Goal: Task Accomplishment & Management: Use online tool/utility

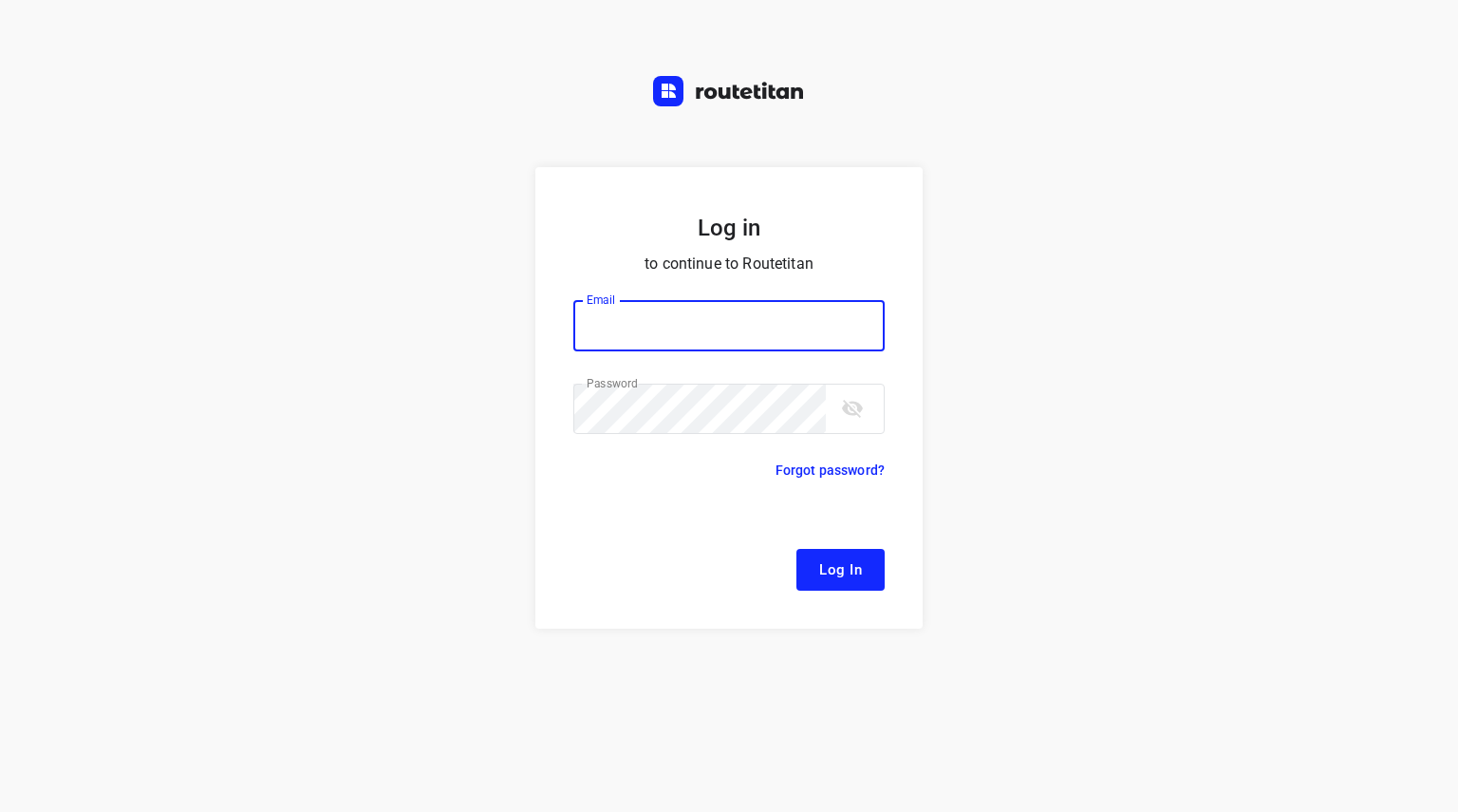
type input "[EMAIL_ADDRESS][DOMAIN_NAME]"
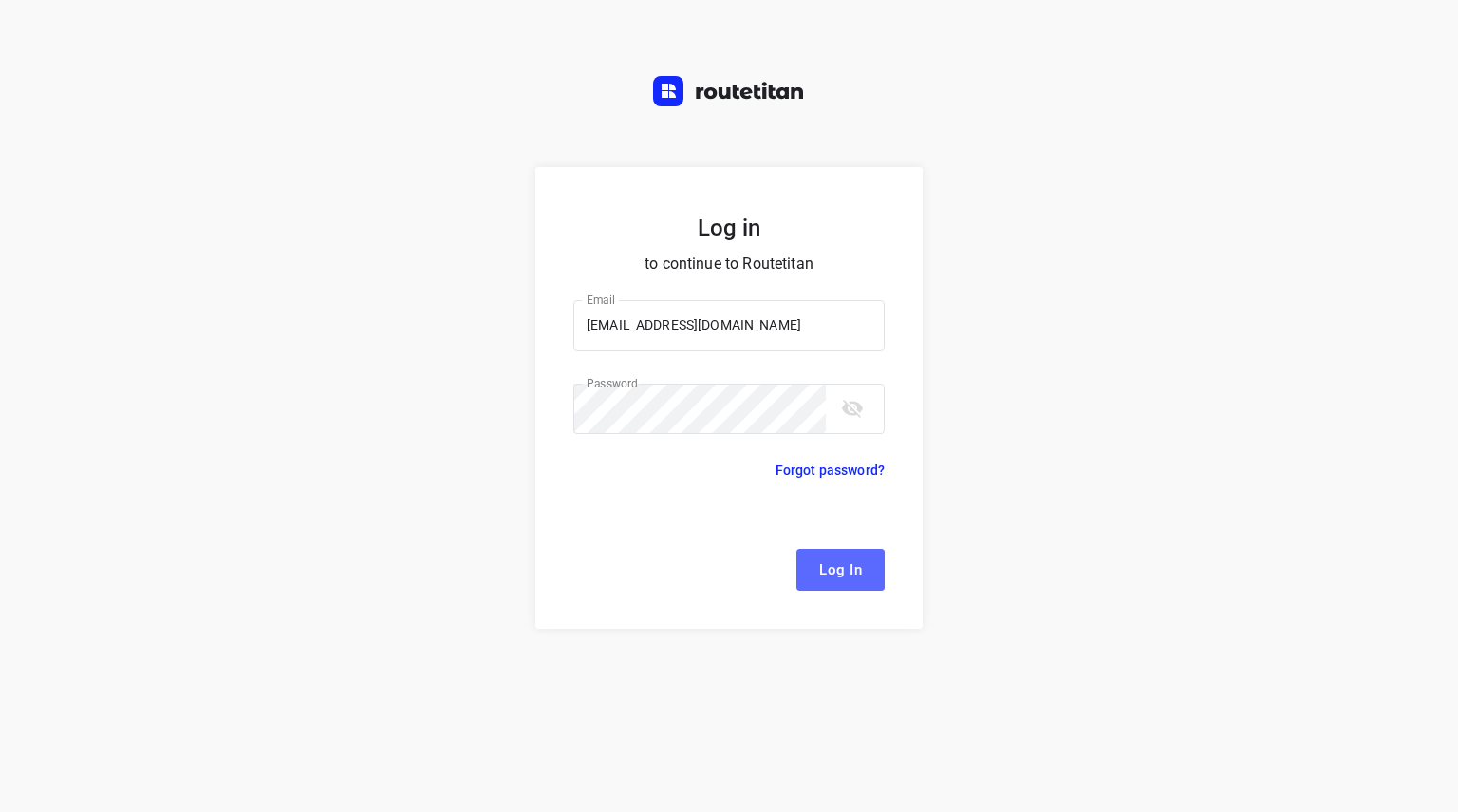
click at [846, 567] on span "Log In" at bounding box center [841, 570] width 43 height 25
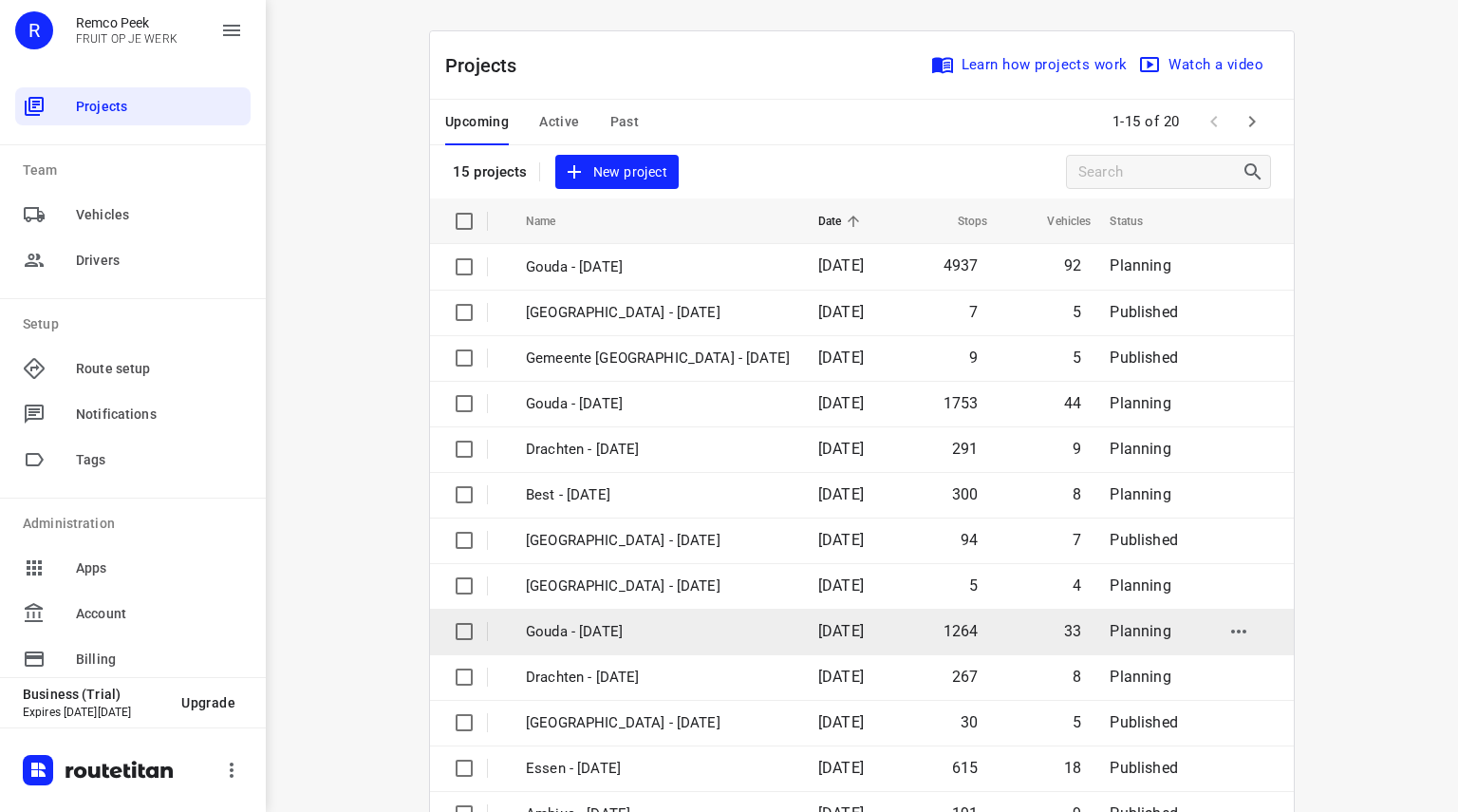
click at [606, 635] on p "Gouda - [DATE]" at bounding box center [657, 632] width 264 height 22
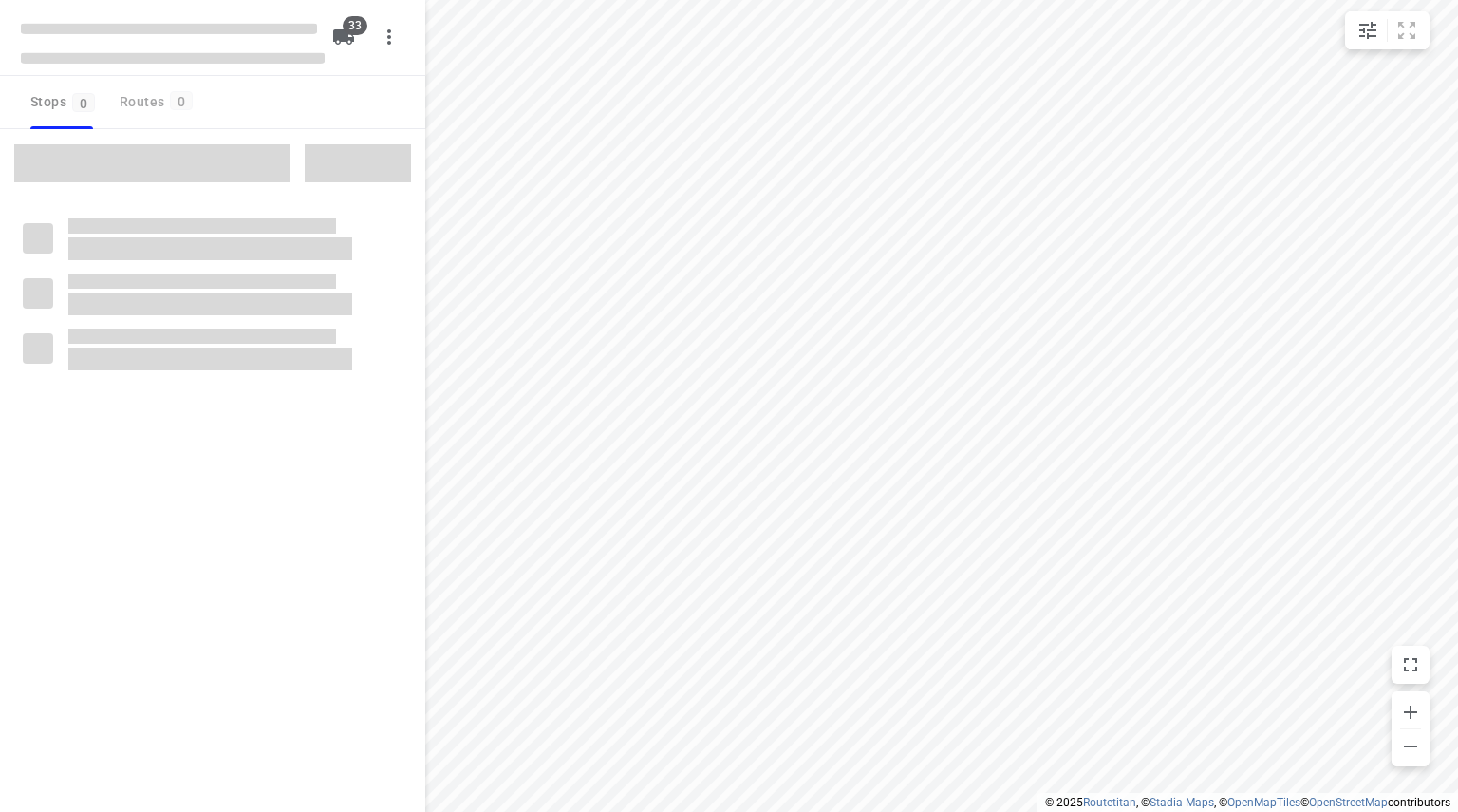
type input "distance"
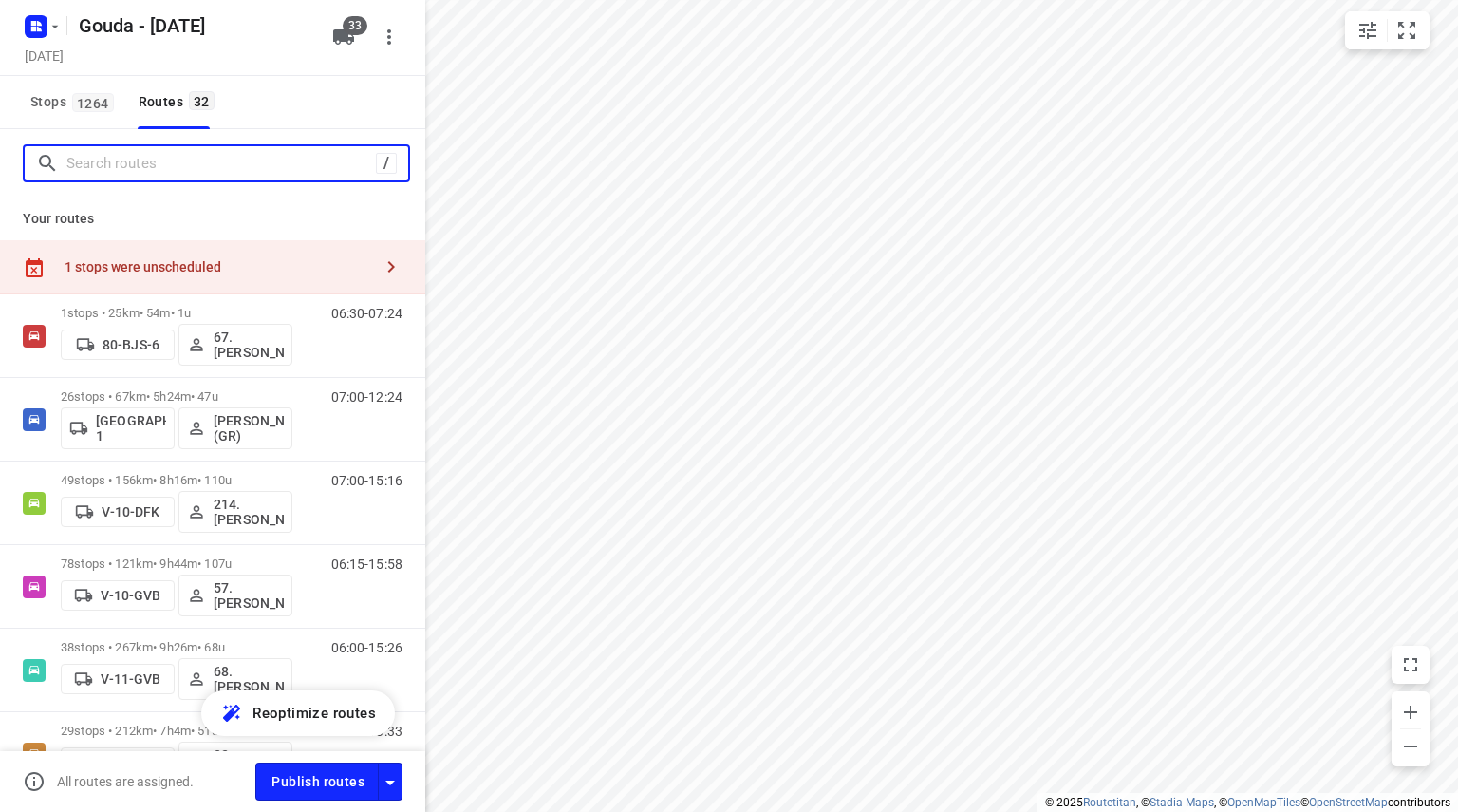
click at [163, 162] on input "Search routes" at bounding box center [221, 163] width 309 height 30
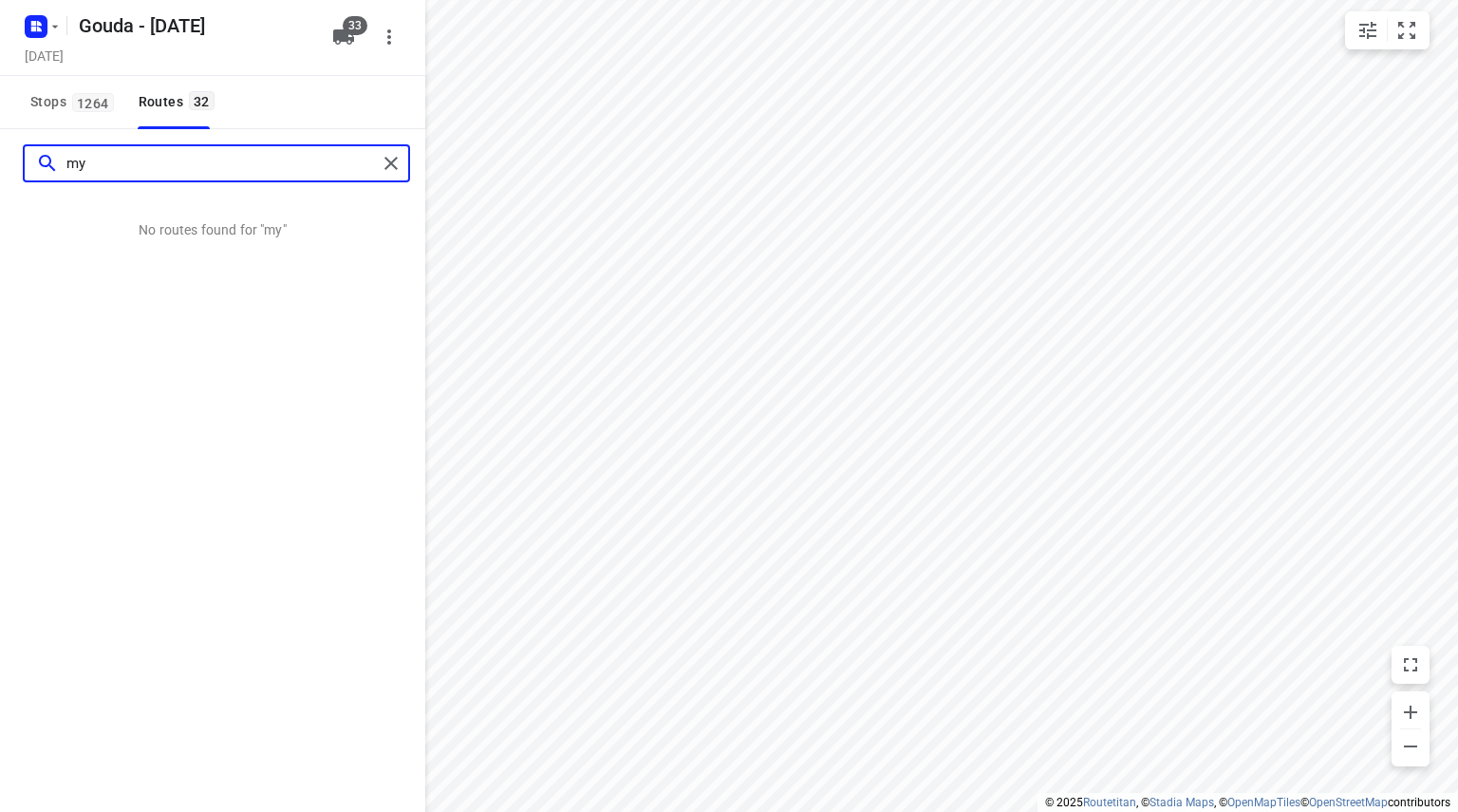
type input "m"
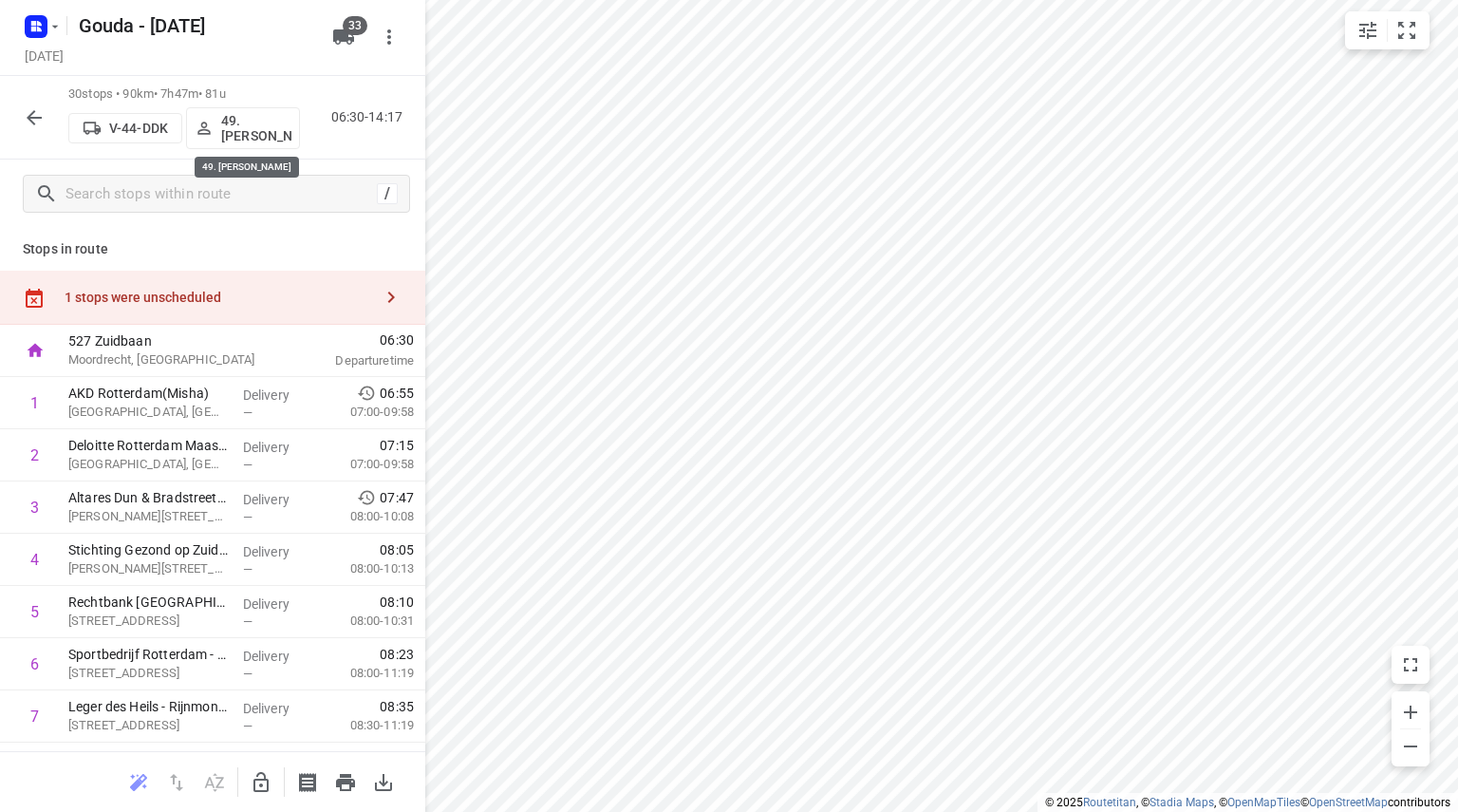
click at [247, 123] on p "49. Mariska van der Meer" at bounding box center [257, 128] width 71 height 31
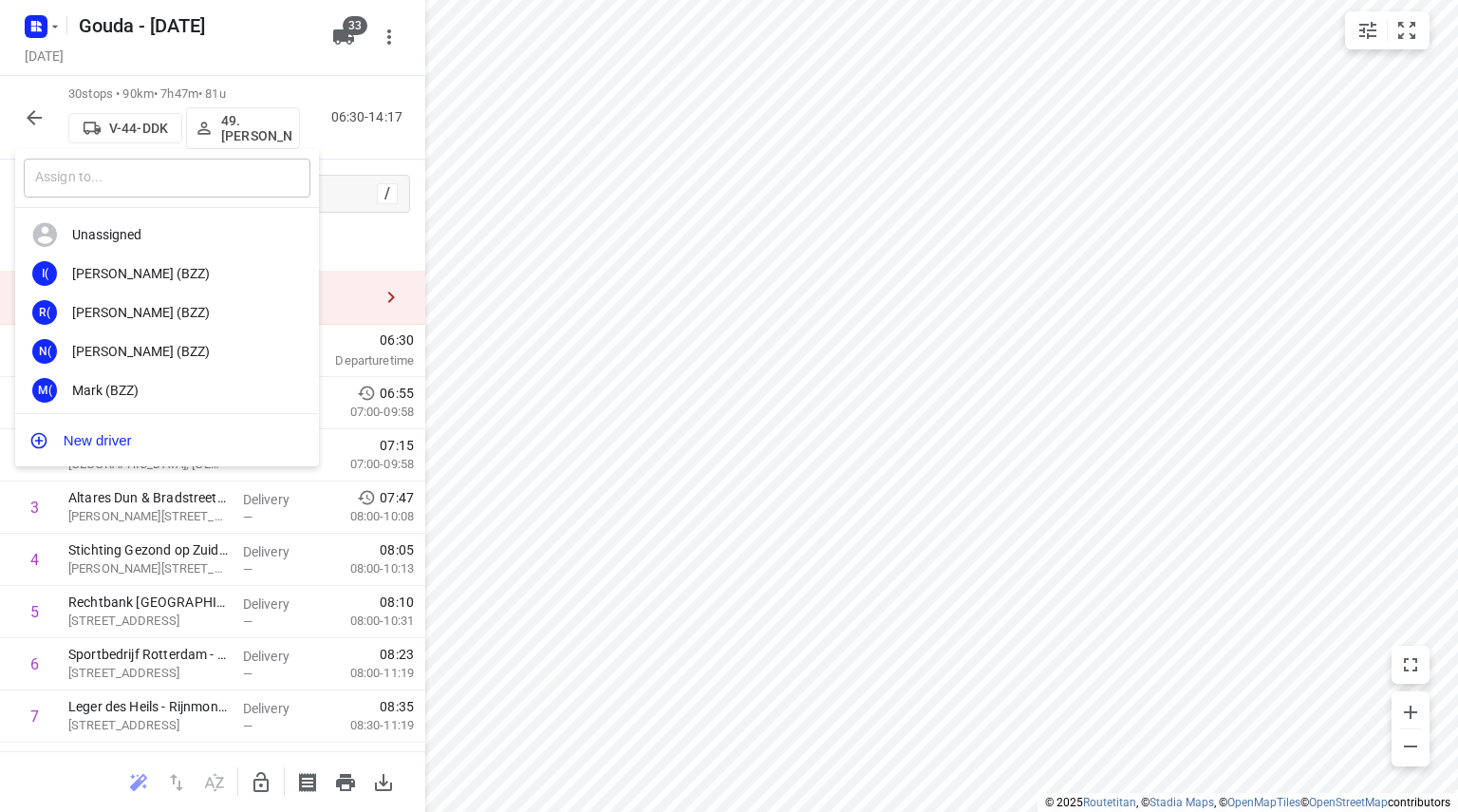
click at [242, 185] on input "text" at bounding box center [167, 177] width 286 height 39
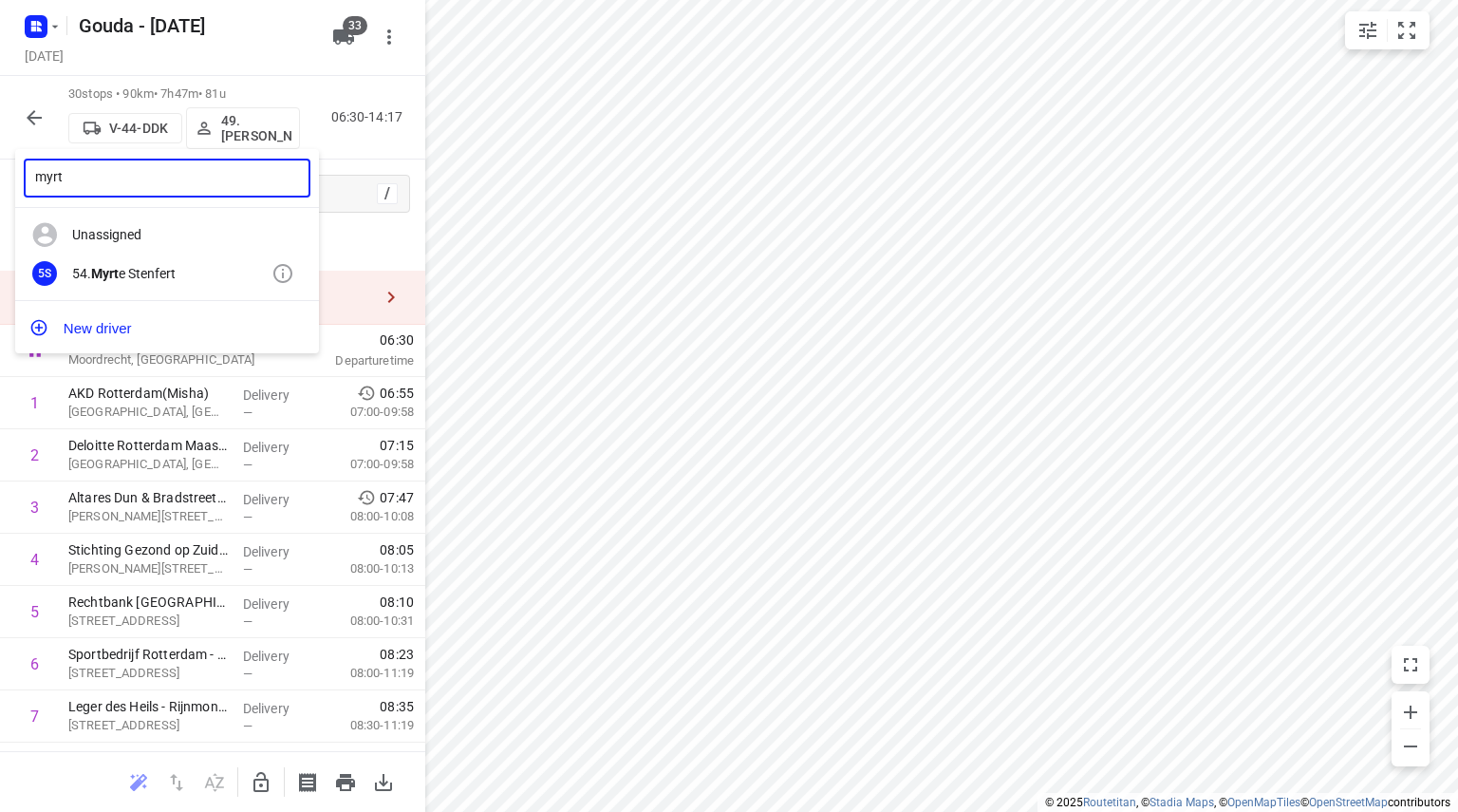
type input "myrt"
click at [156, 267] on div "54. Myrt e Stenfert" at bounding box center [172, 274] width 199 height 15
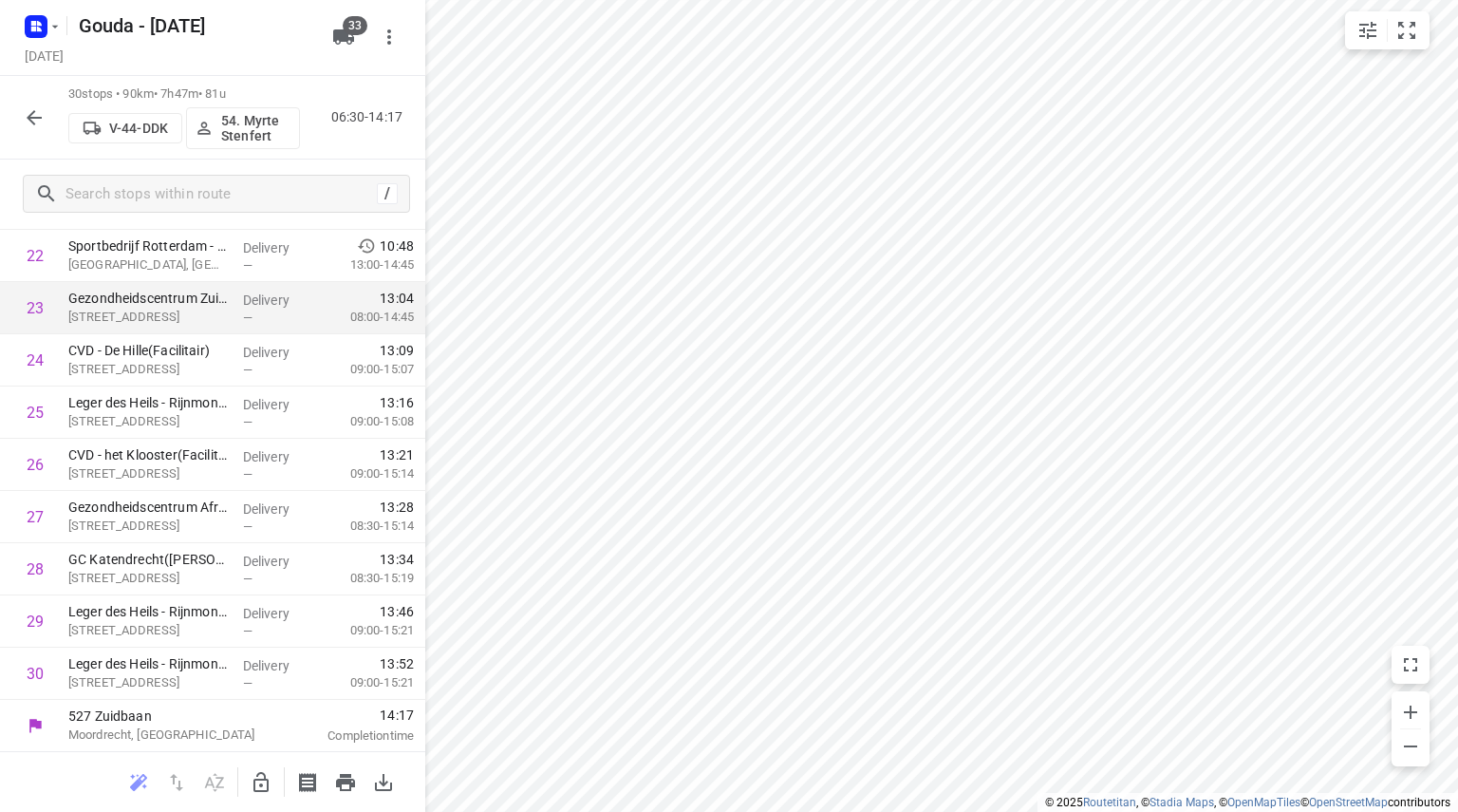
scroll to position [959, 0]
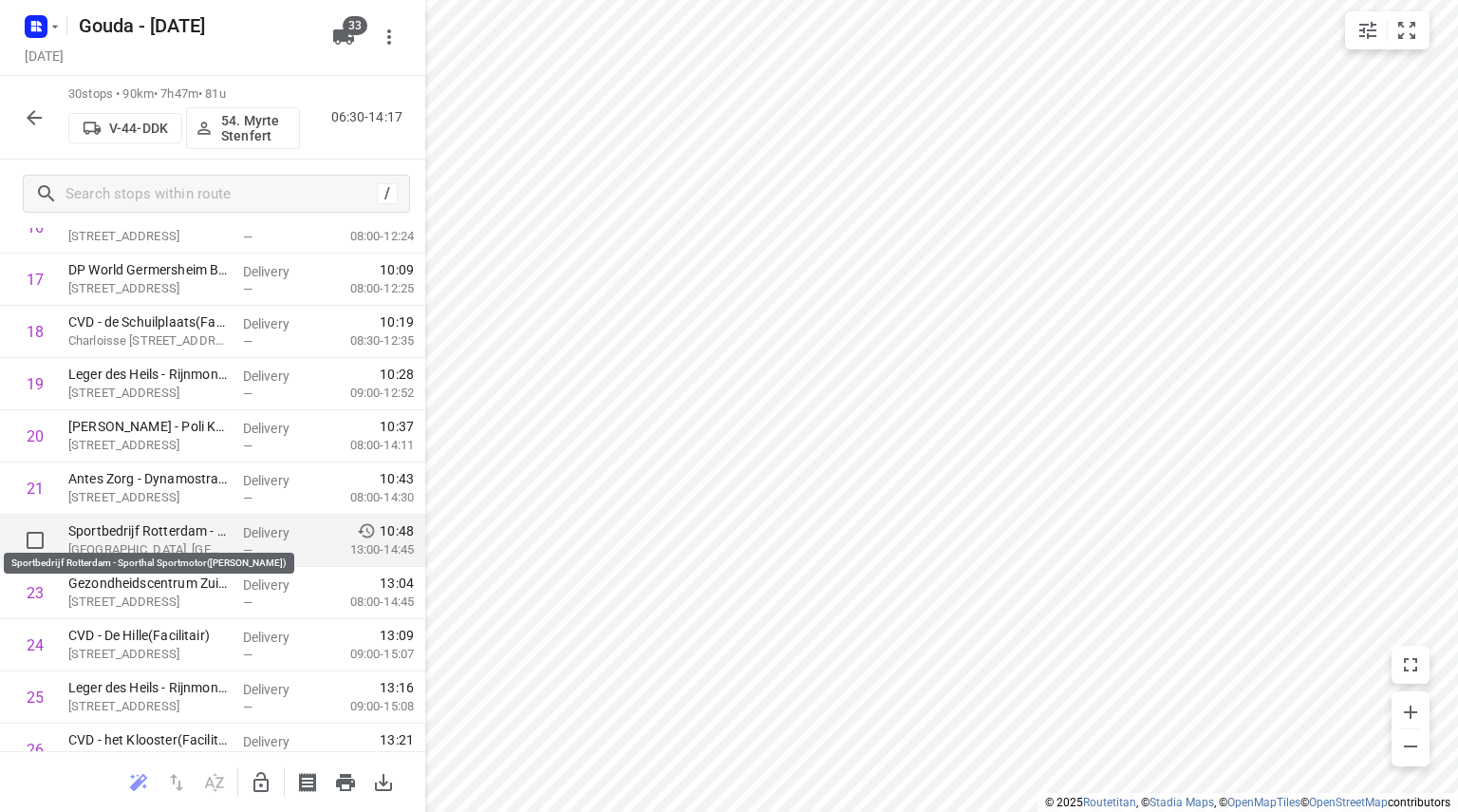
click at [167, 532] on p "Sportbedrijf Rotterdam - Sporthal Sportmotor([PERSON_NAME])" at bounding box center [148, 531] width 159 height 19
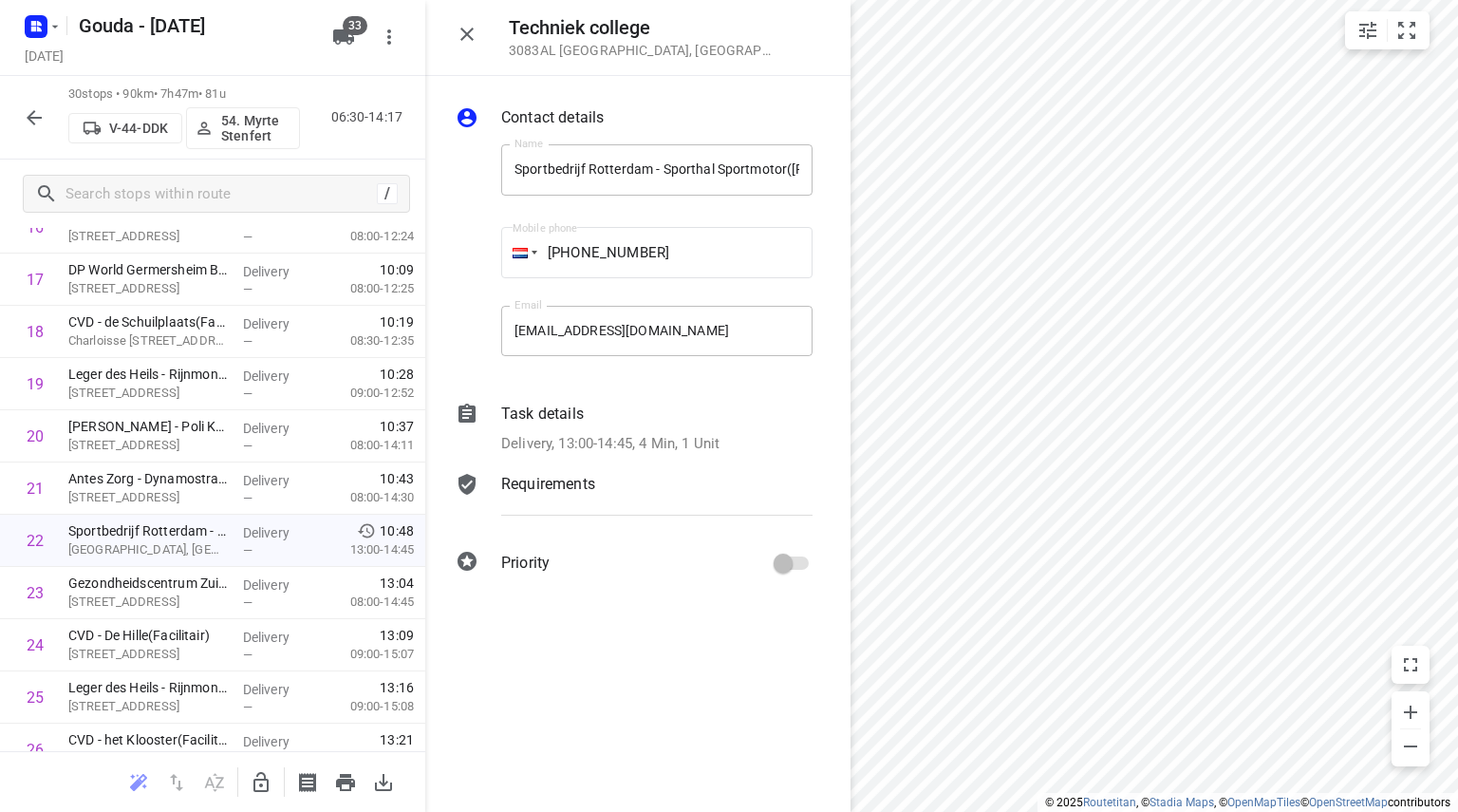
click at [475, 43] on icon "button" at bounding box center [468, 34] width 23 height 23
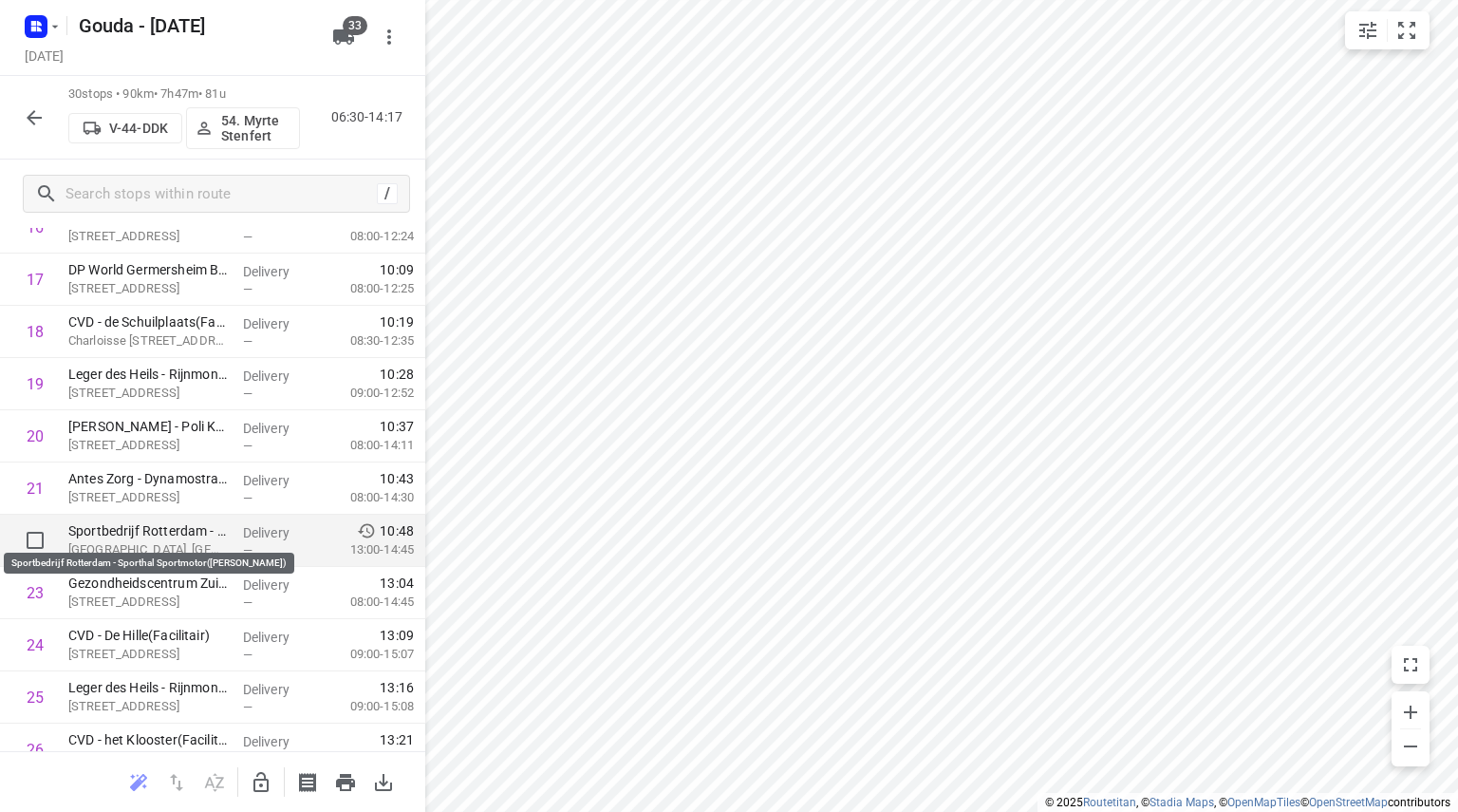
click at [144, 536] on p "Sportbedrijf Rotterdam - Sporthal Sportmotor([PERSON_NAME])" at bounding box center [148, 531] width 159 height 19
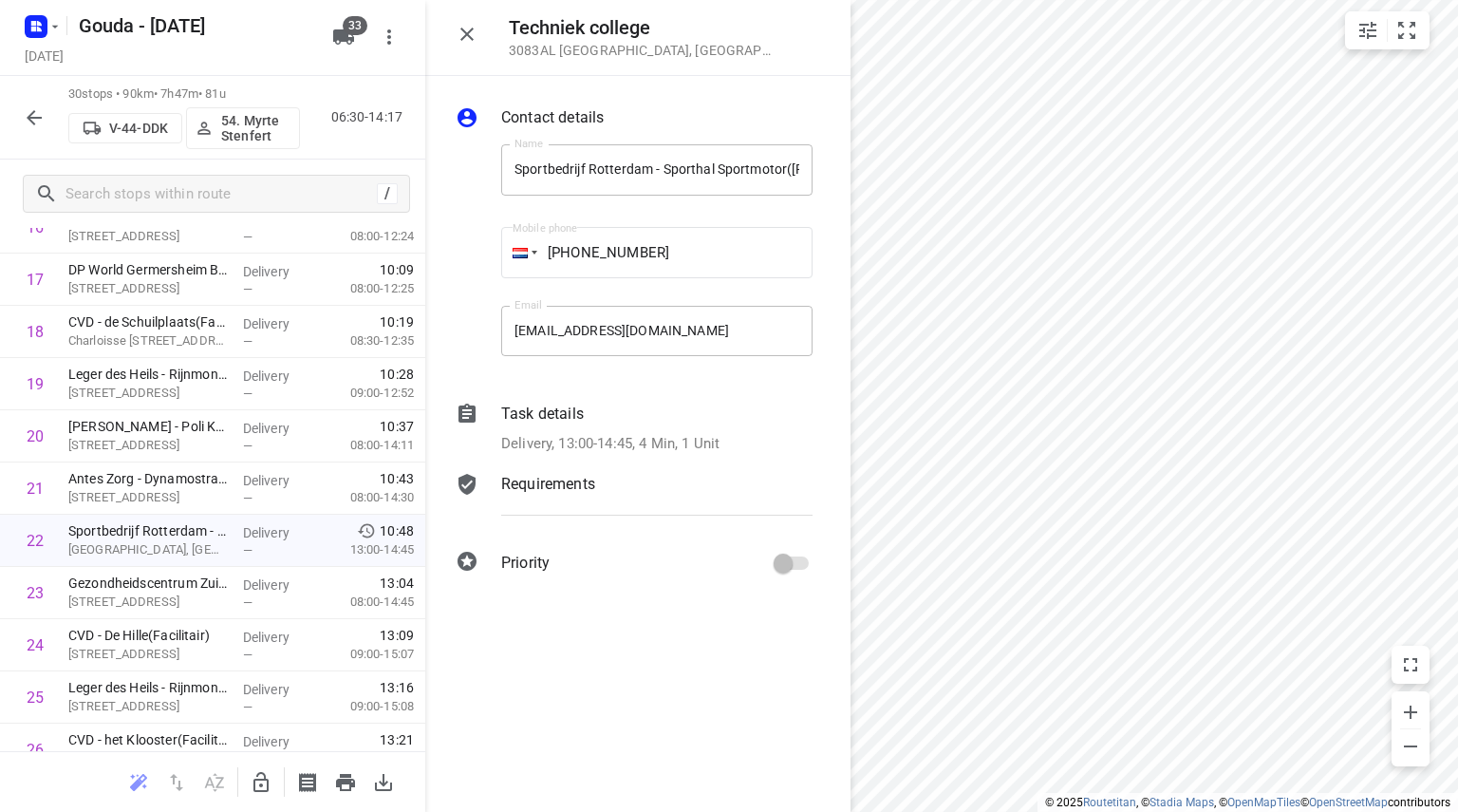
click at [573, 434] on p "Delivery, 13:00-14:45, 4 Min, 1 Unit" at bounding box center [610, 444] width 219 height 22
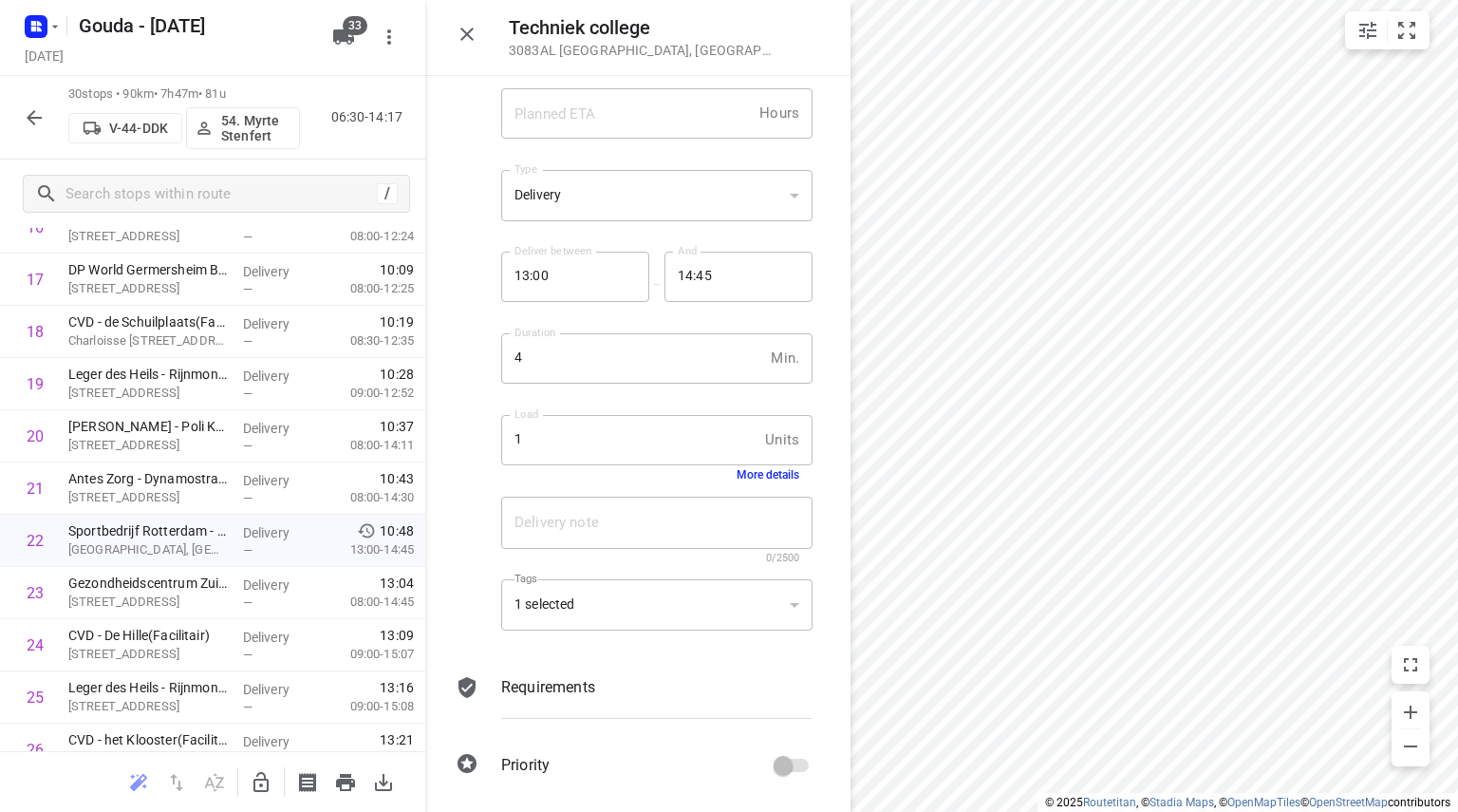
scroll to position [128, 0]
click at [568, 615] on div "1 selected" at bounding box center [656, 604] width 311 height 52
click at [575, 603] on div "1 selected" at bounding box center [656, 604] width 311 height 52
click at [38, 106] on icon "button" at bounding box center [34, 117] width 23 height 23
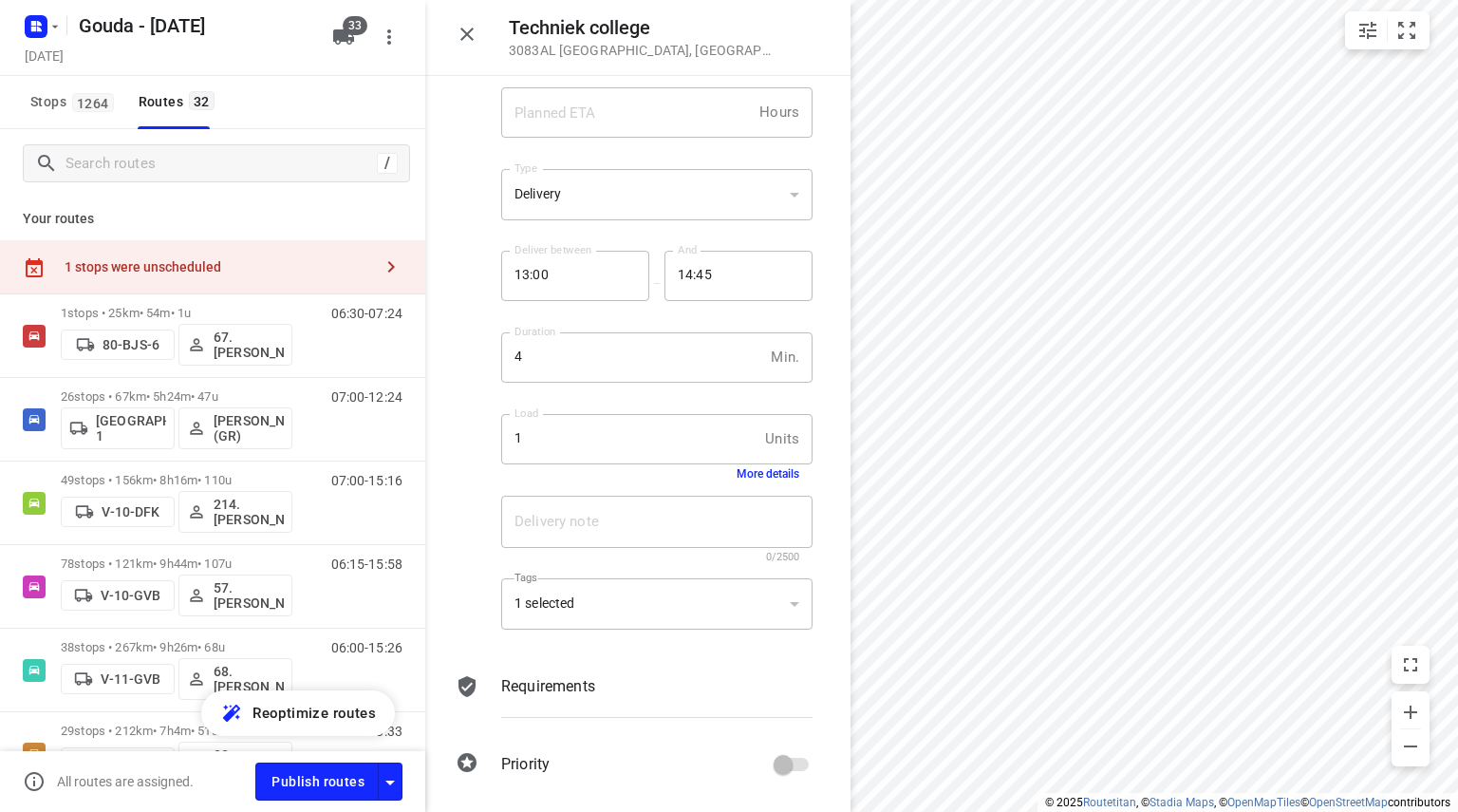
click at [560, 610] on div "1 selected" at bounding box center [656, 604] width 311 height 52
click at [467, 31] on icon "button" at bounding box center [468, 34] width 23 height 23
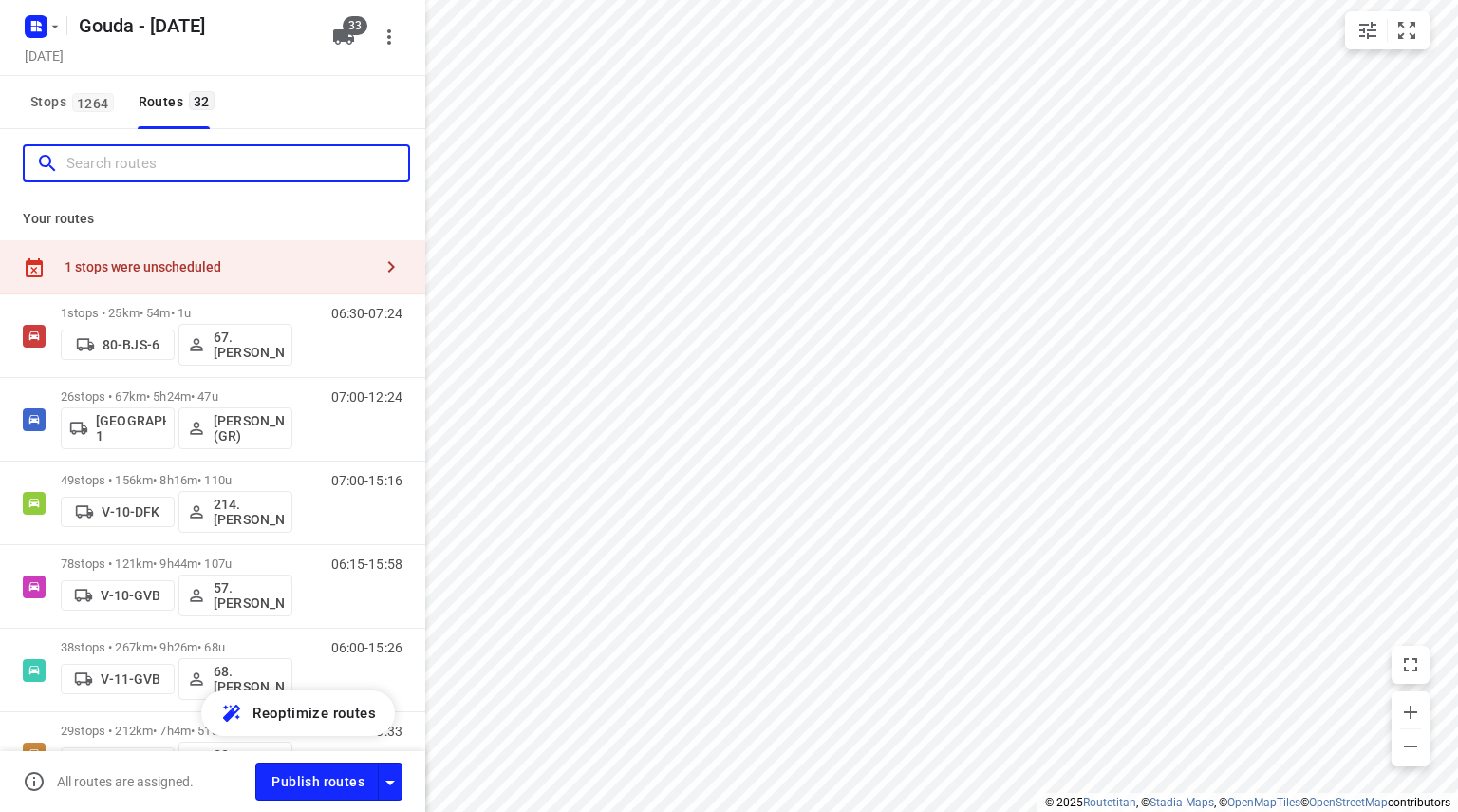
click at [249, 151] on input "Search routes" at bounding box center [238, 163] width 342 height 30
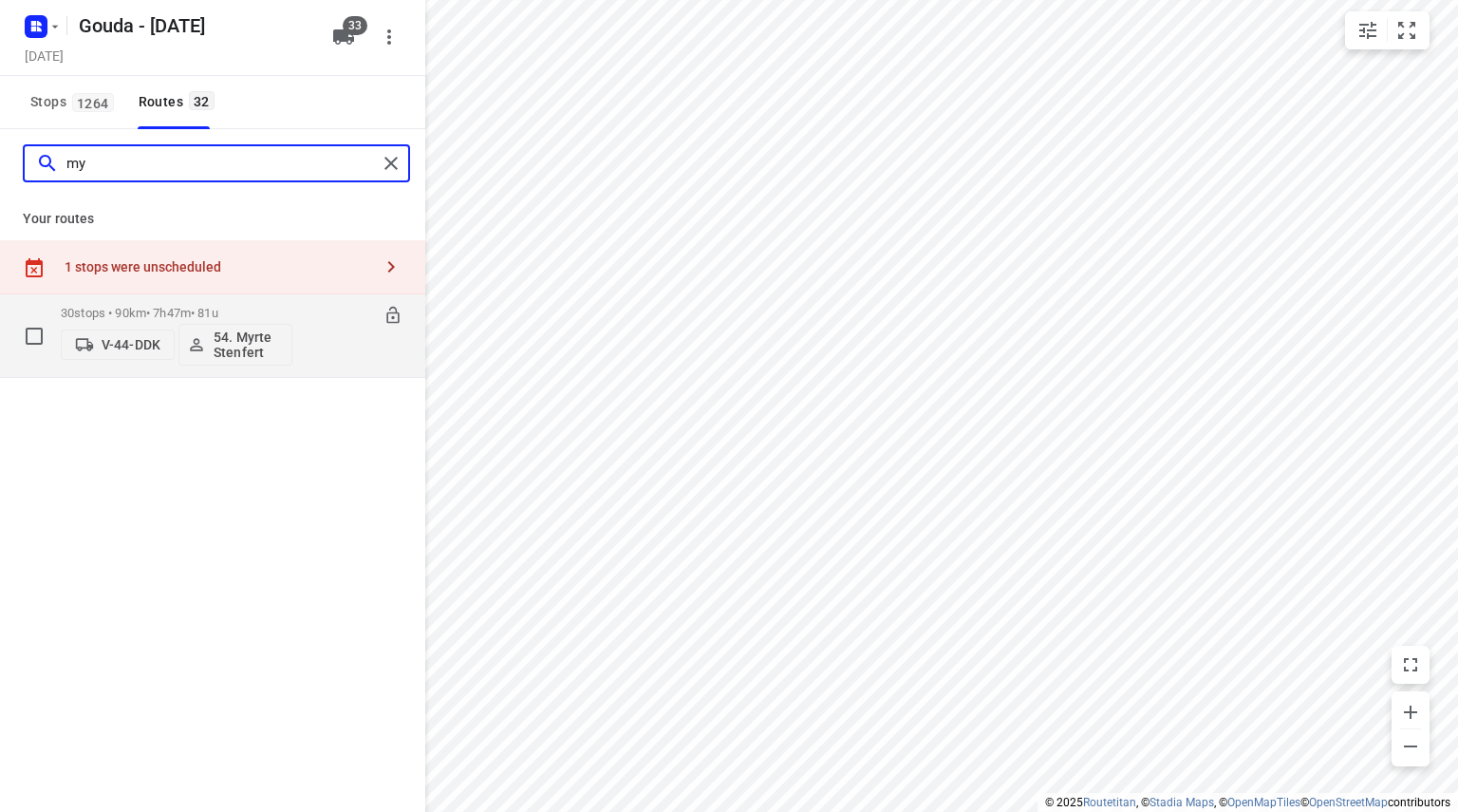
type input "my"
click at [398, 317] on icon at bounding box center [392, 315] width 12 height 17
click at [218, 310] on p "30 stops • 90km • 7h47m • 81u" at bounding box center [177, 312] width 232 height 14
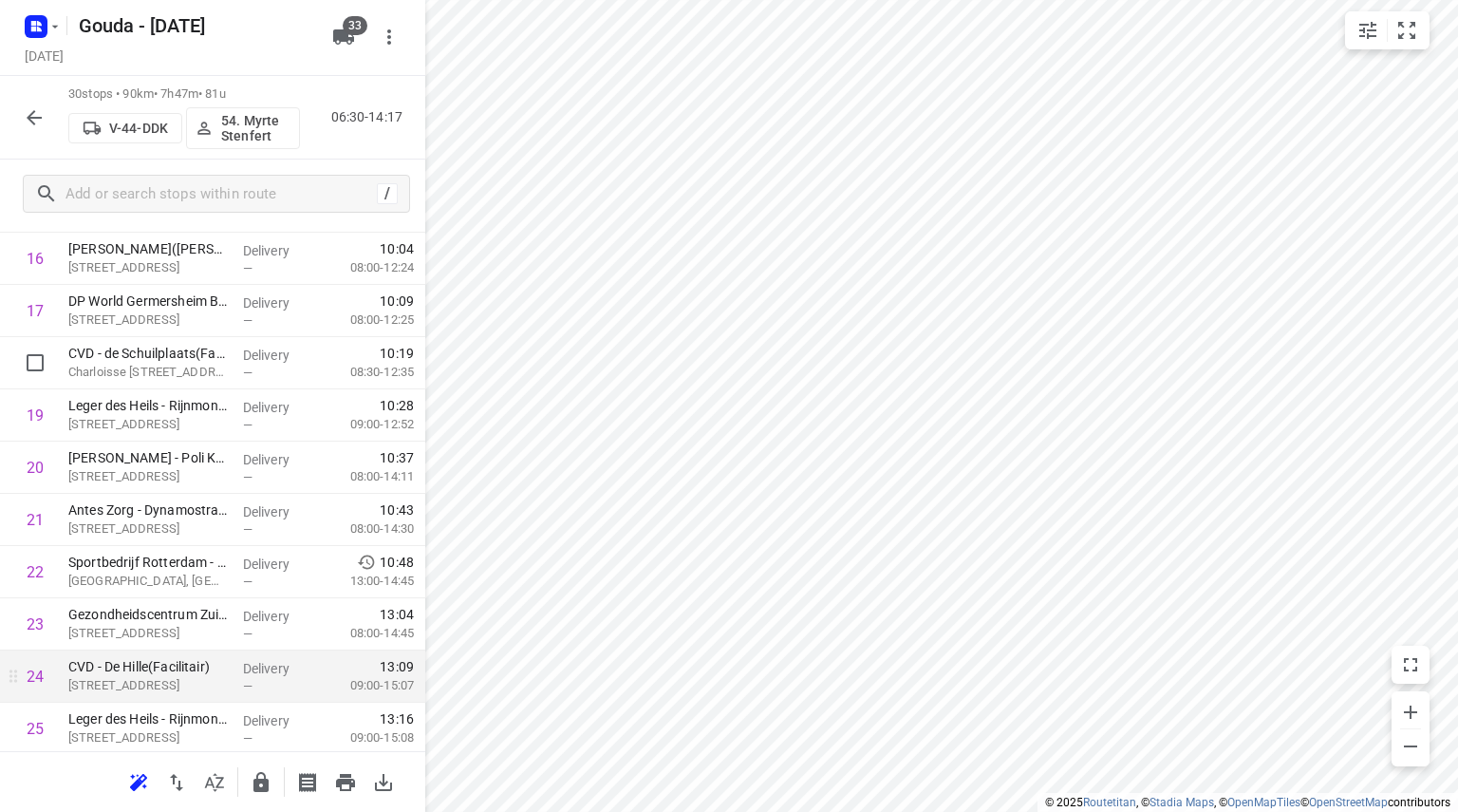
scroll to position [1243, 0]
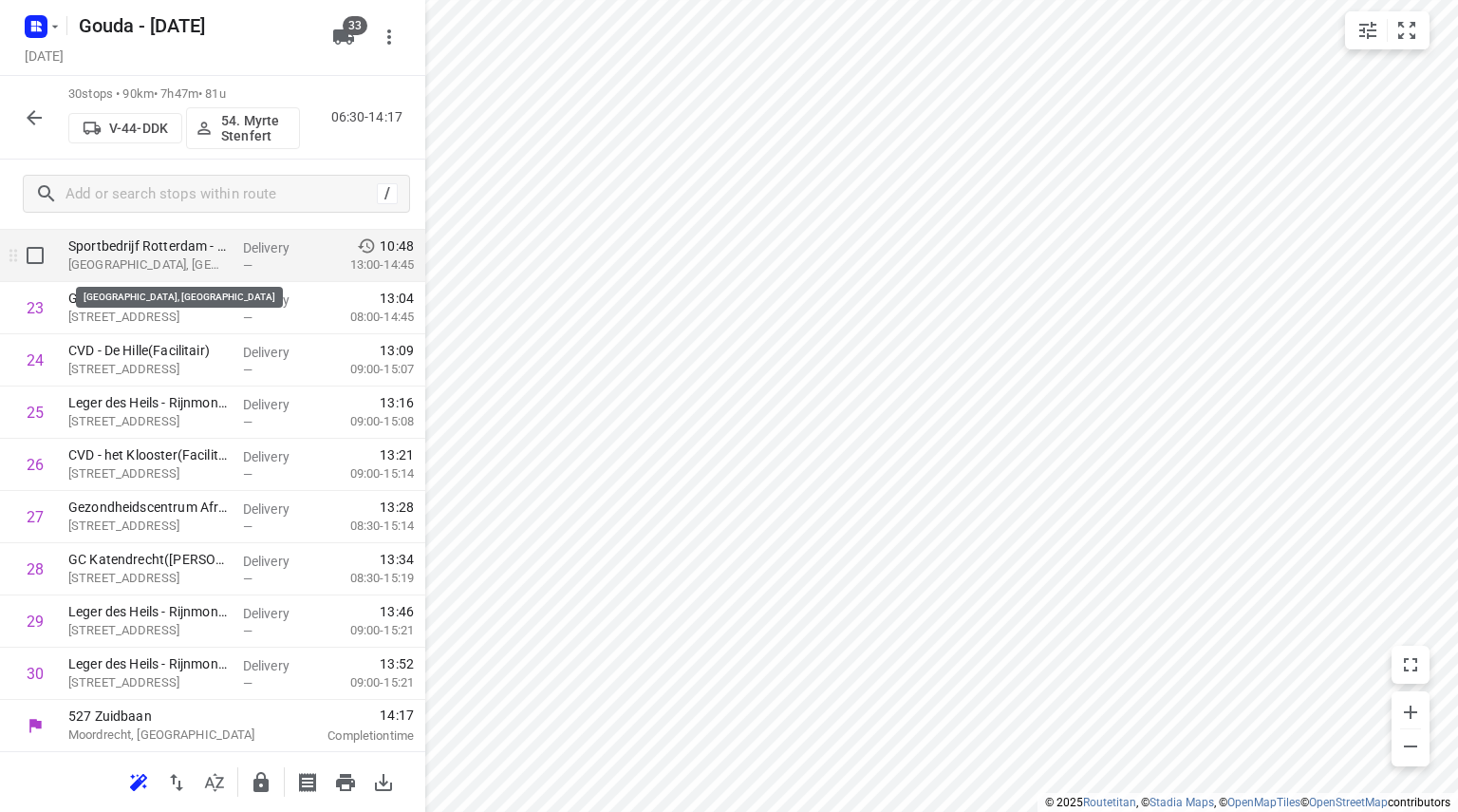
click at [191, 265] on p "[GEOGRAPHIC_DATA], [GEOGRAPHIC_DATA]" at bounding box center [148, 265] width 159 height 19
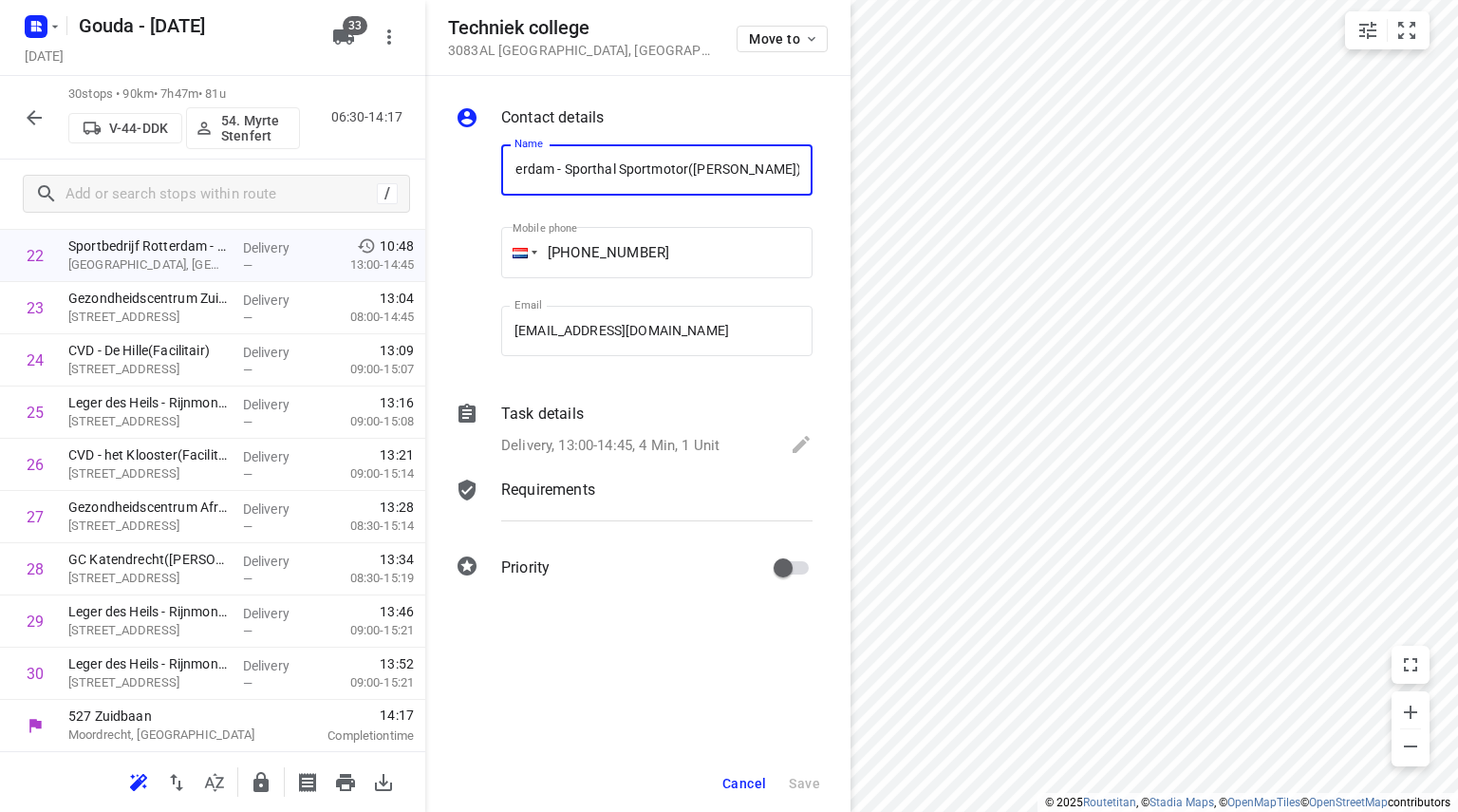
scroll to position [0, 0]
click at [747, 778] on span "Cancel" at bounding box center [744, 783] width 44 height 15
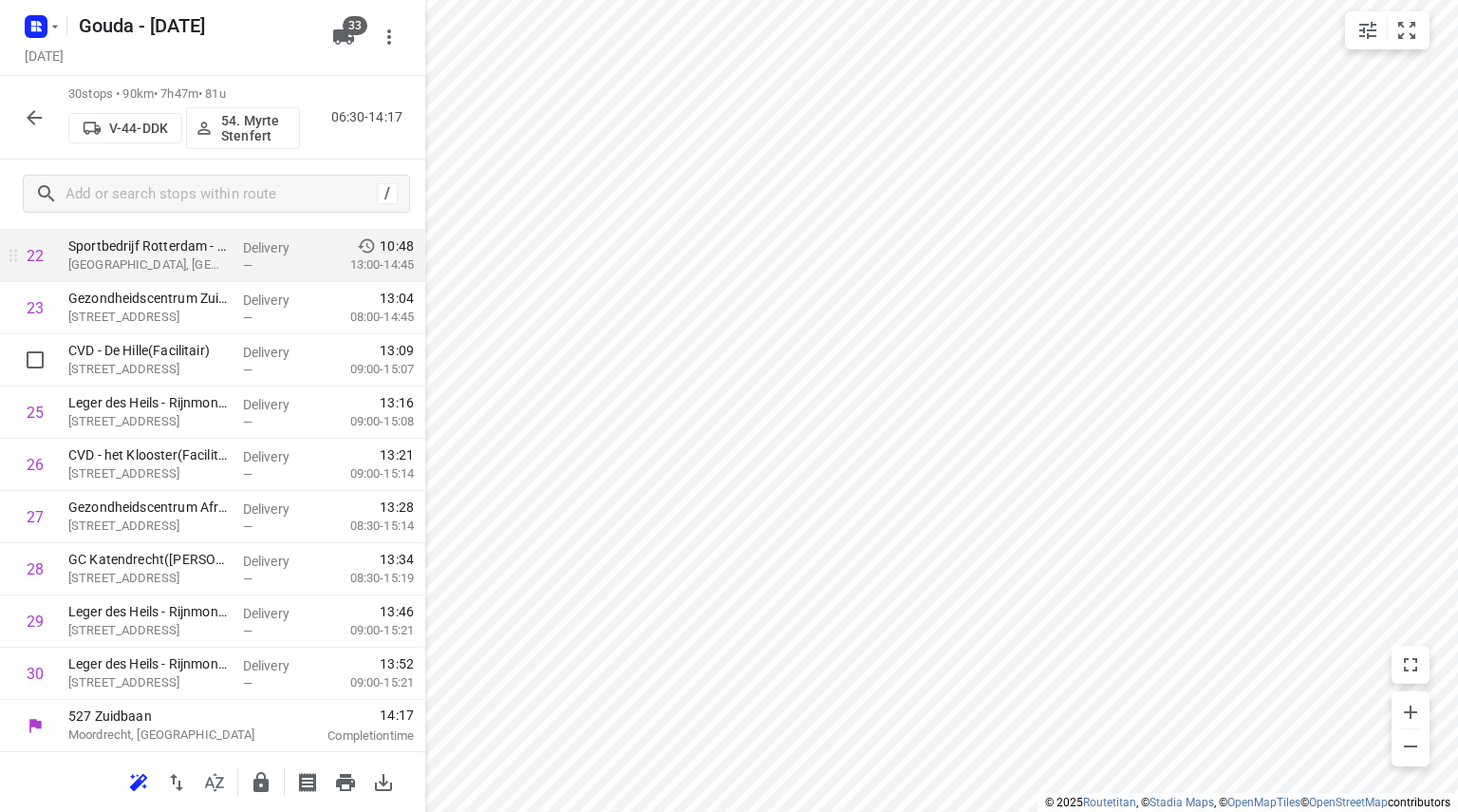
scroll to position [1149, 0]
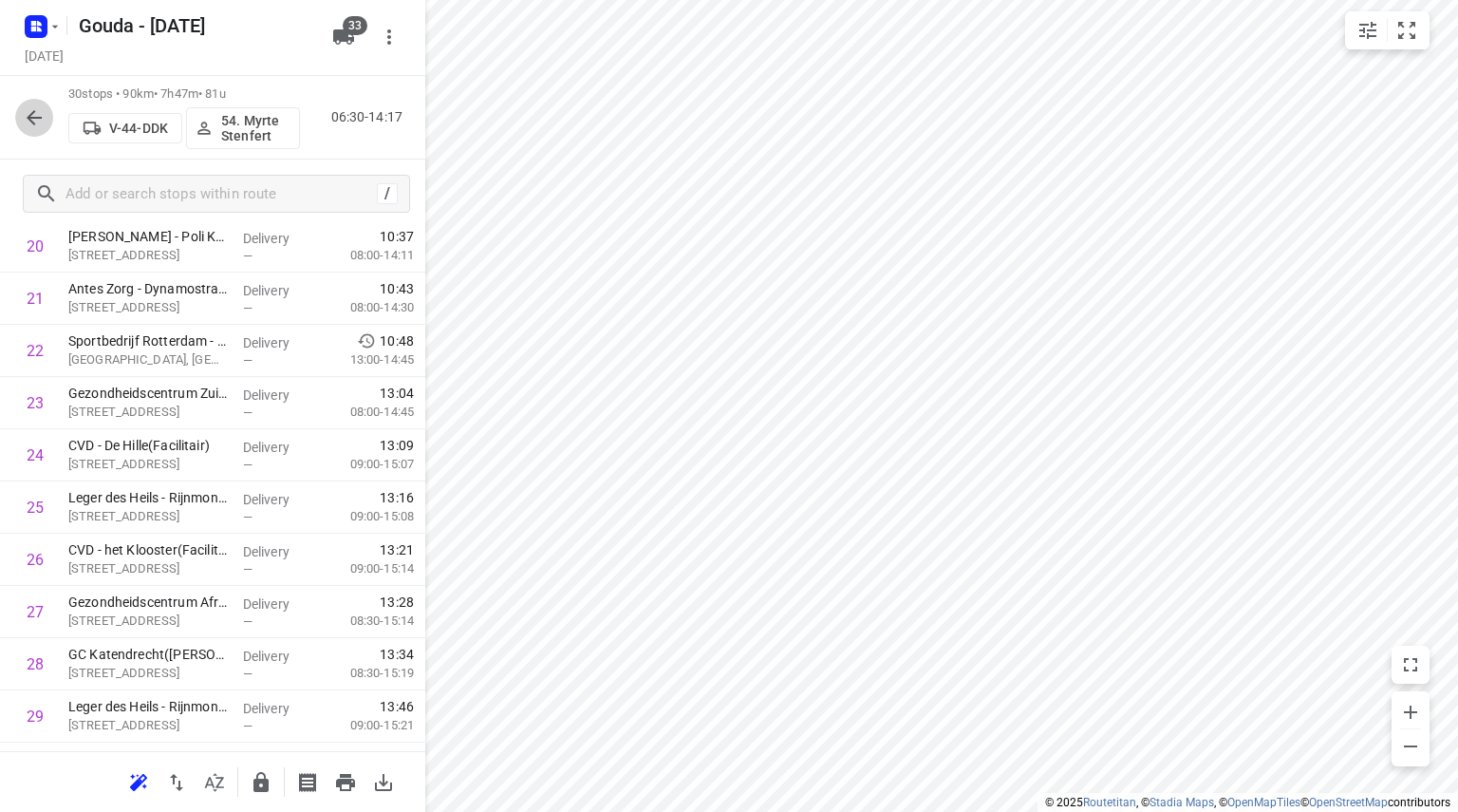
click at [31, 118] on icon "button" at bounding box center [34, 117] width 15 height 15
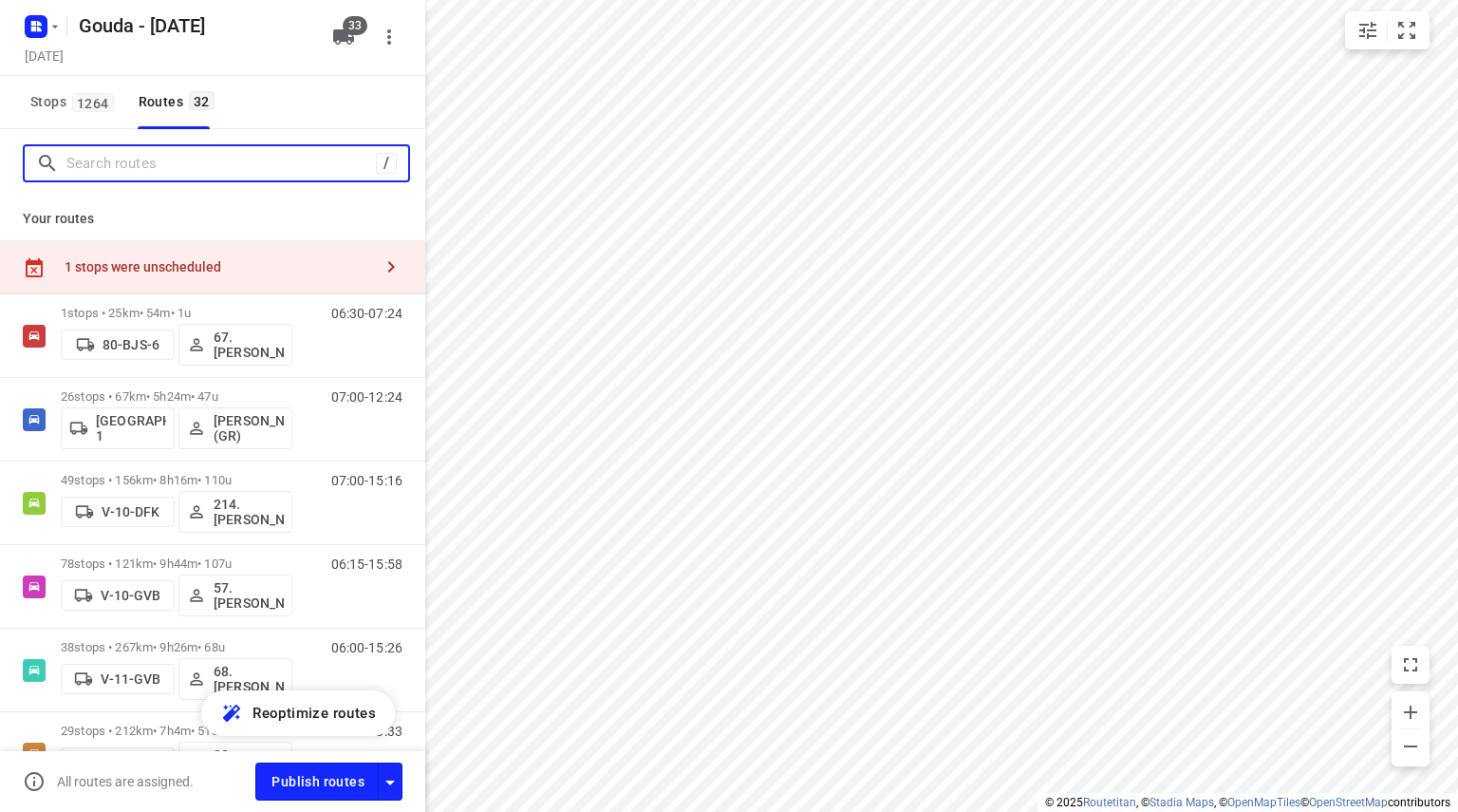
click at [272, 176] on input "Search routes" at bounding box center [221, 163] width 309 height 30
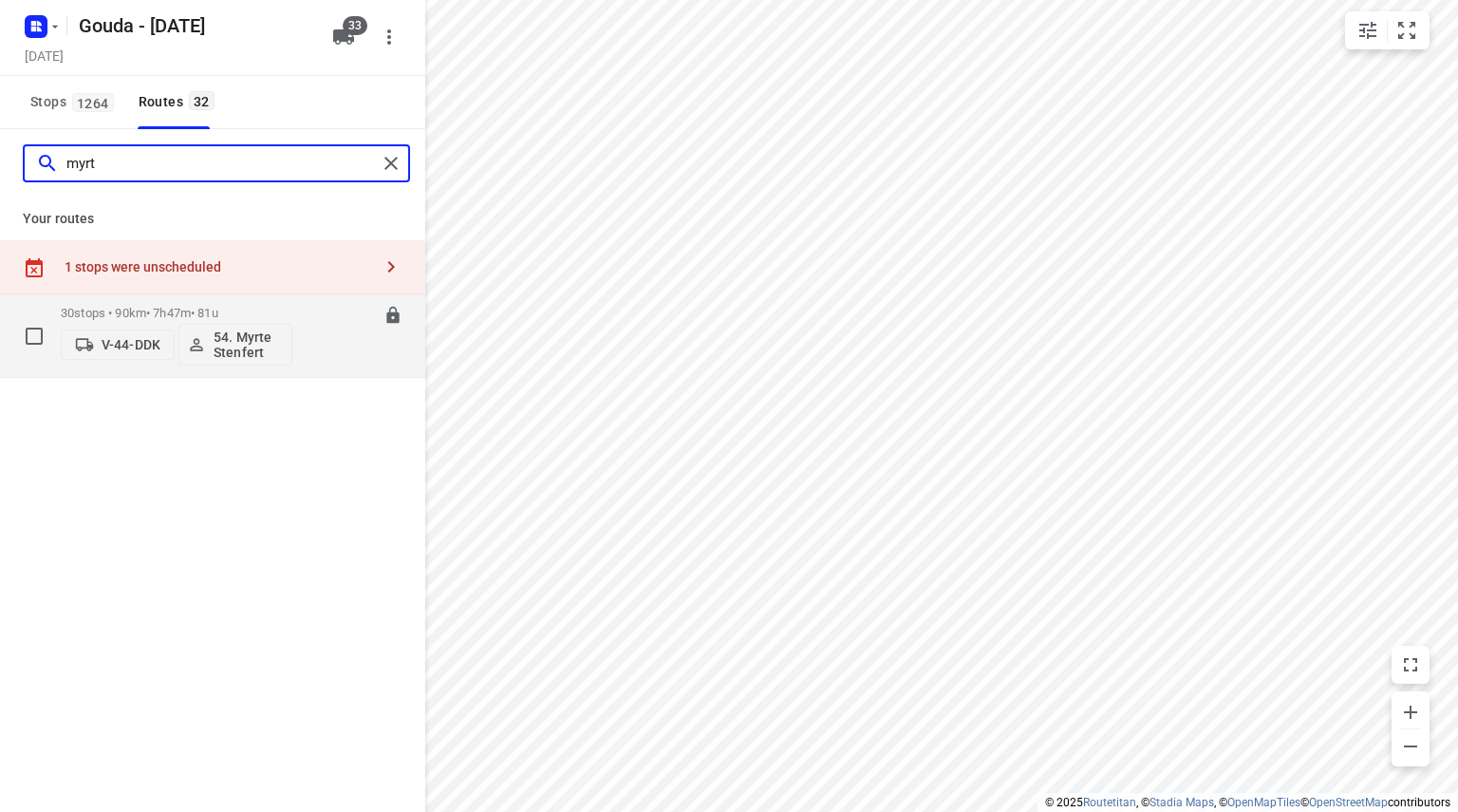
type input "myrt"
click at [192, 299] on div "30 stops • 90km • 7h47m • 81u V-44-DDK 54. Myrte Stenfert" at bounding box center [177, 335] width 232 height 79
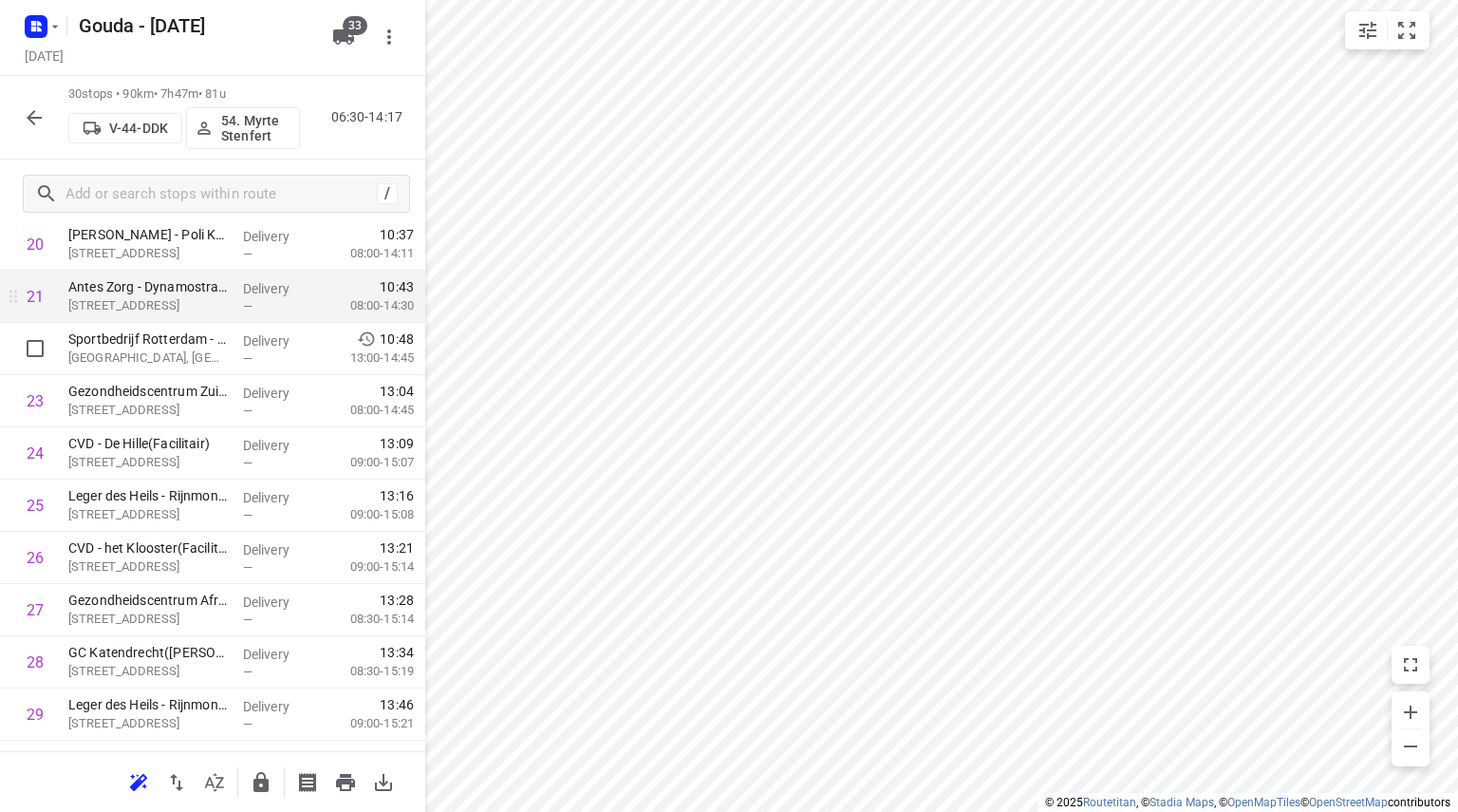
scroll to position [1139, 0]
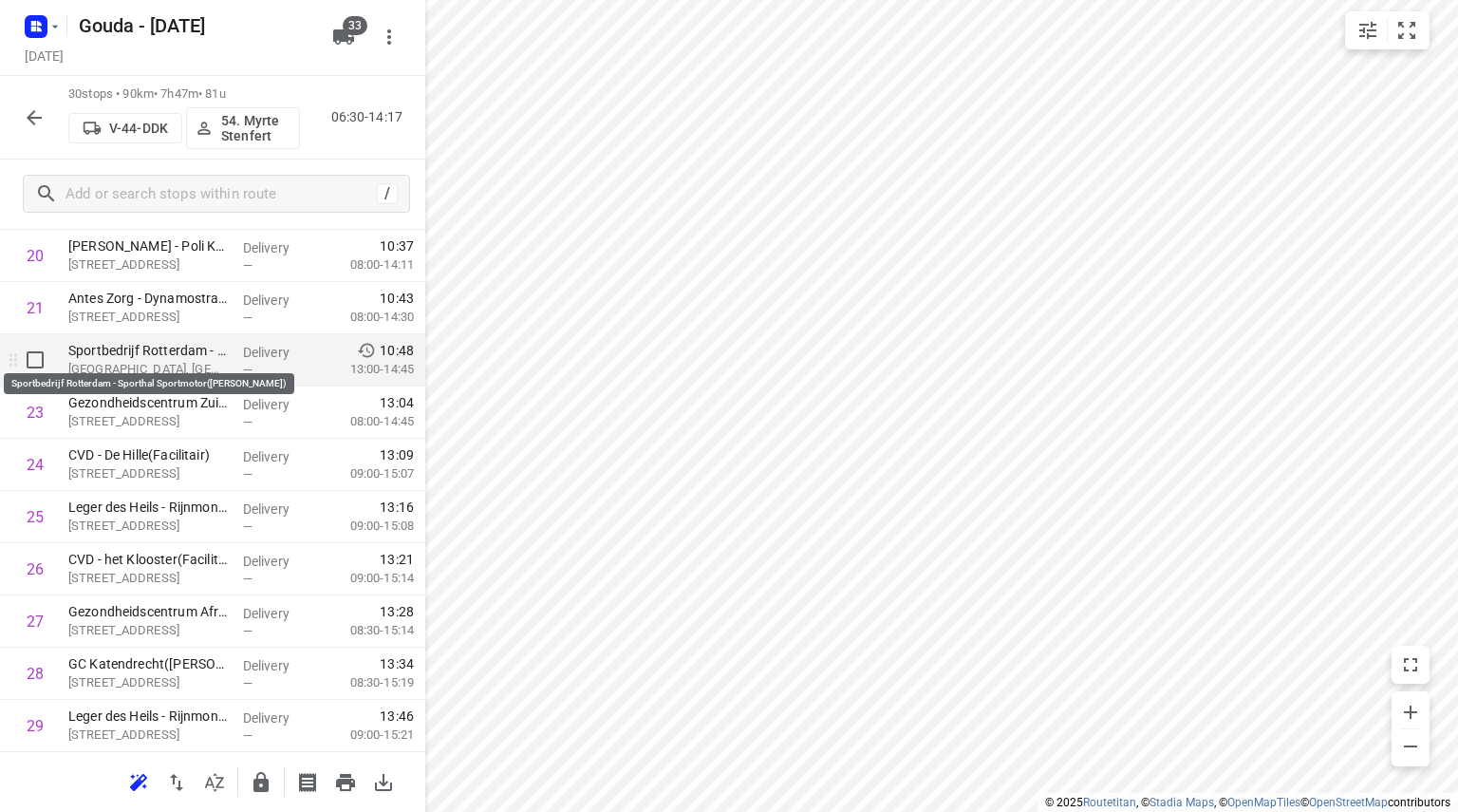
click at [151, 359] on p "Sportbedrijf Rotterdam - Sporthal Sportmotor([PERSON_NAME])" at bounding box center [148, 350] width 159 height 19
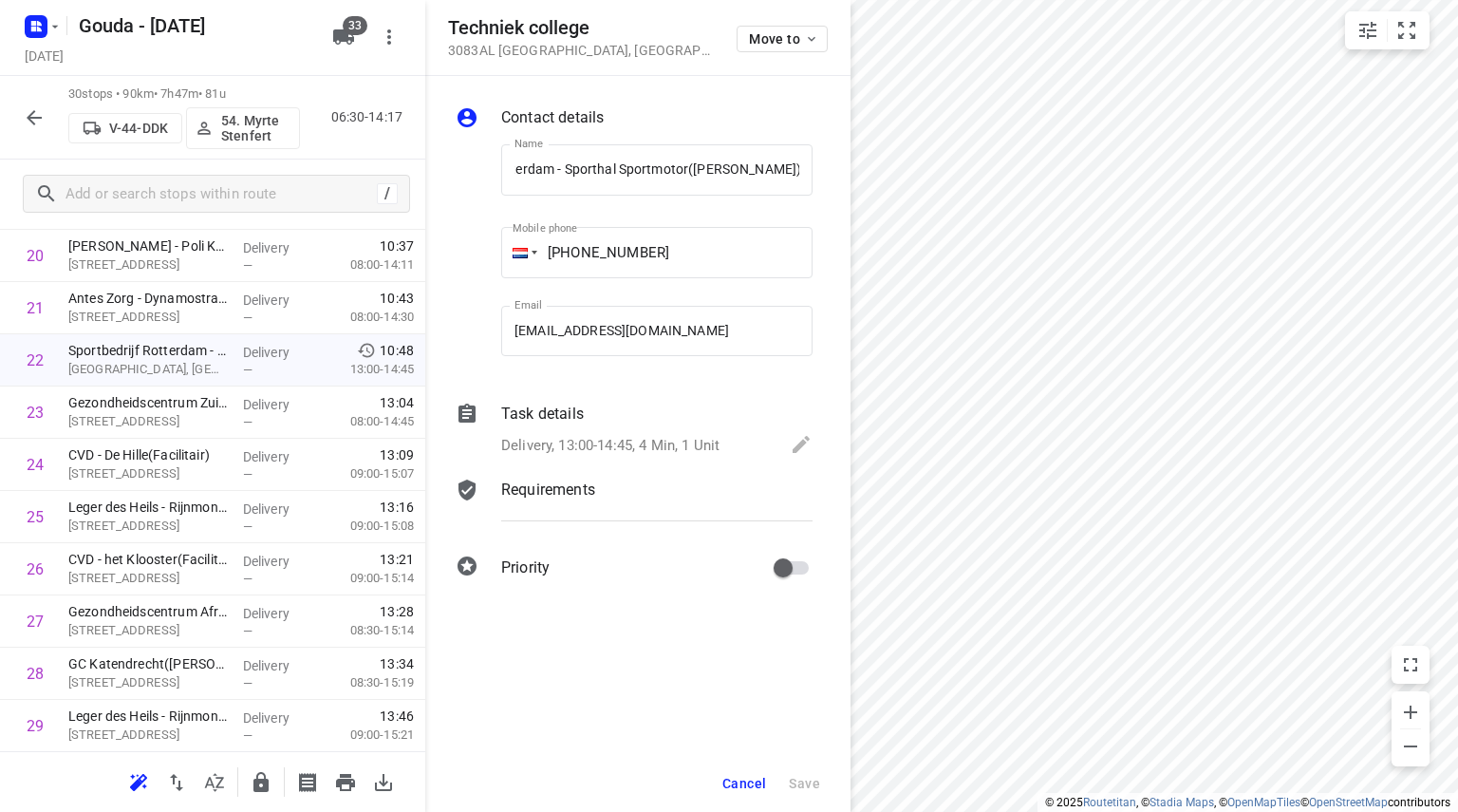
scroll to position [0, 0]
click at [755, 781] on span "Cancel" at bounding box center [744, 783] width 44 height 15
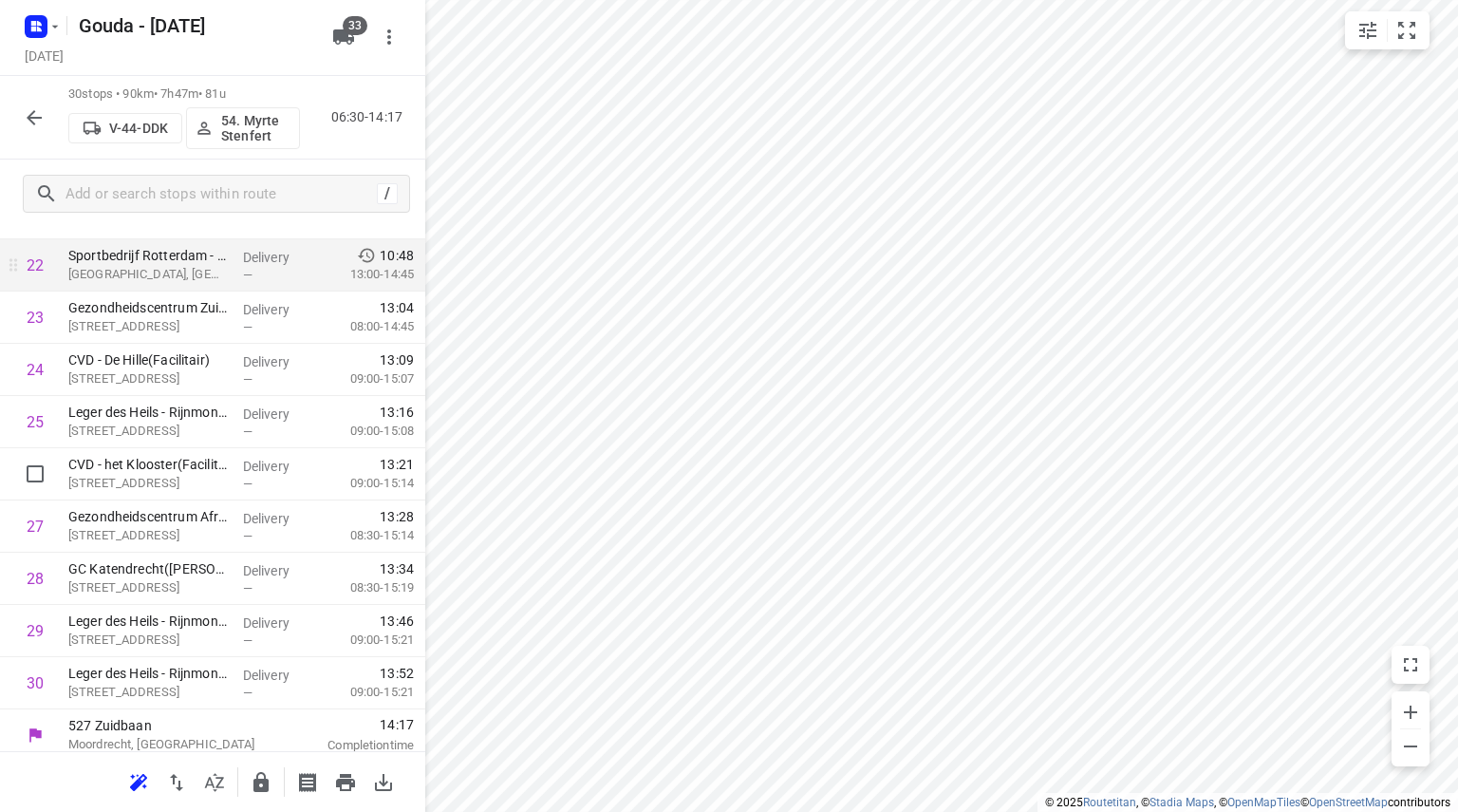
scroll to position [1243, 0]
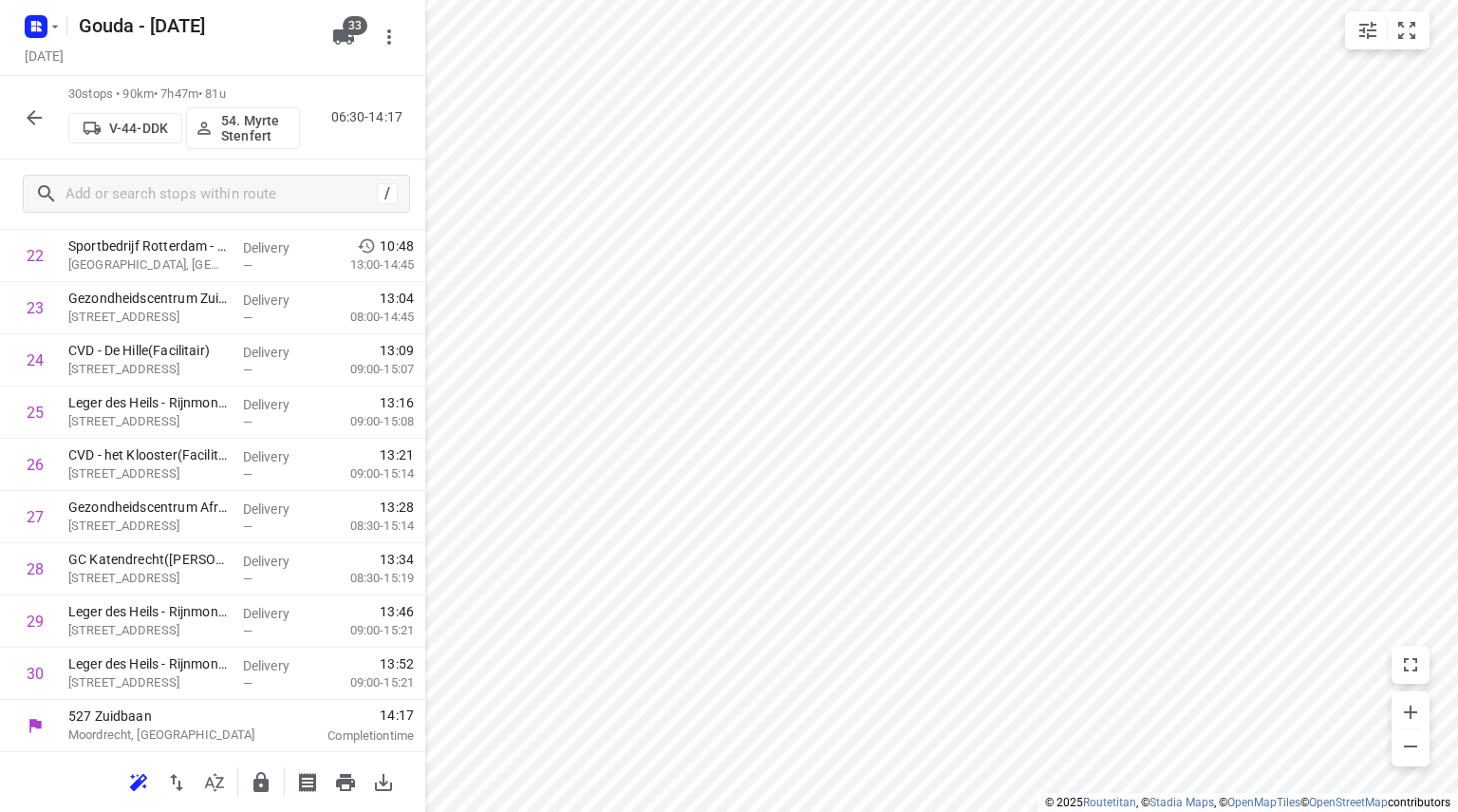
click at [31, 122] on icon "button" at bounding box center [34, 117] width 23 height 23
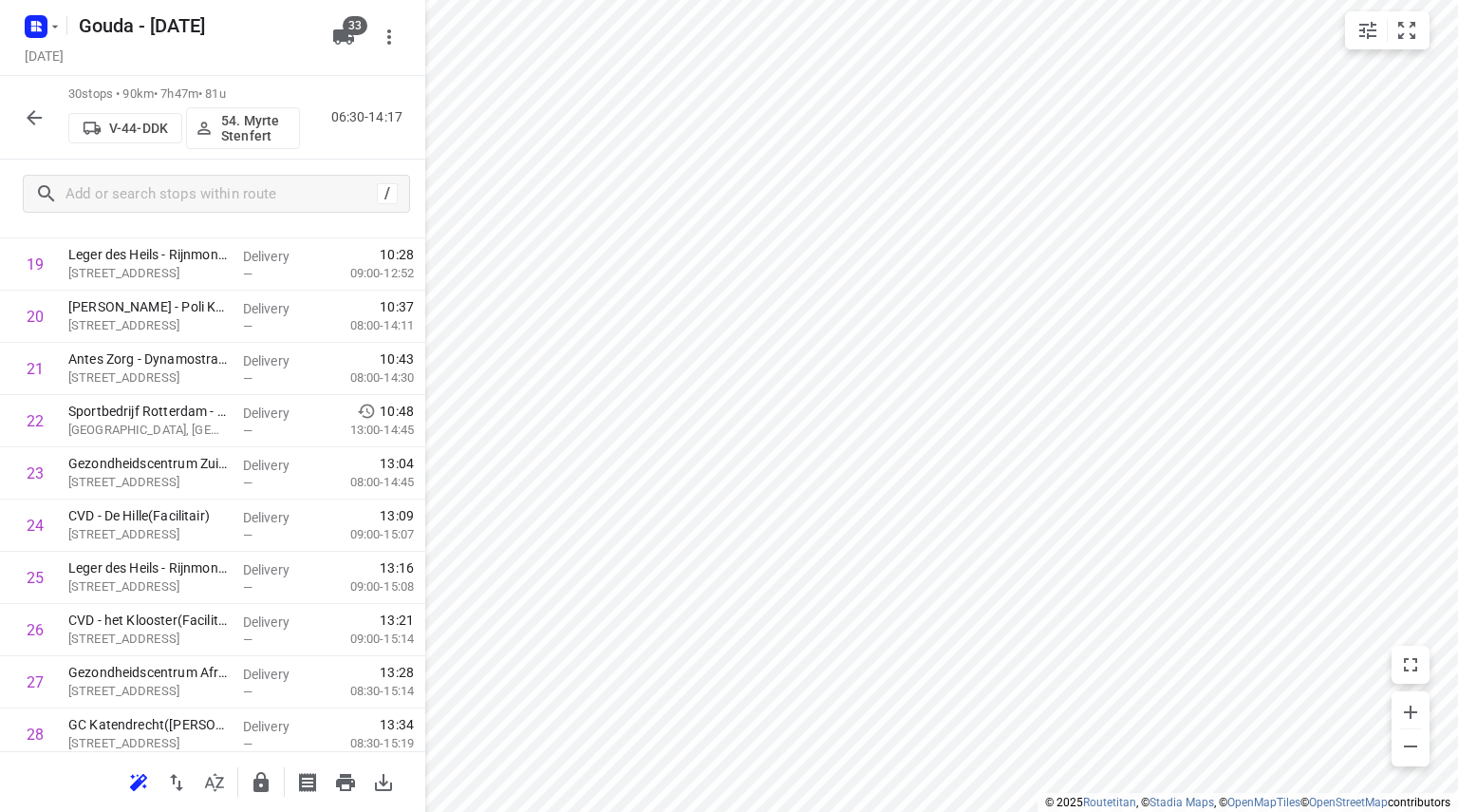
scroll to position [1008, 0]
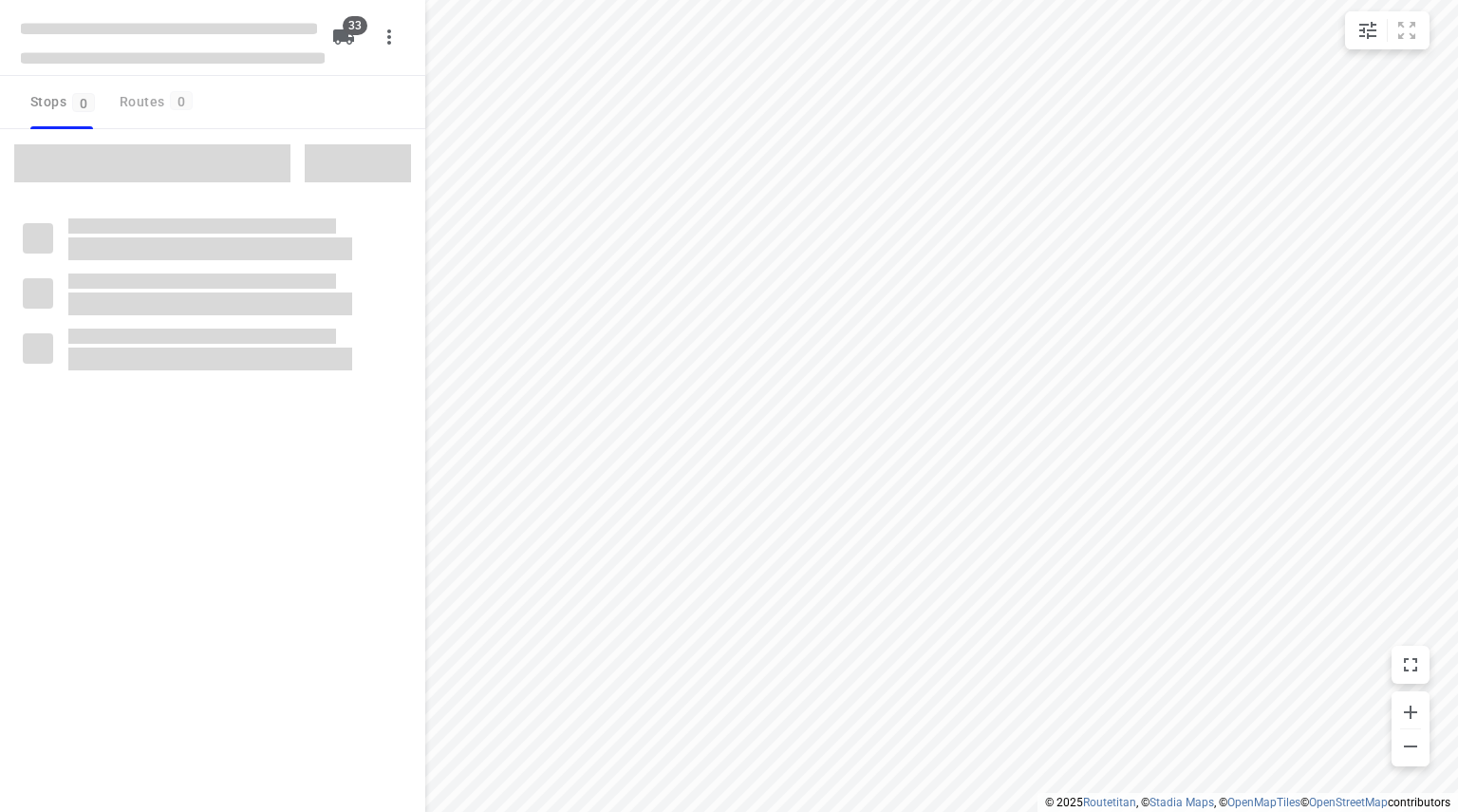
type input "distance"
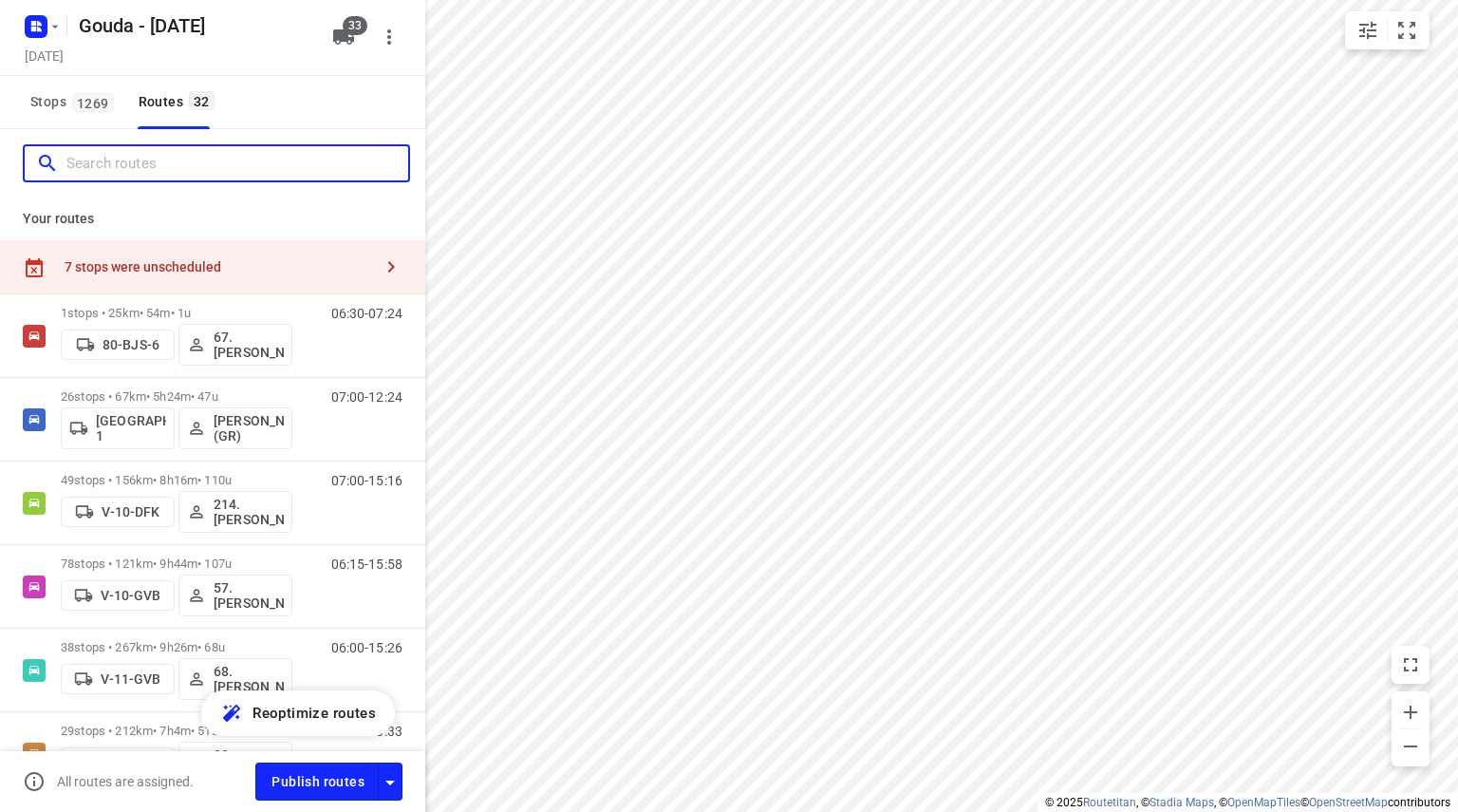
click at [178, 167] on input "Search routes" at bounding box center [238, 163] width 342 height 30
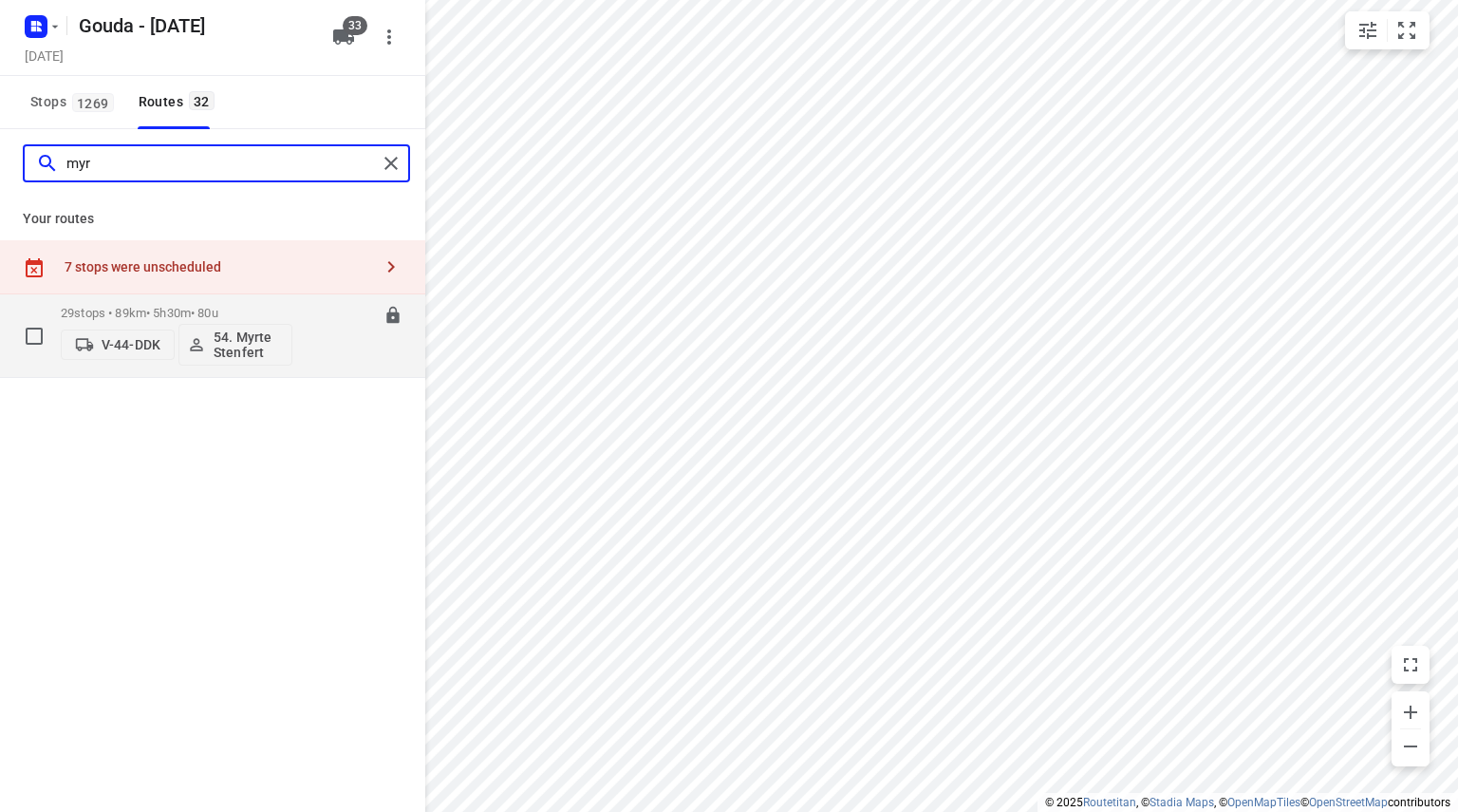
type input "myr"
click at [198, 310] on p "29 stops • 89km • 5h30m • 80u" at bounding box center [177, 312] width 232 height 14
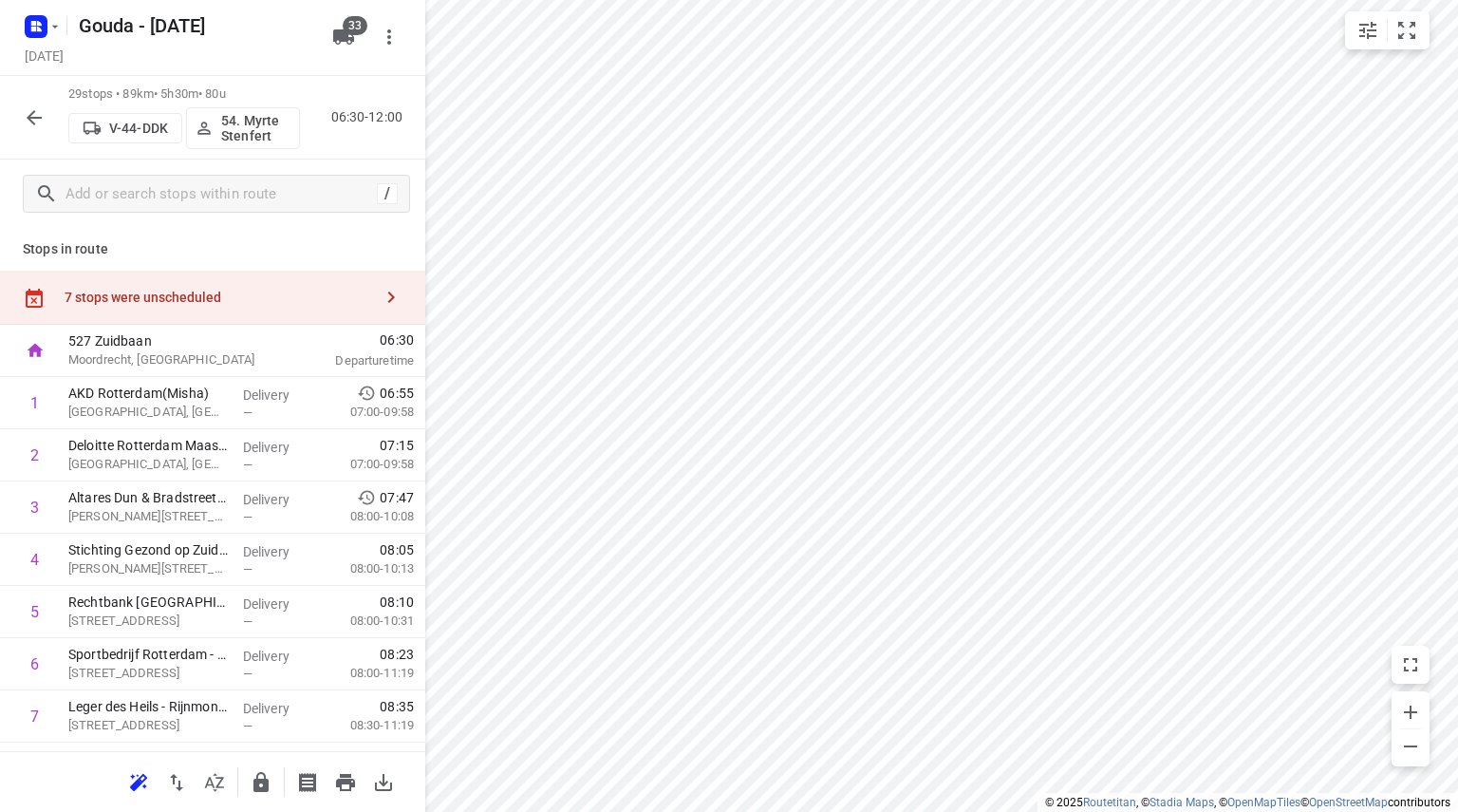
click at [196, 297] on div "7 stops were unscheduled" at bounding box center [219, 297] width 307 height 15
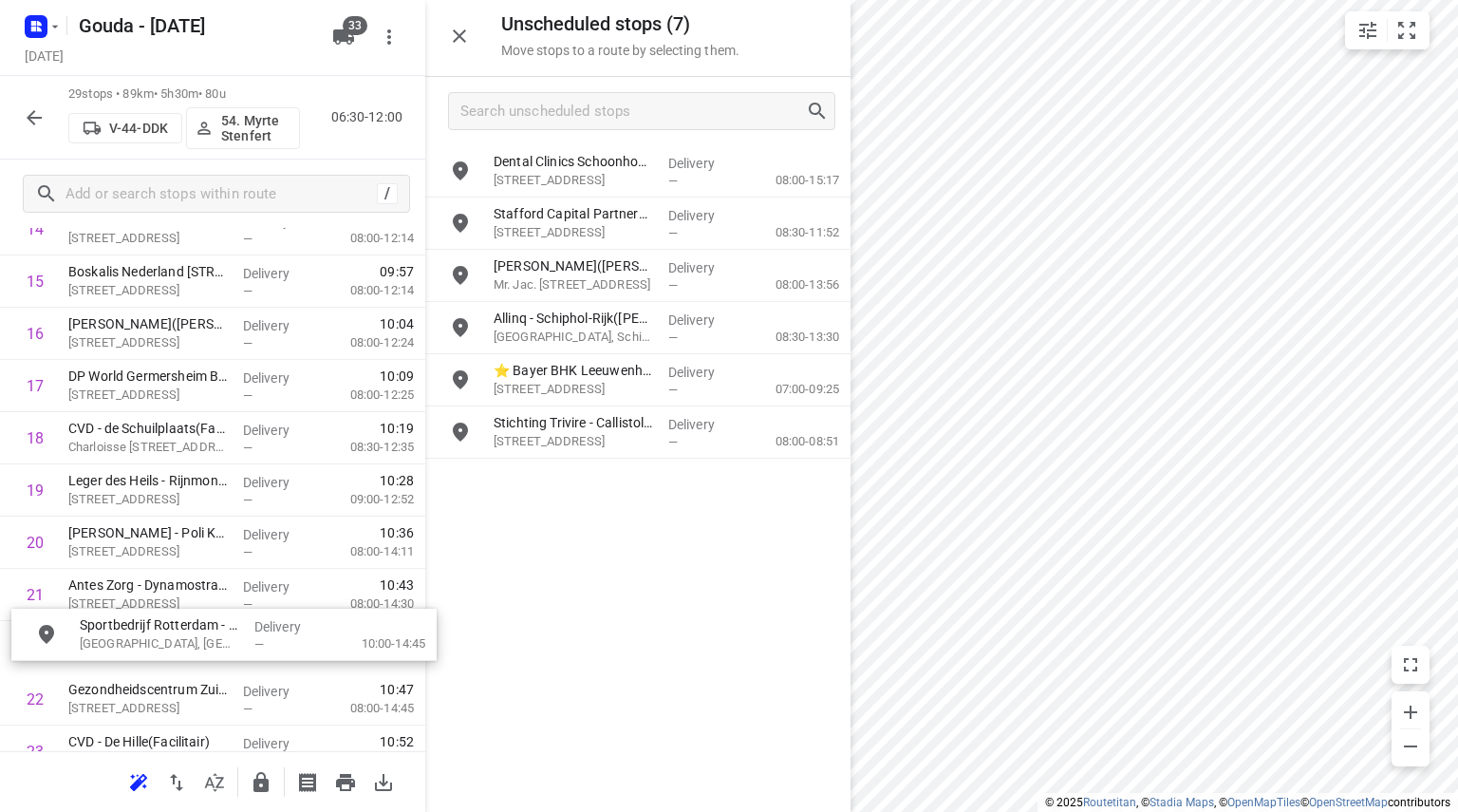
scroll to position [852, 0]
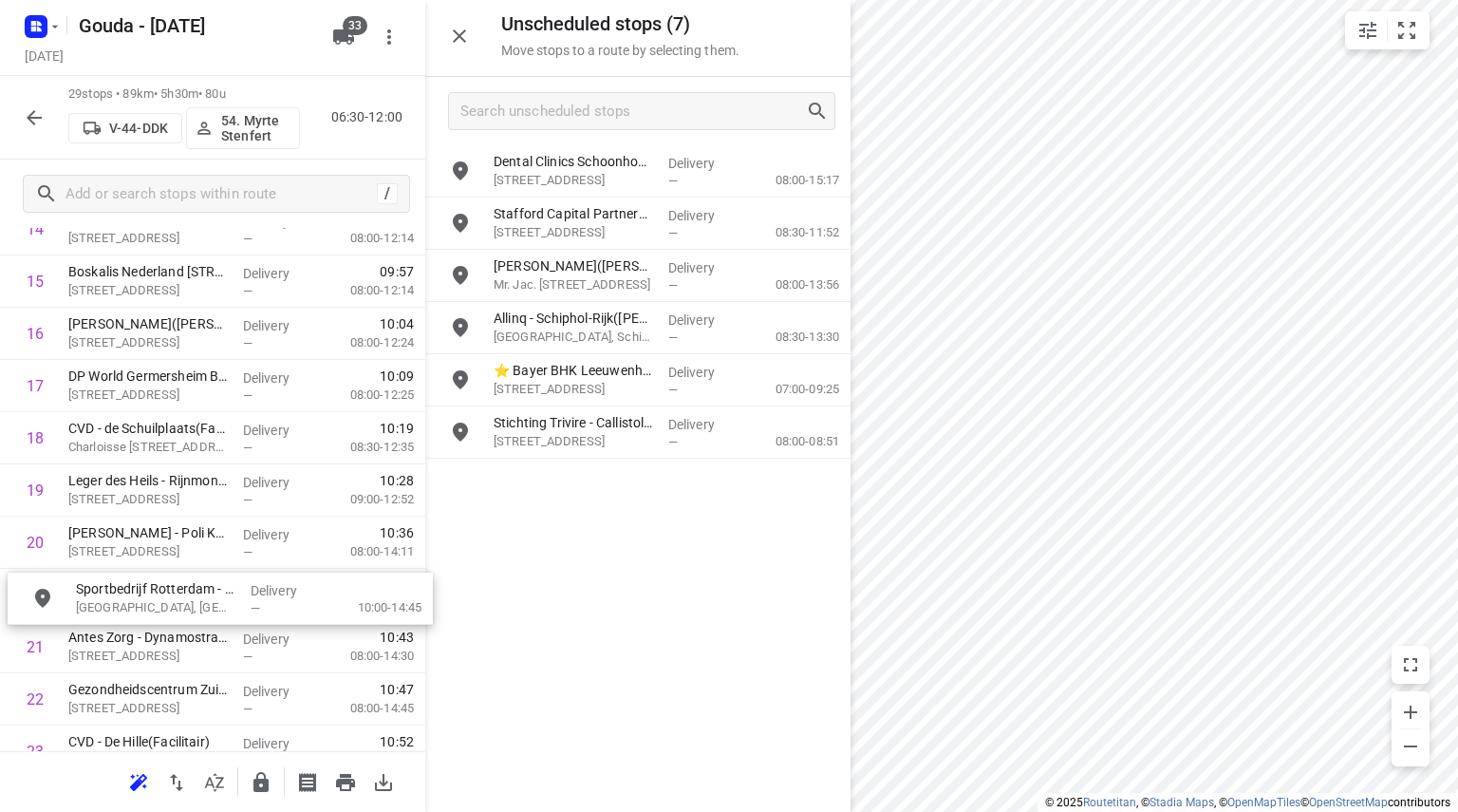
drag, startPoint x: 583, startPoint y: 289, endPoint x: 156, endPoint y: 611, distance: 534.8
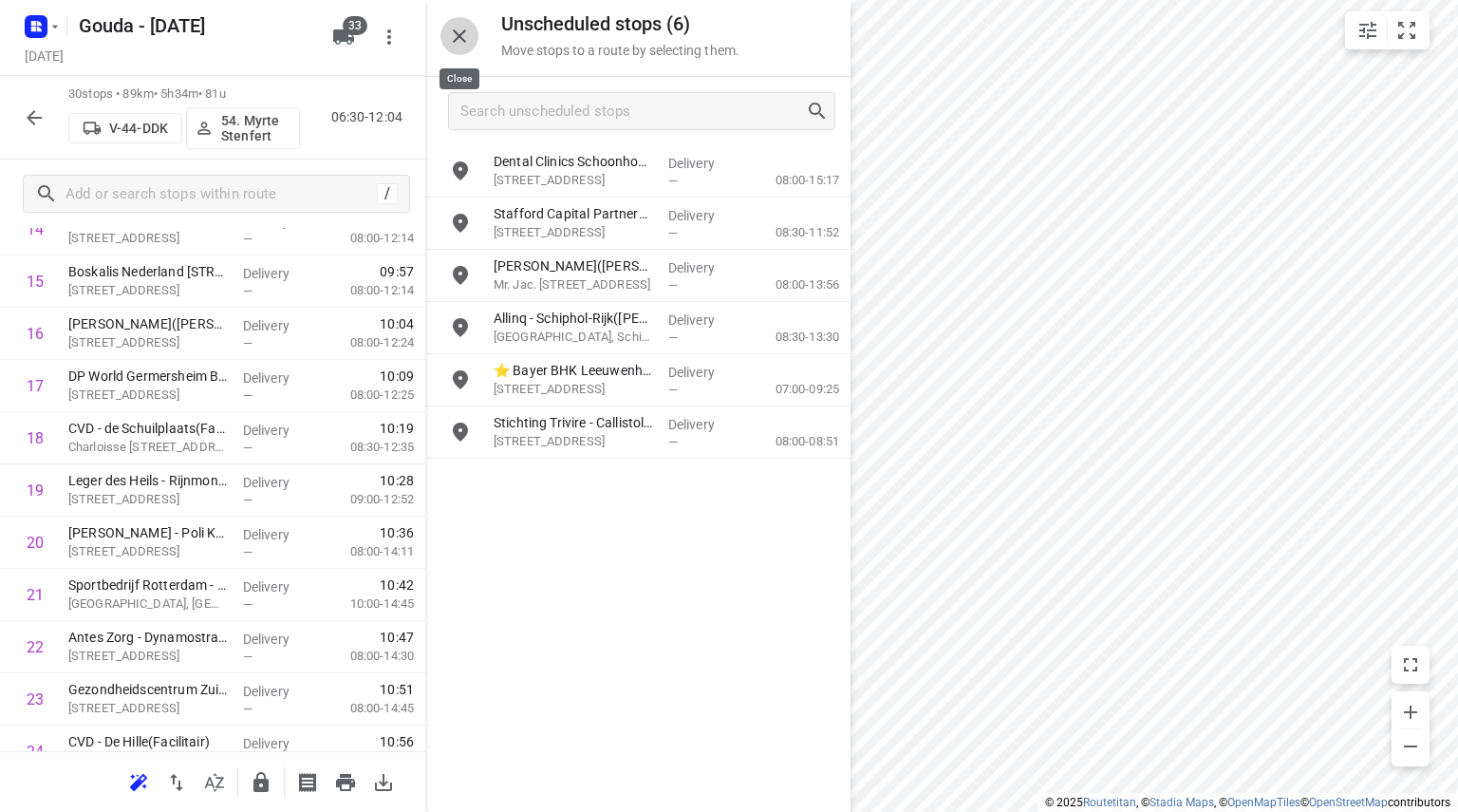
click at [469, 35] on icon "button" at bounding box center [460, 36] width 23 height 23
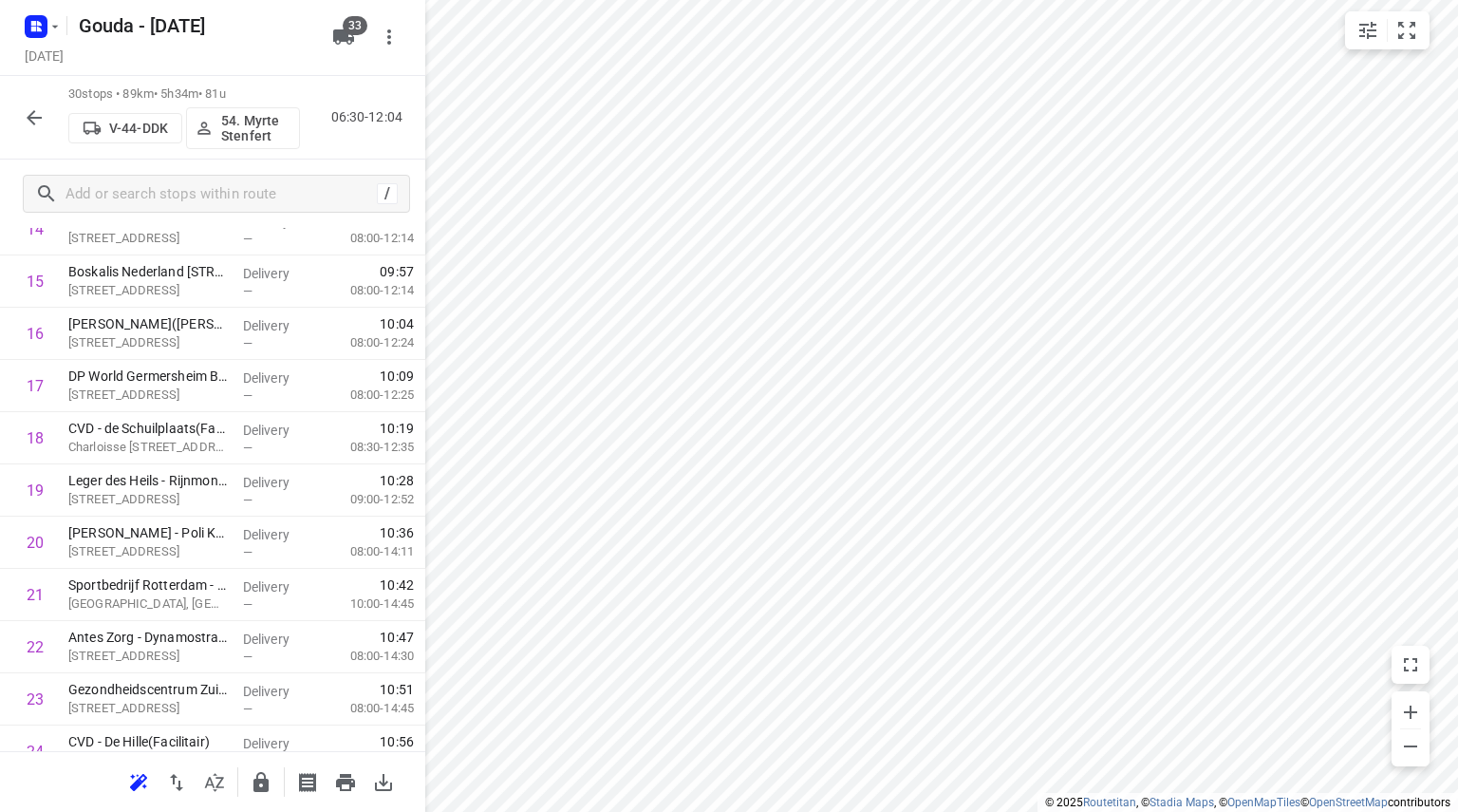
click at [31, 105] on button "button" at bounding box center [34, 117] width 38 height 38
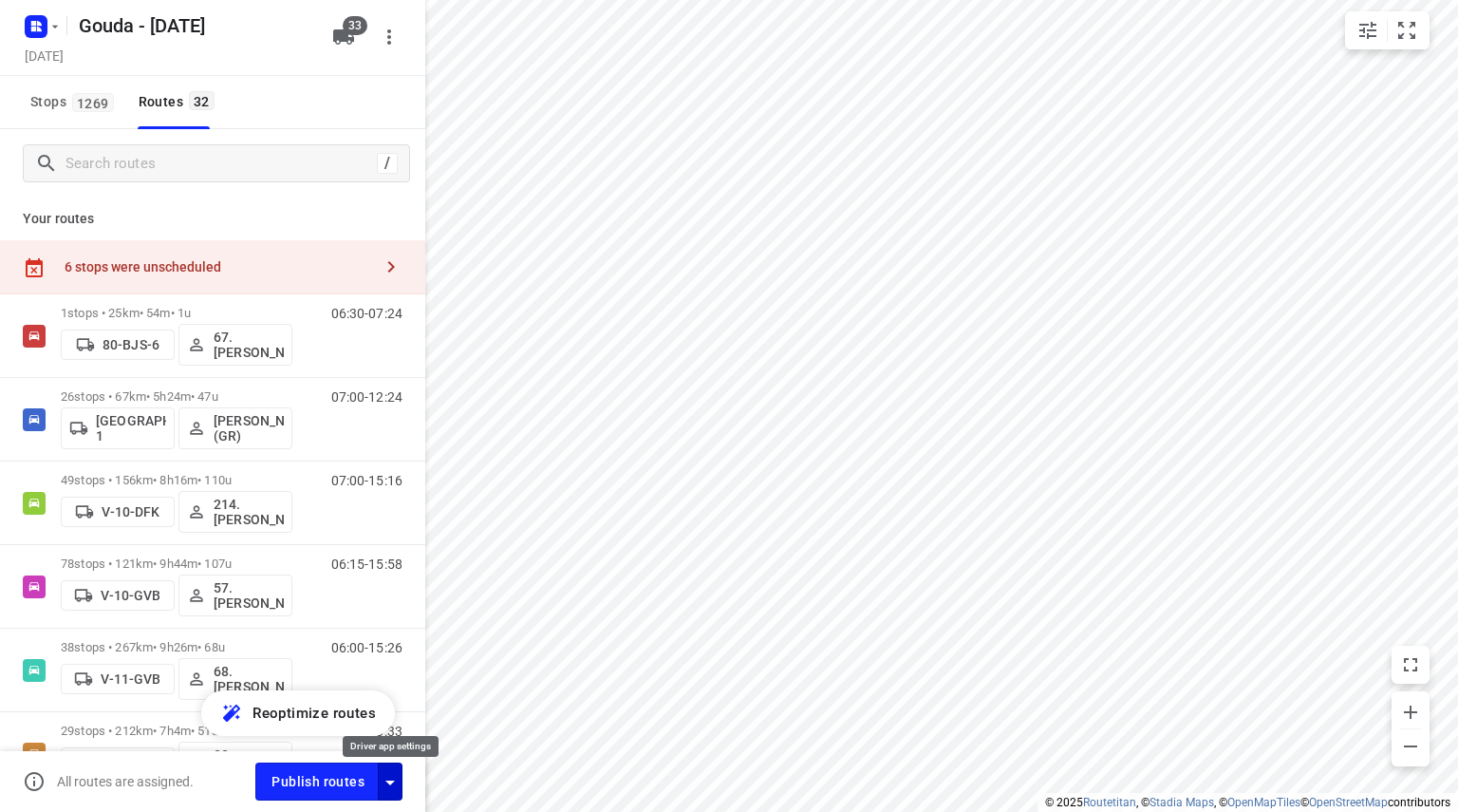
click at [399, 776] on icon "button" at bounding box center [390, 782] width 23 height 23
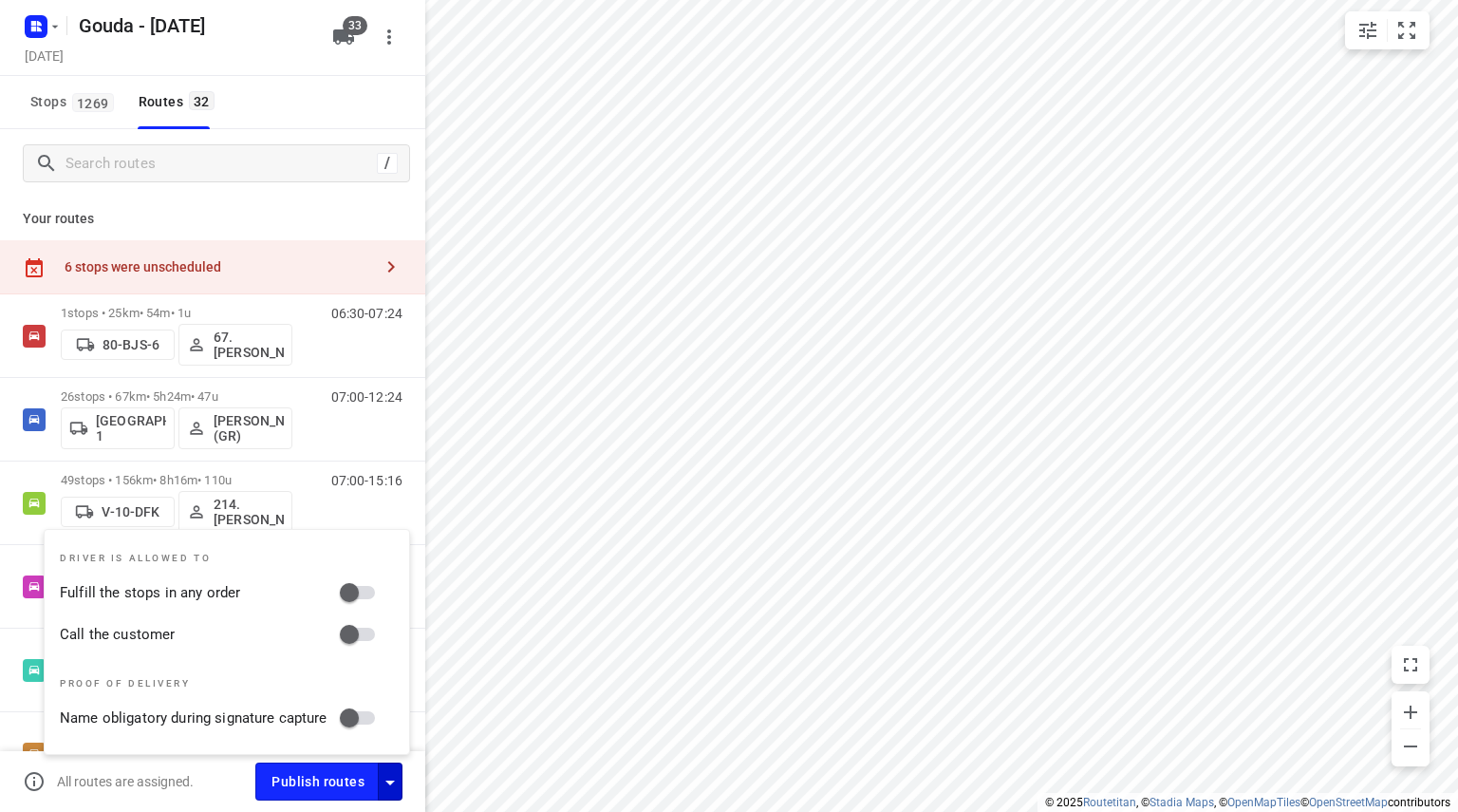
drag, startPoint x: 357, startPoint y: 629, endPoint x: 355, endPoint y: 590, distance: 39.1
click at [357, 630] on input "Call the customer" at bounding box center [348, 635] width 108 height 36
checkbox input "true"
click at [355, 586] on input "Fulfill the stops in any order" at bounding box center [348, 593] width 108 height 36
checkbox input "true"
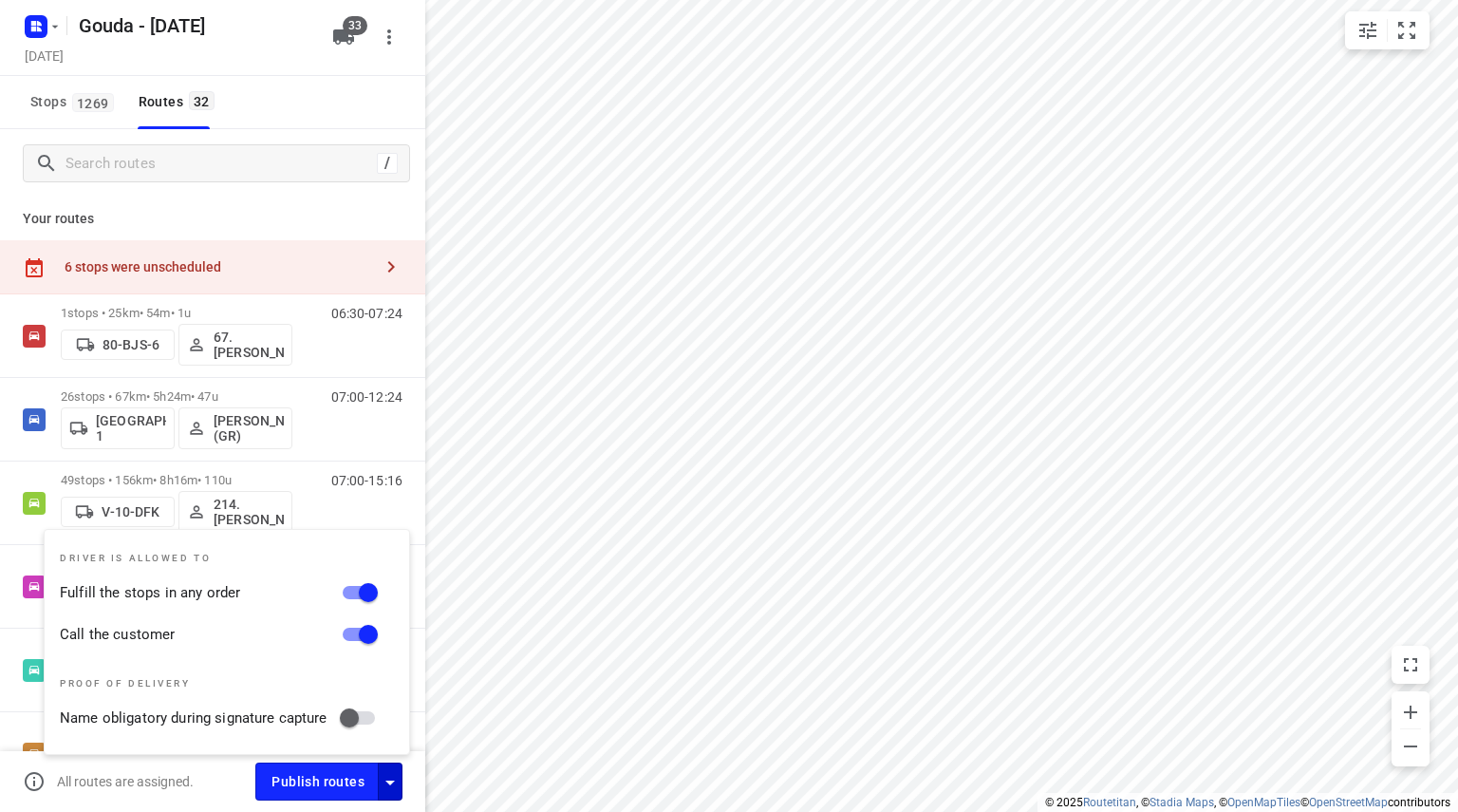
click at [300, 94] on div "Stops 1269 Routes 32" at bounding box center [213, 103] width 426 height 53
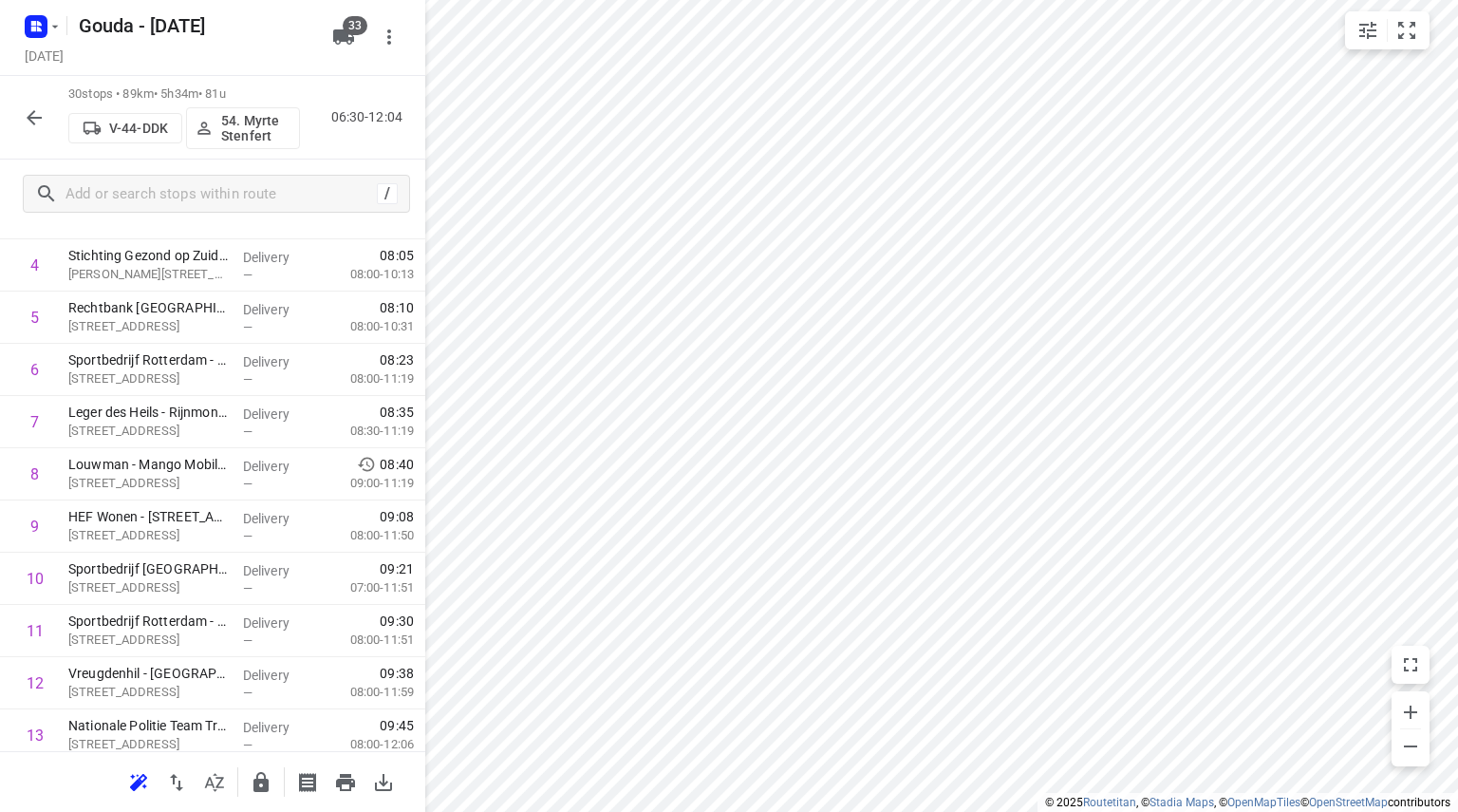
scroll to position [0, 0]
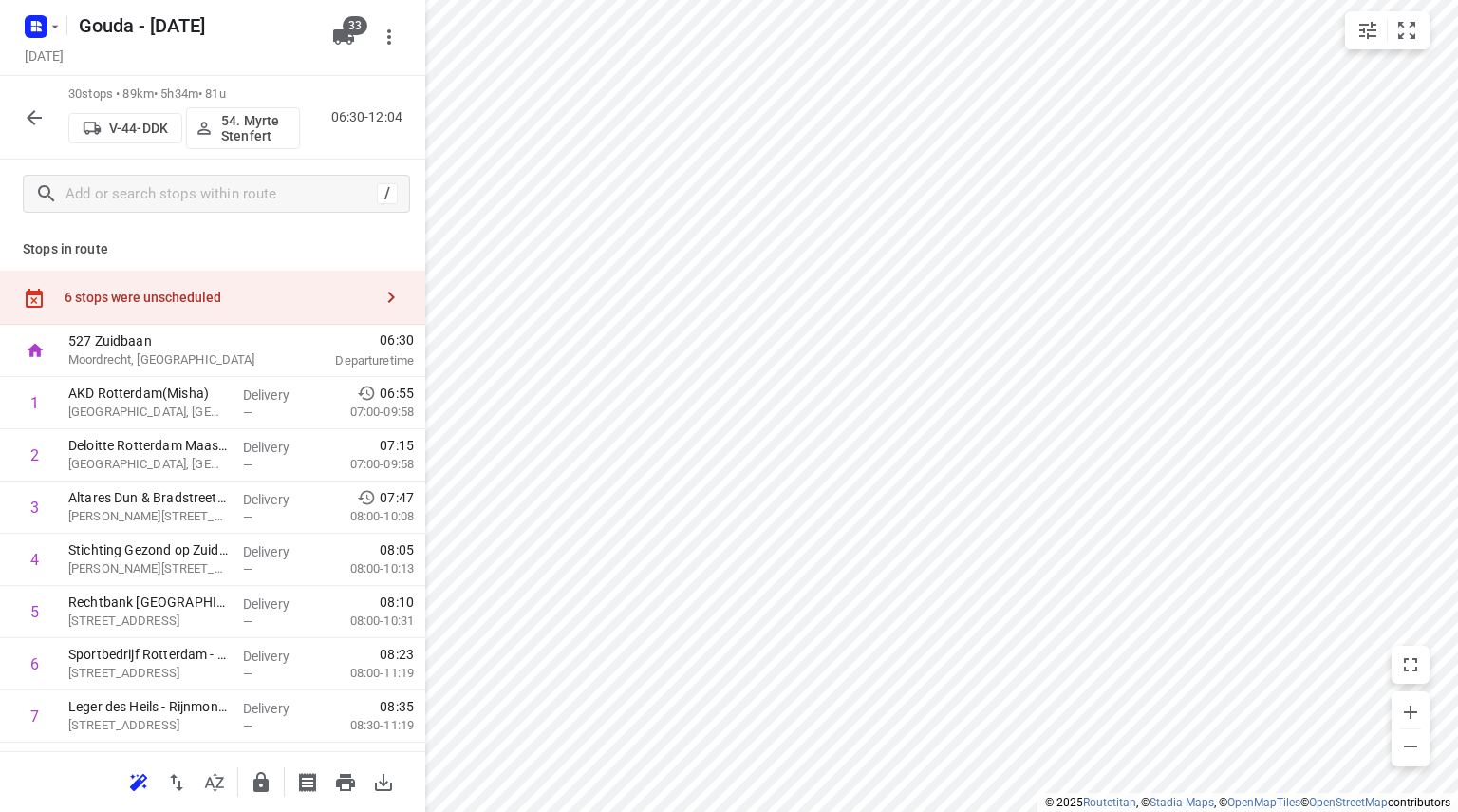
click at [28, 103] on button "button" at bounding box center [34, 117] width 38 height 38
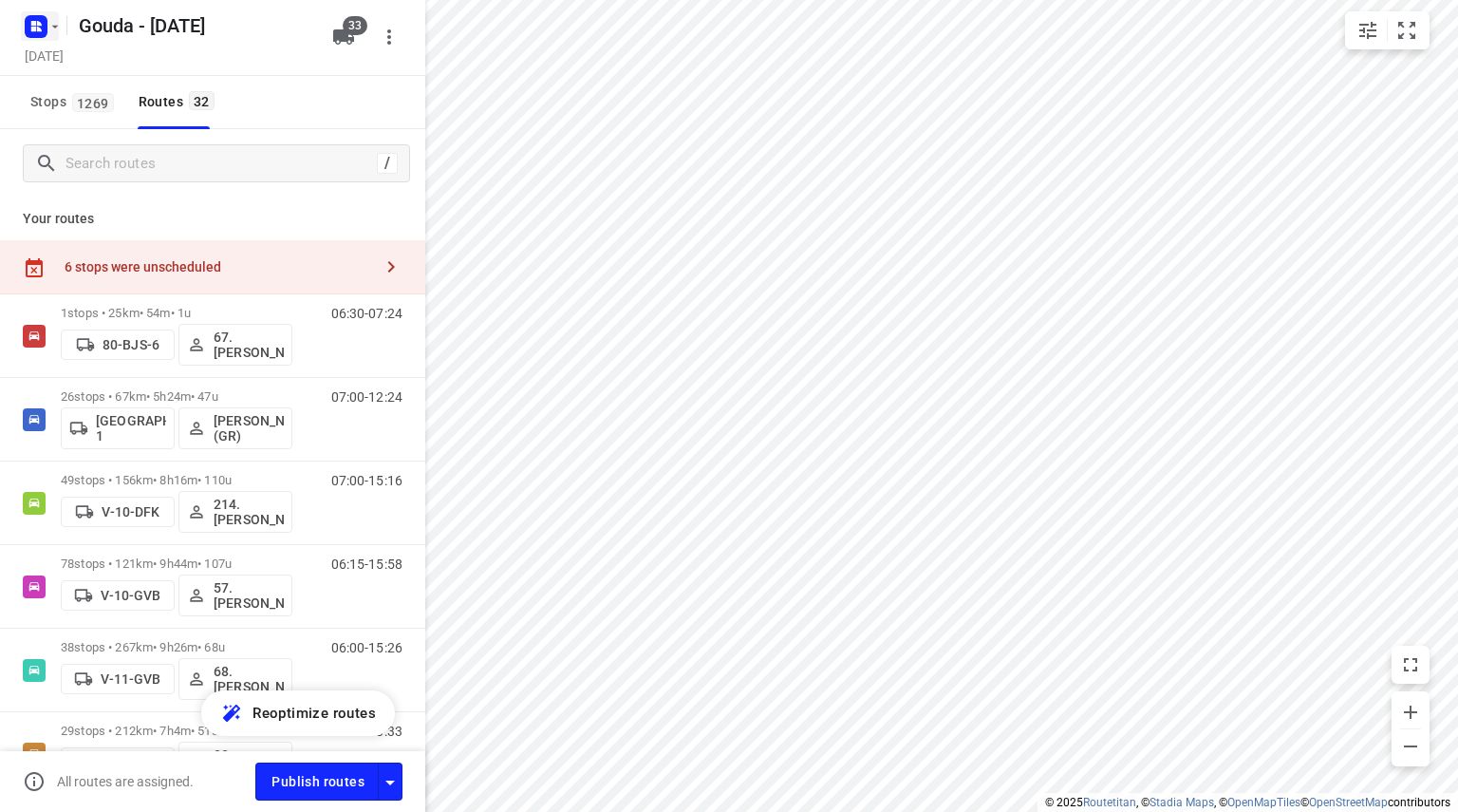
click at [42, 32] on rect "button" at bounding box center [36, 27] width 23 height 23
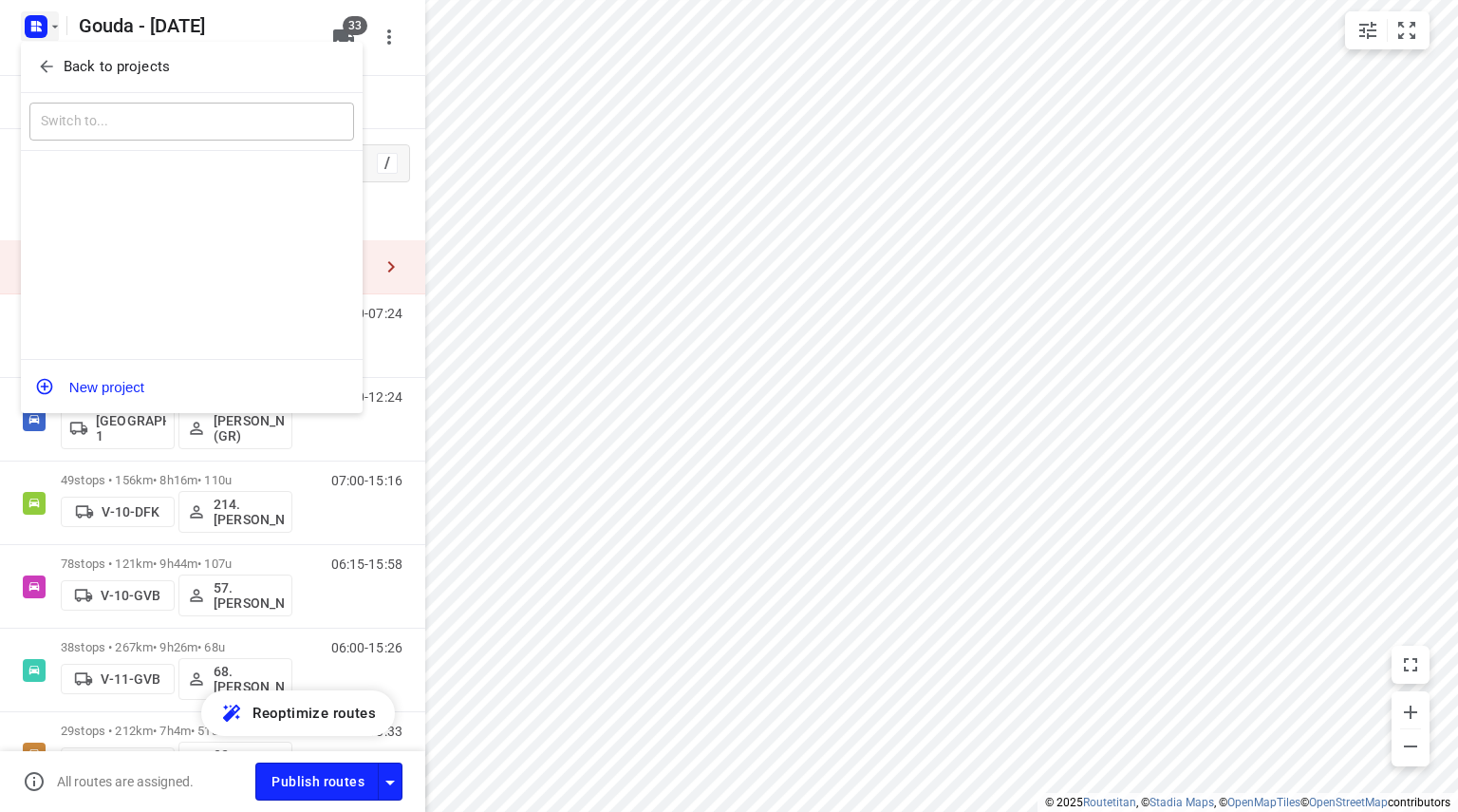
click at [46, 75] on icon "button" at bounding box center [47, 67] width 19 height 19
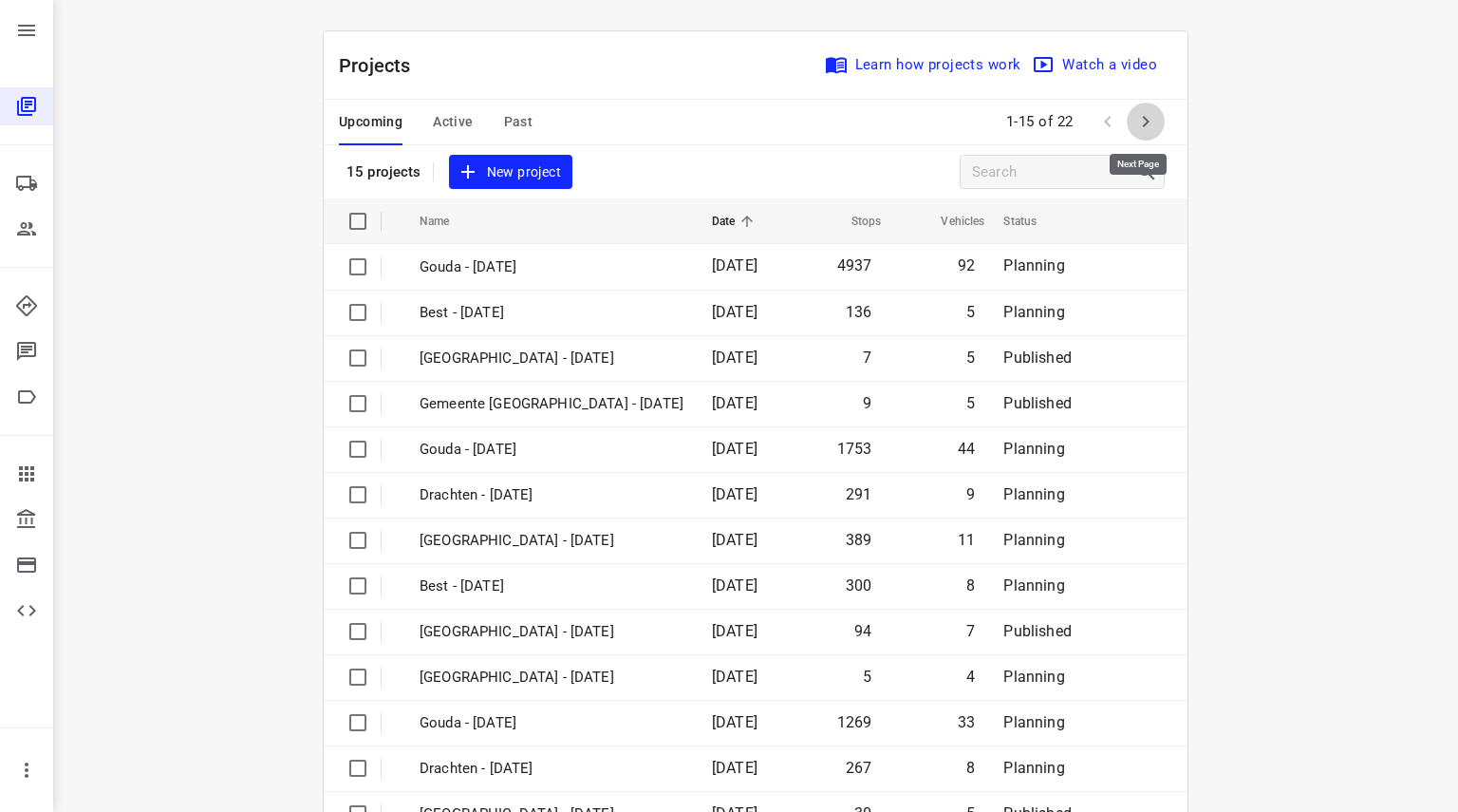
click at [1143, 118] on icon "button" at bounding box center [1146, 121] width 23 height 23
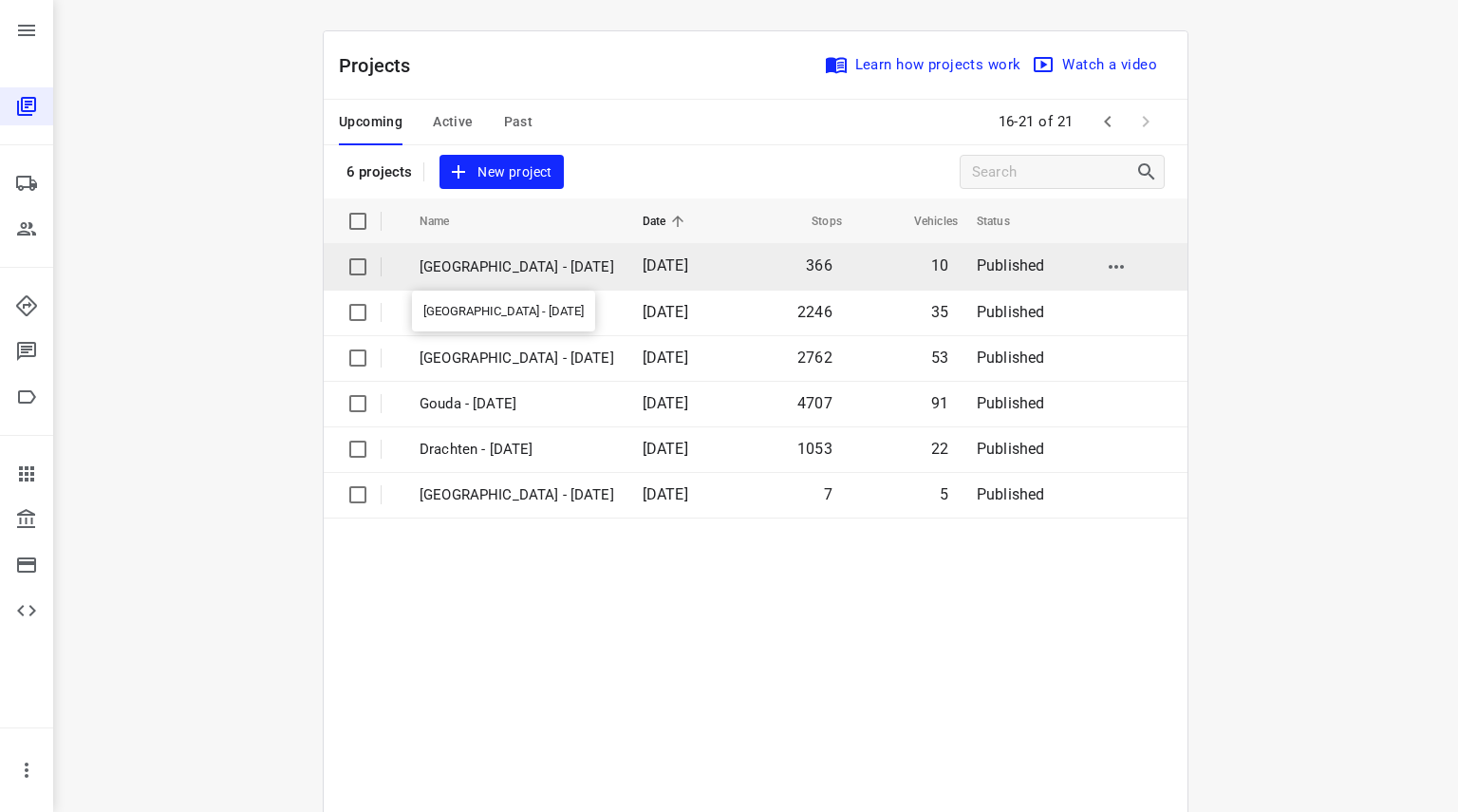
click at [537, 265] on p "[GEOGRAPHIC_DATA] - [DATE]" at bounding box center [517, 267] width 195 height 22
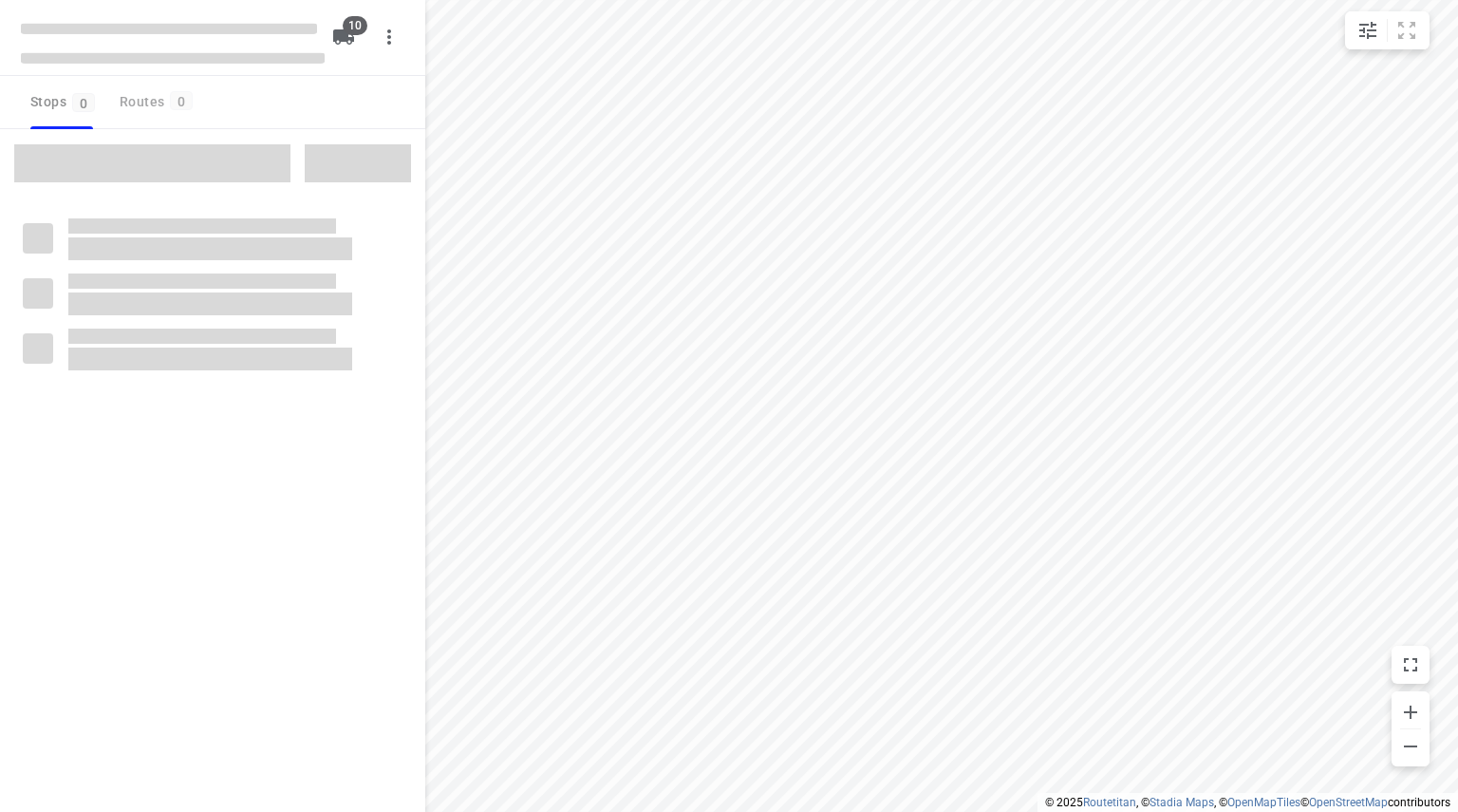
type input "distance"
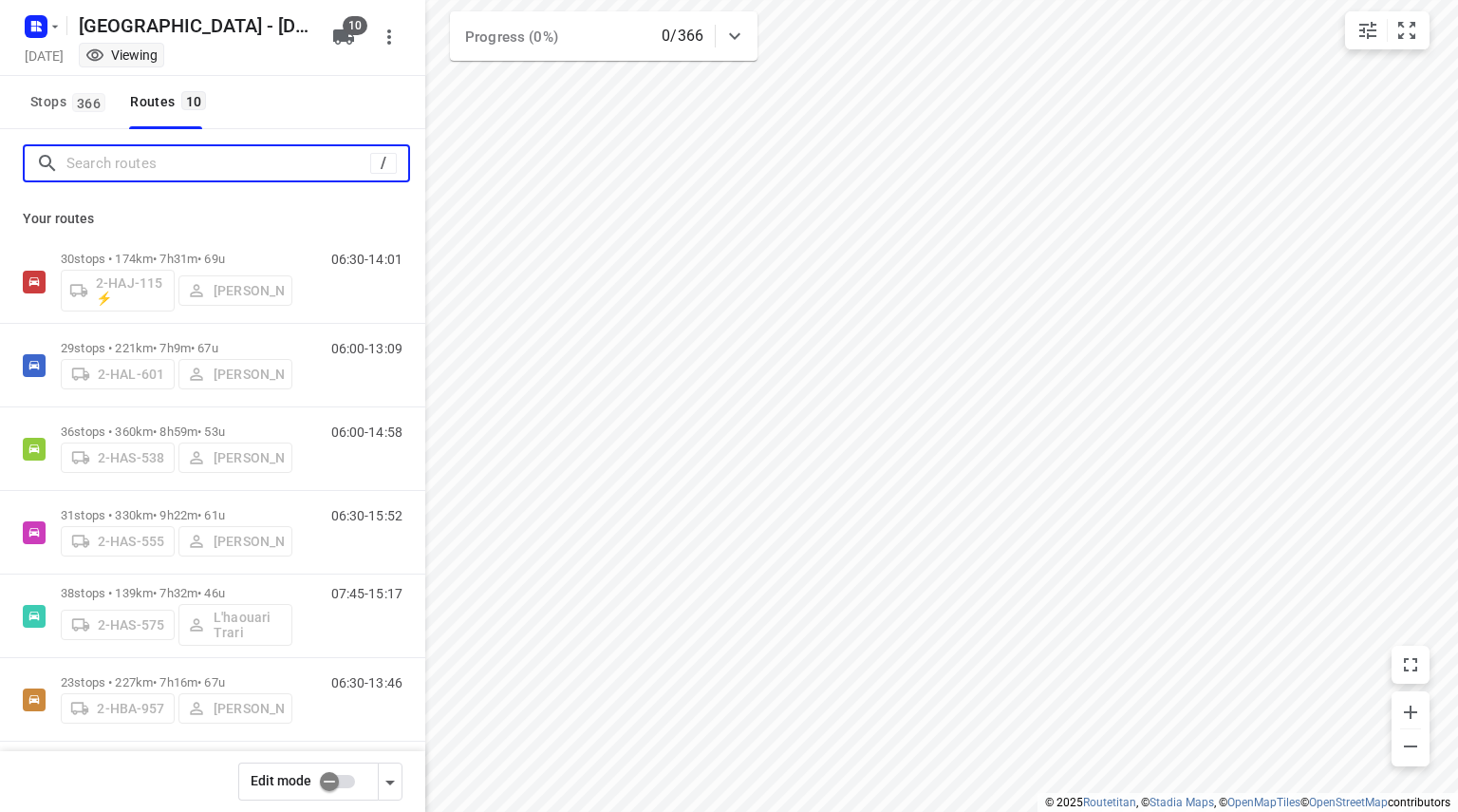
click at [241, 163] on input "Search routes" at bounding box center [219, 163] width 303 height 30
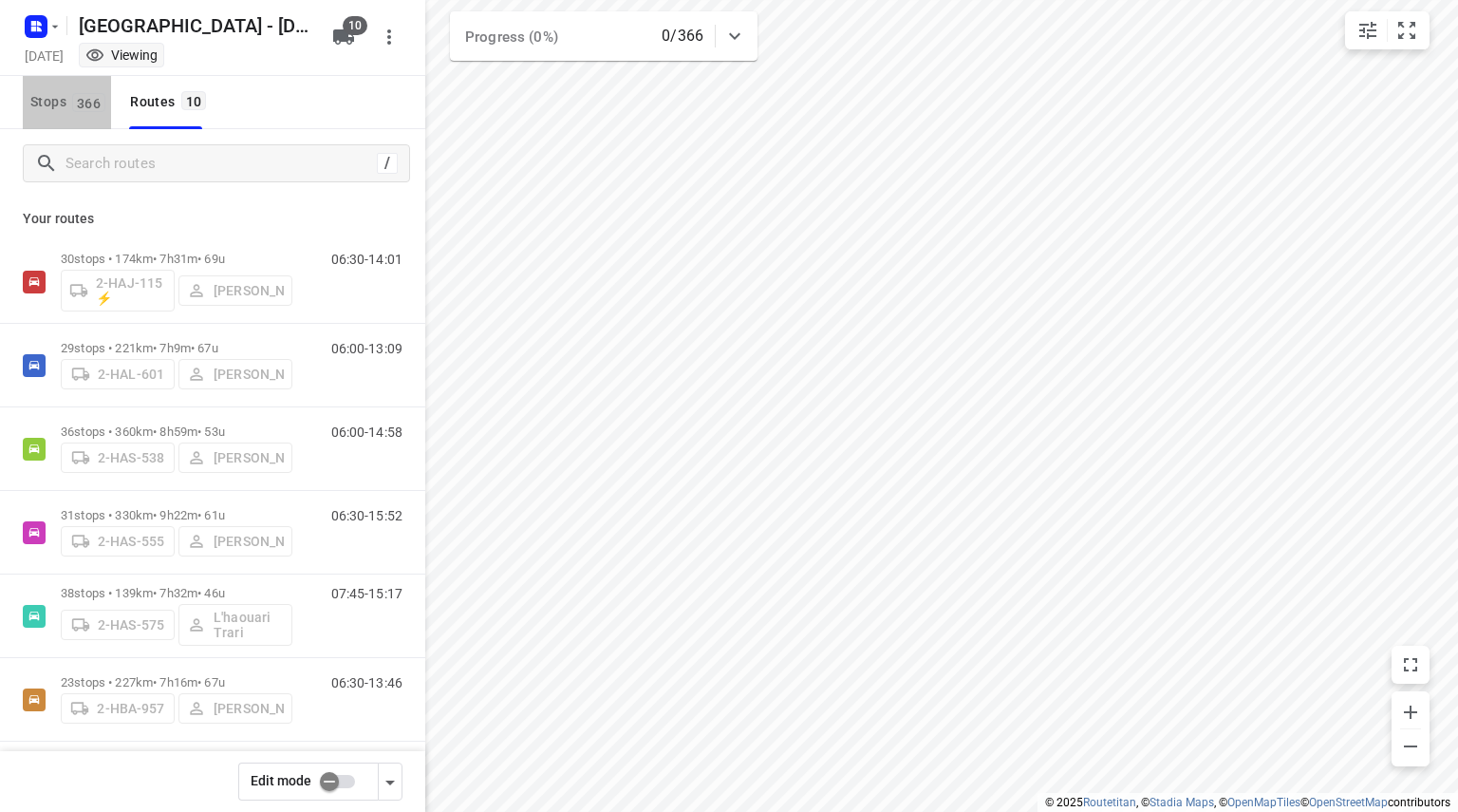
click at [78, 112] on span "Stops 366" at bounding box center [71, 102] width 81 height 24
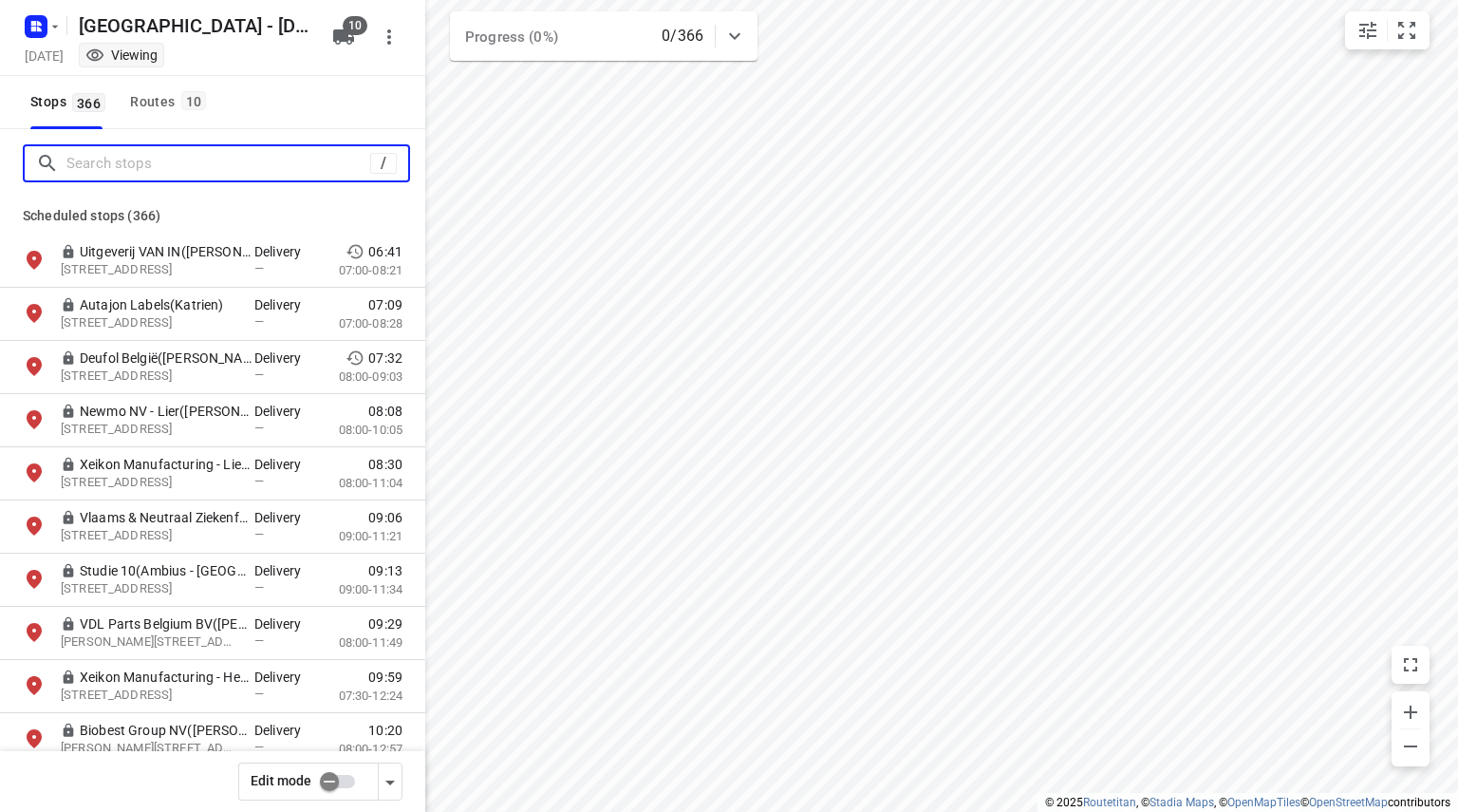
click at [100, 158] on input "Search stops" at bounding box center [219, 163] width 303 height 30
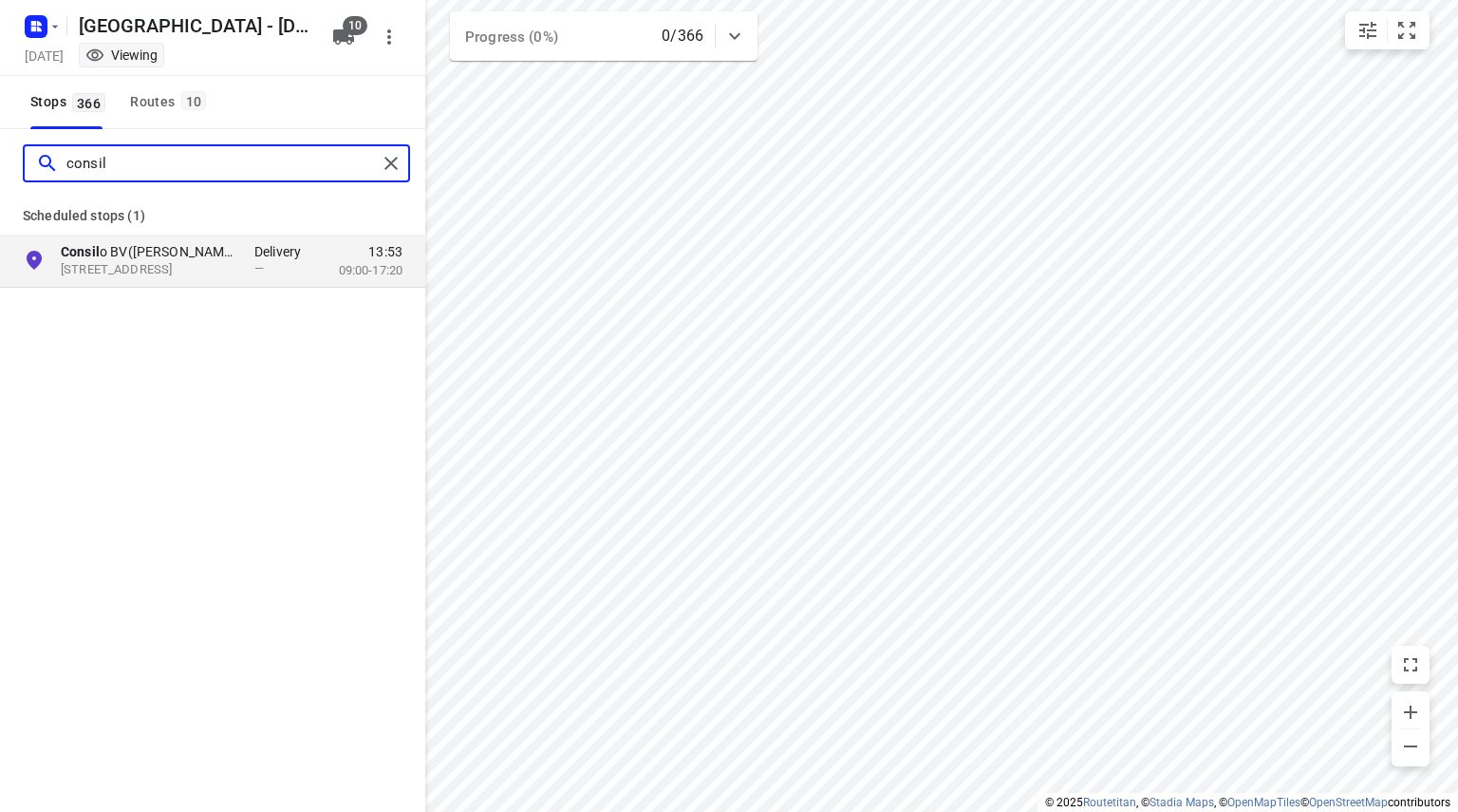
type input "consil"
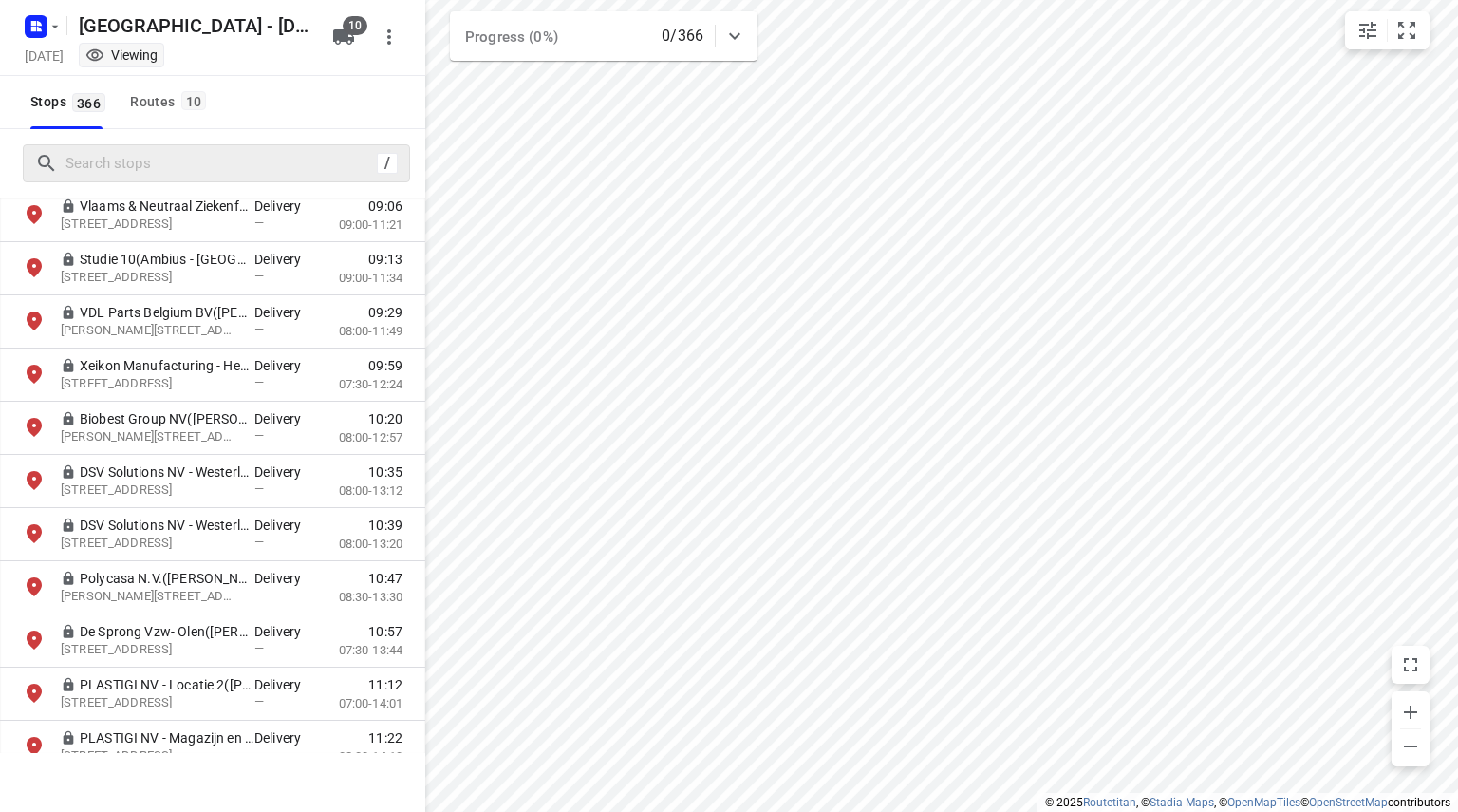
scroll to position [312, 0]
click at [177, 102] on div "Routes 10" at bounding box center [171, 102] width 82 height 24
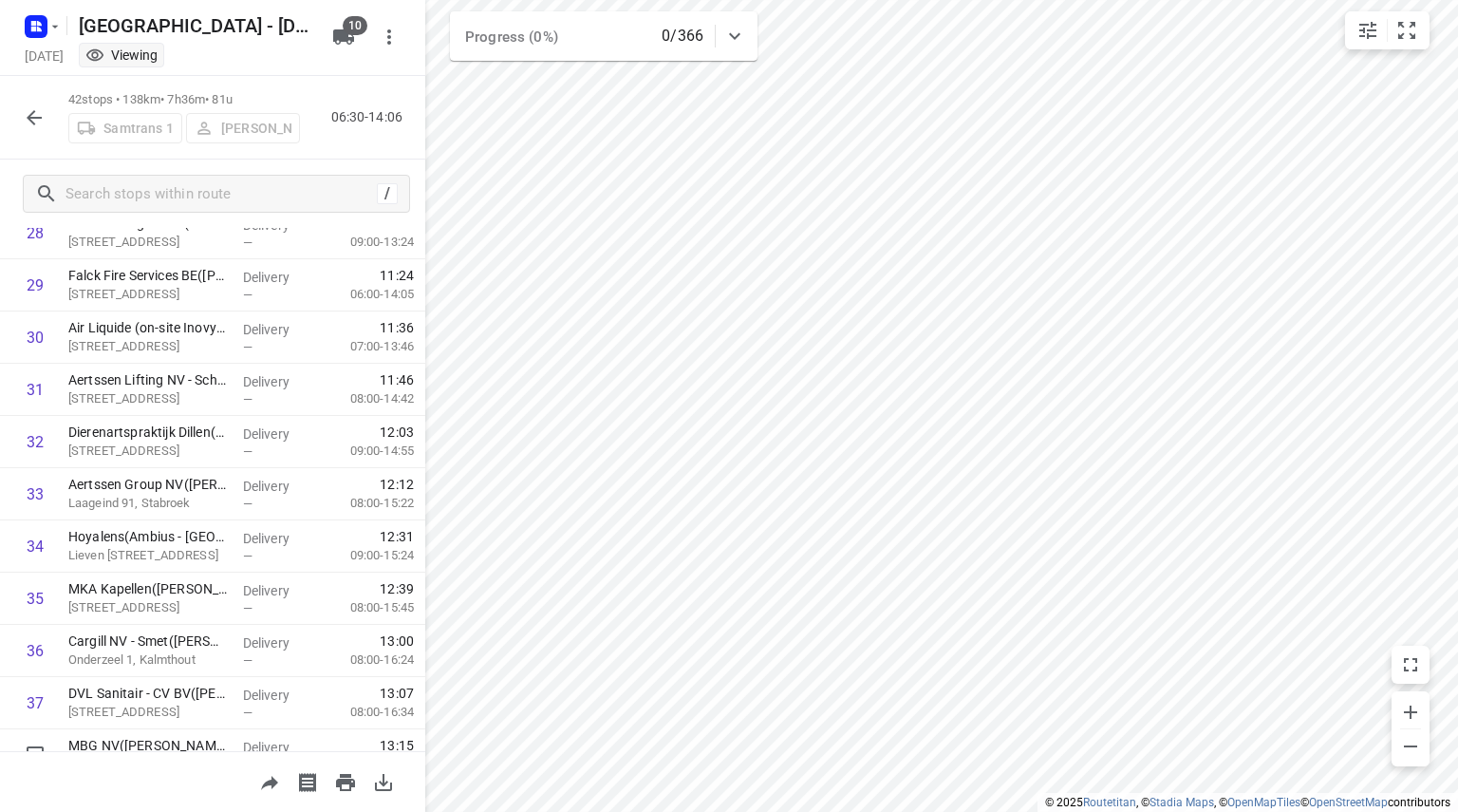
scroll to position [1817, 0]
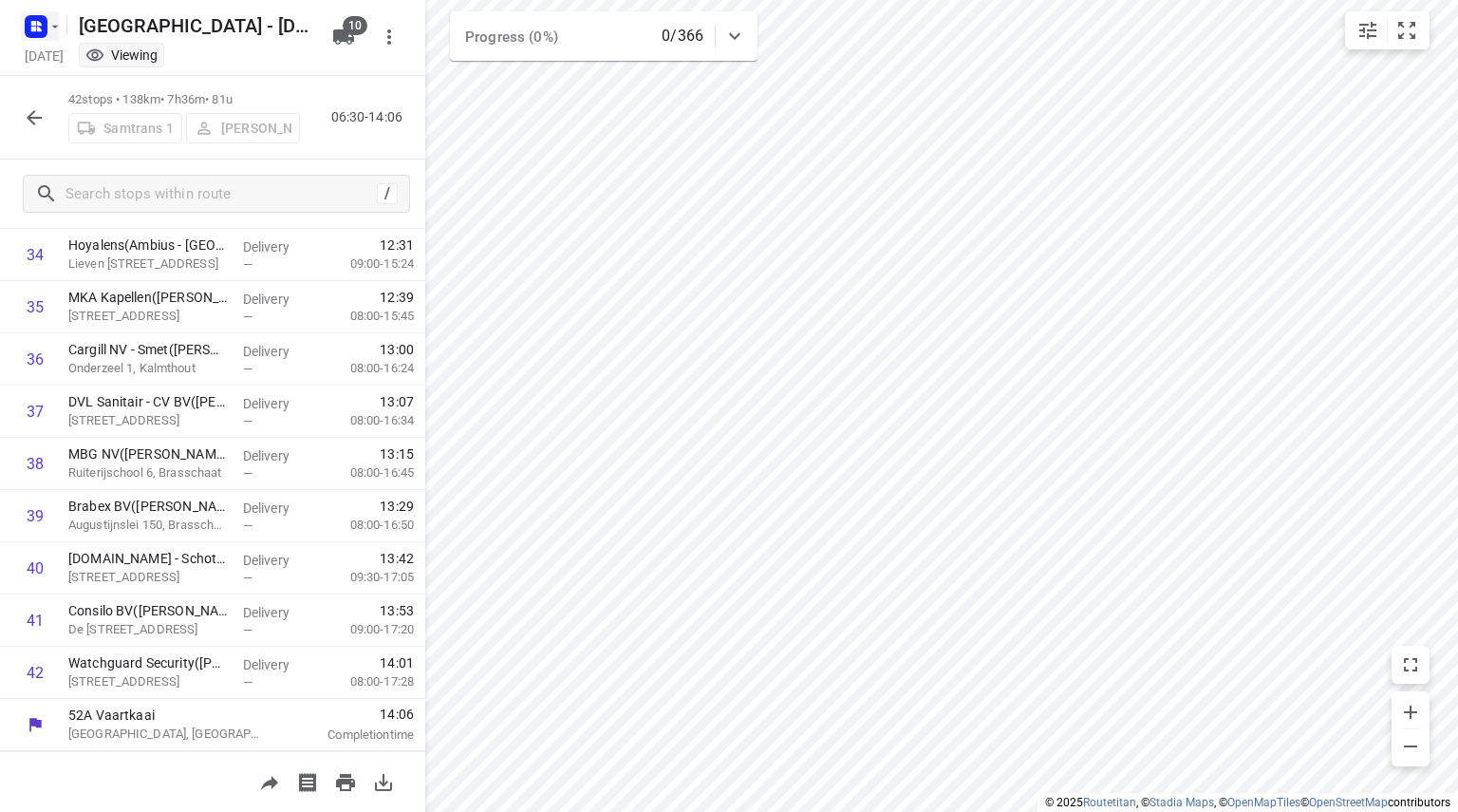
click at [45, 30] on rect "button" at bounding box center [36, 27] width 23 height 23
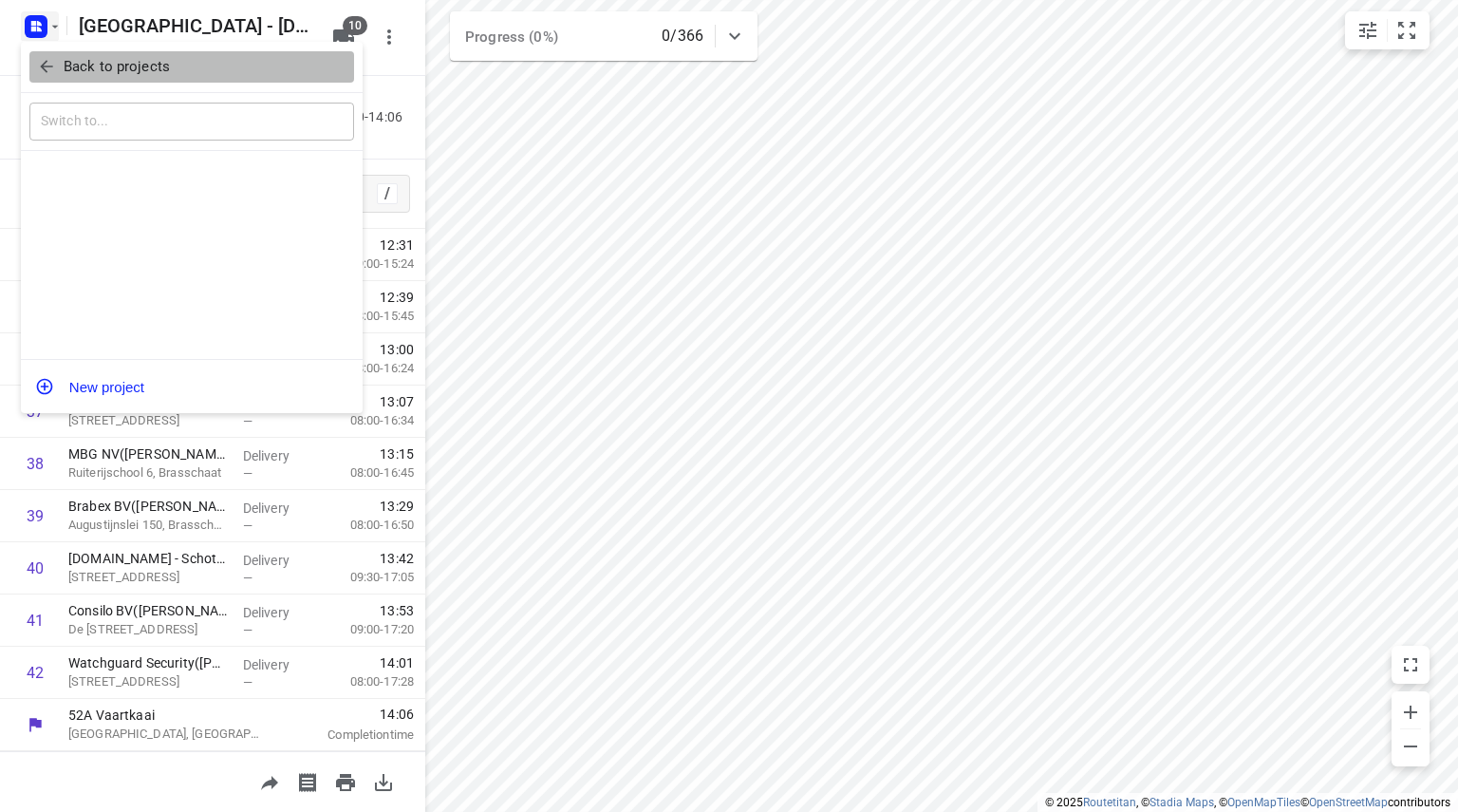
click at [53, 58] on icon "button" at bounding box center [47, 67] width 19 height 19
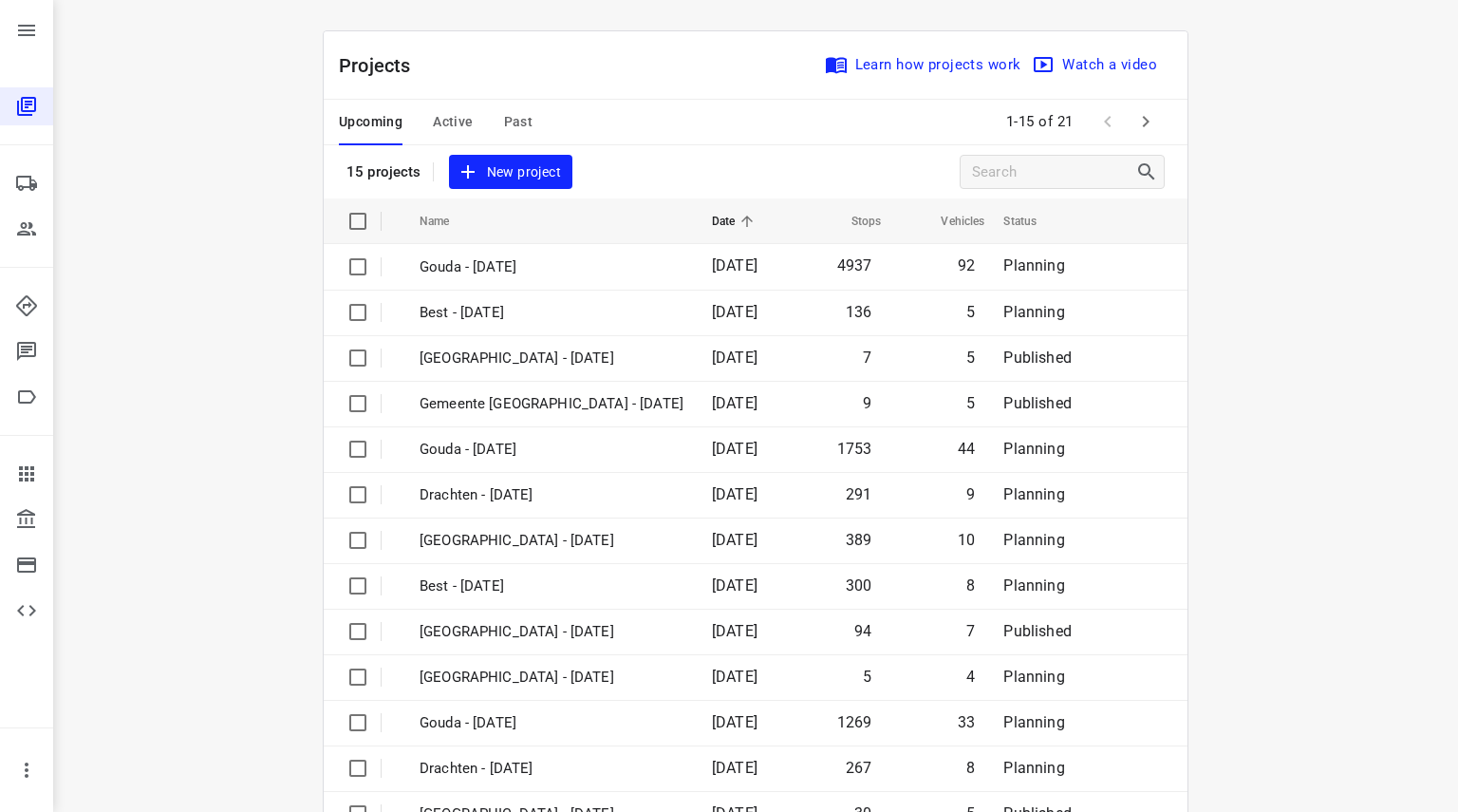
click at [433, 127] on span "Active" at bounding box center [453, 121] width 40 height 24
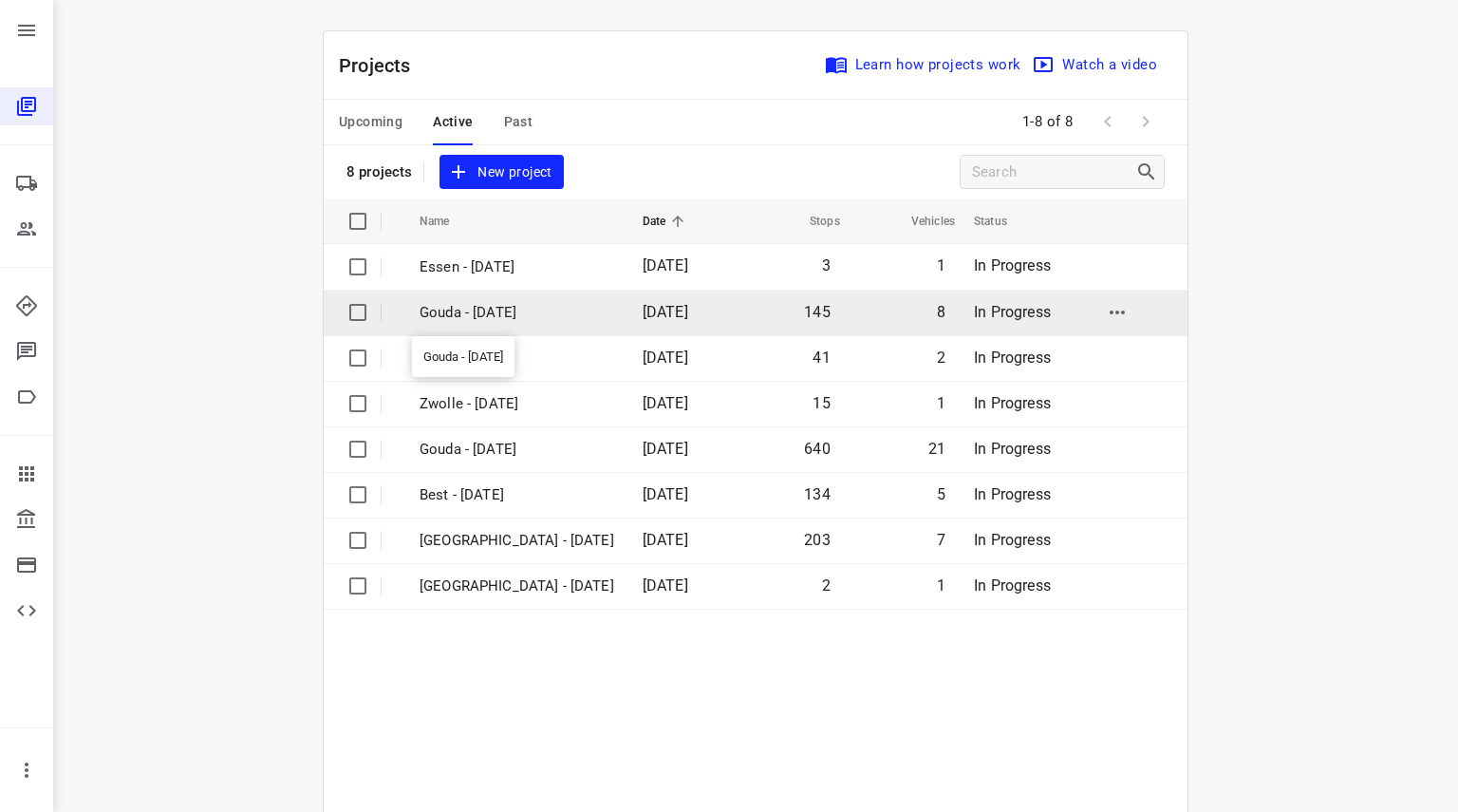
click at [461, 304] on p "Gouda - [DATE]" at bounding box center [517, 312] width 195 height 22
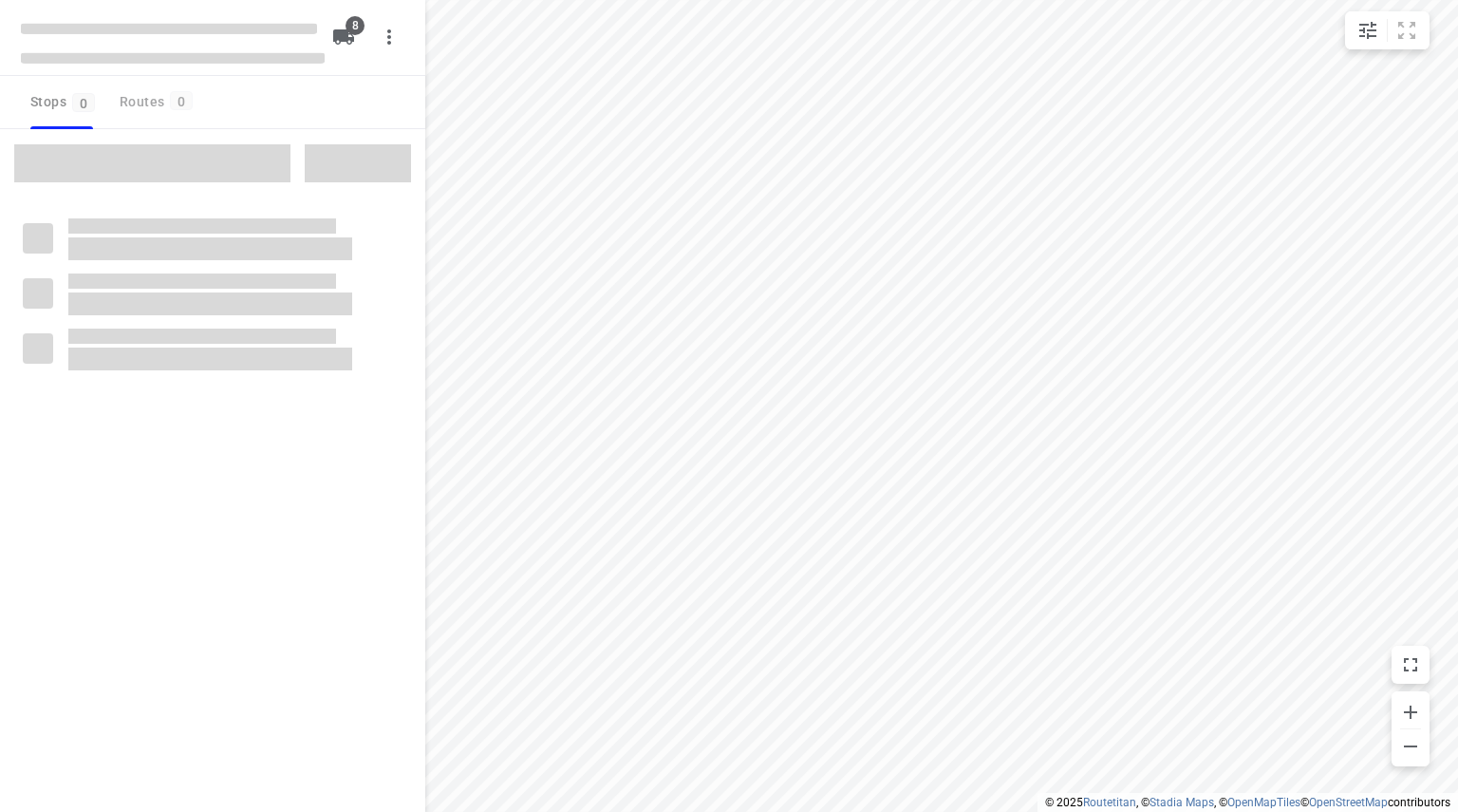
type input "distance"
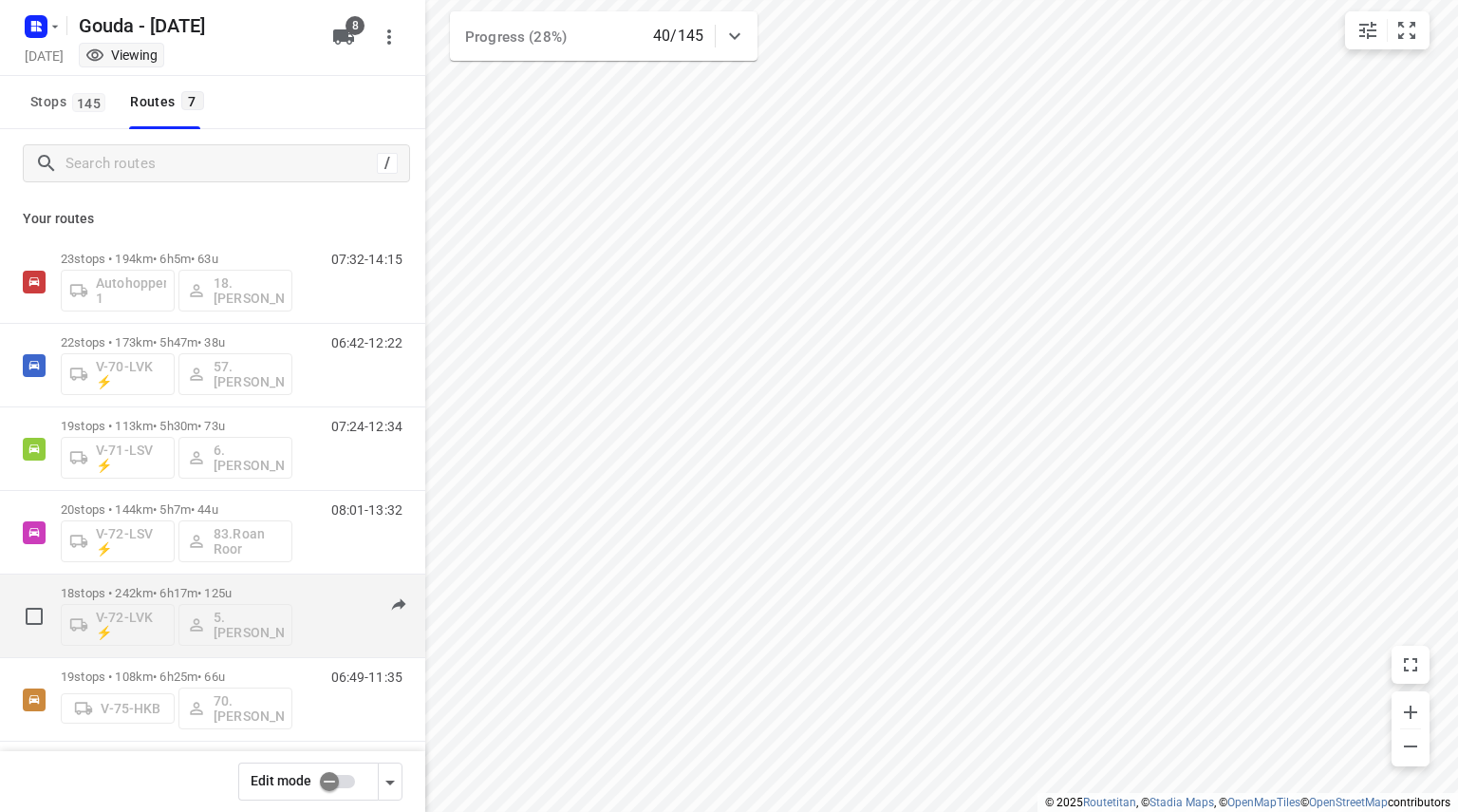
click at [271, 582] on div "18 stops • 242km • 6h17m • 125u V-72-LVK ⚡ 5. [PERSON_NAME]" at bounding box center [177, 615] width 232 height 79
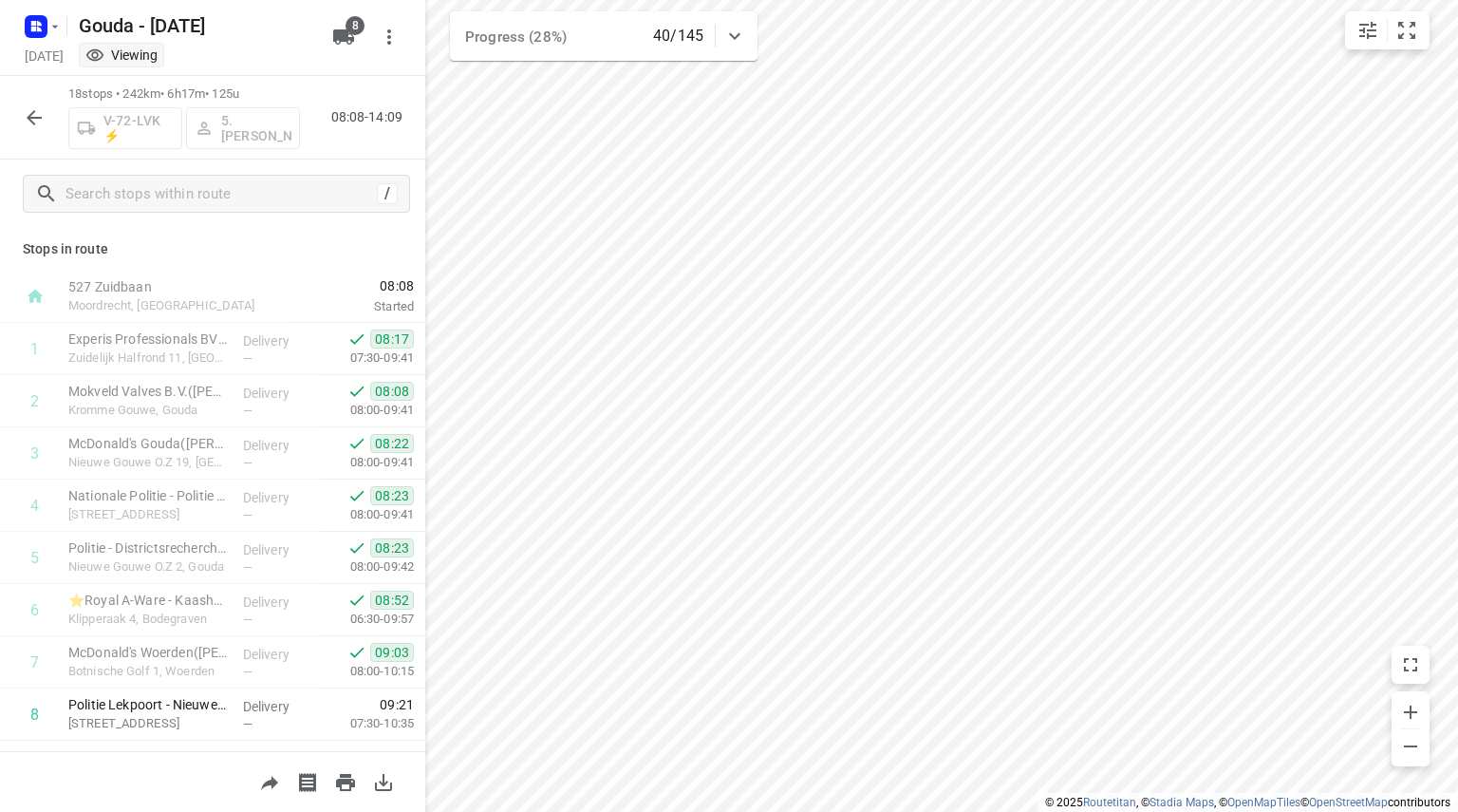
click at [36, 96] on div "18 stops • 242km • 6h17m • 125u V-72-LVK ⚡ 5. [PERSON_NAME] 08:08-14:09" at bounding box center [213, 118] width 426 height 84
click at [38, 103] on button "button" at bounding box center [34, 117] width 38 height 38
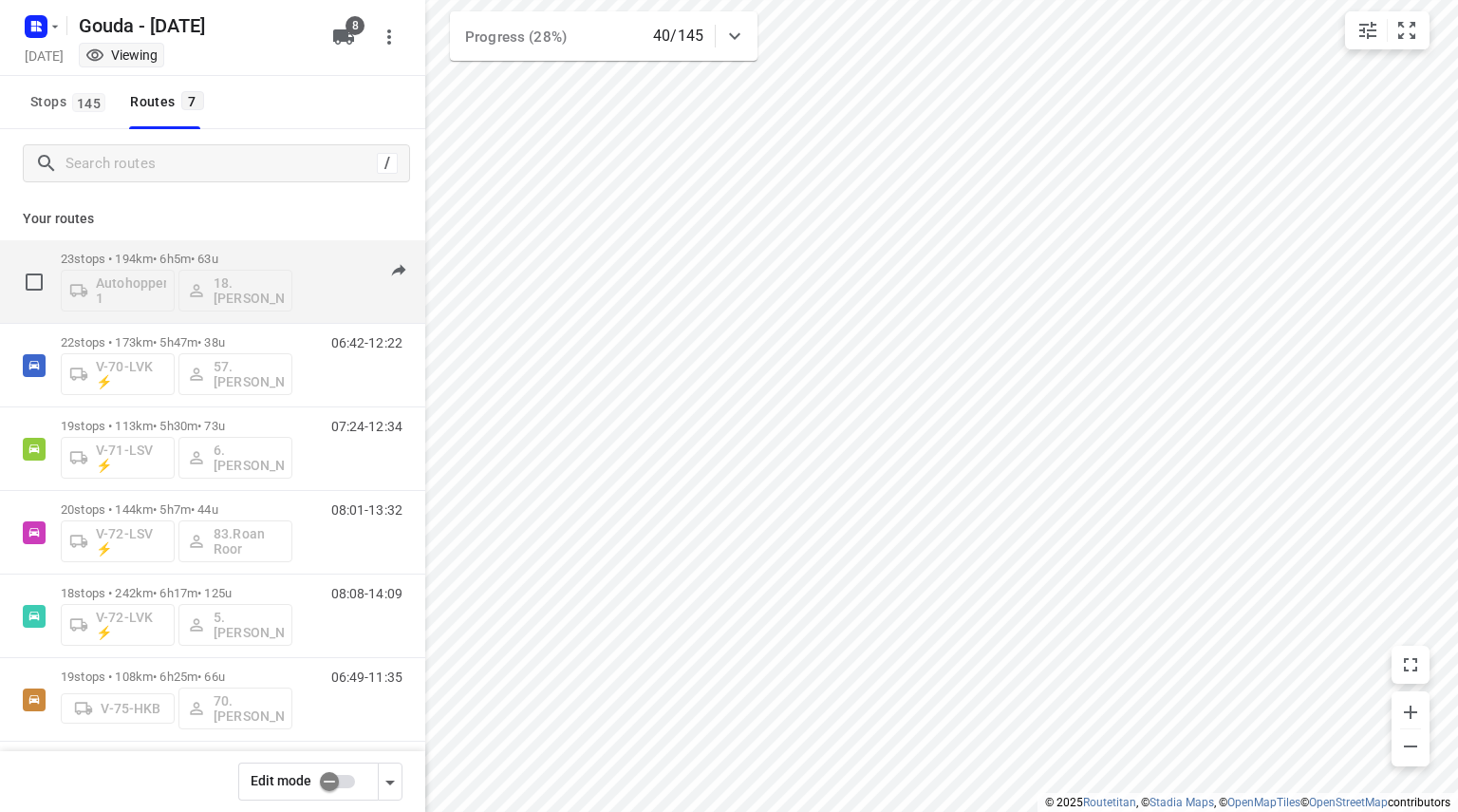
scroll to position [93, 0]
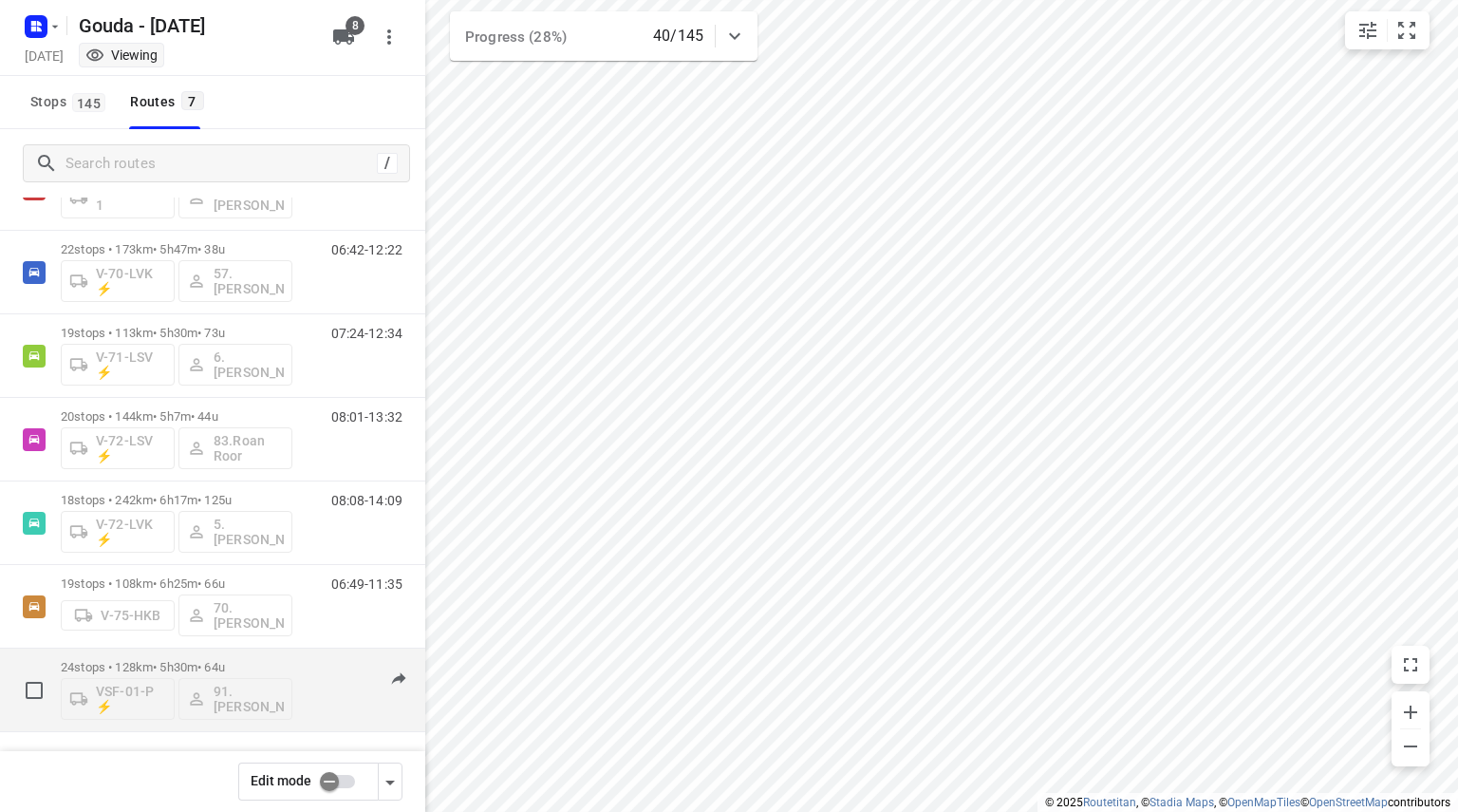
click at [220, 656] on div "24 stops • 128km • 5h30m • 64u VSF-01-P ⚡ 91.[PERSON_NAME]" at bounding box center [177, 689] width 232 height 79
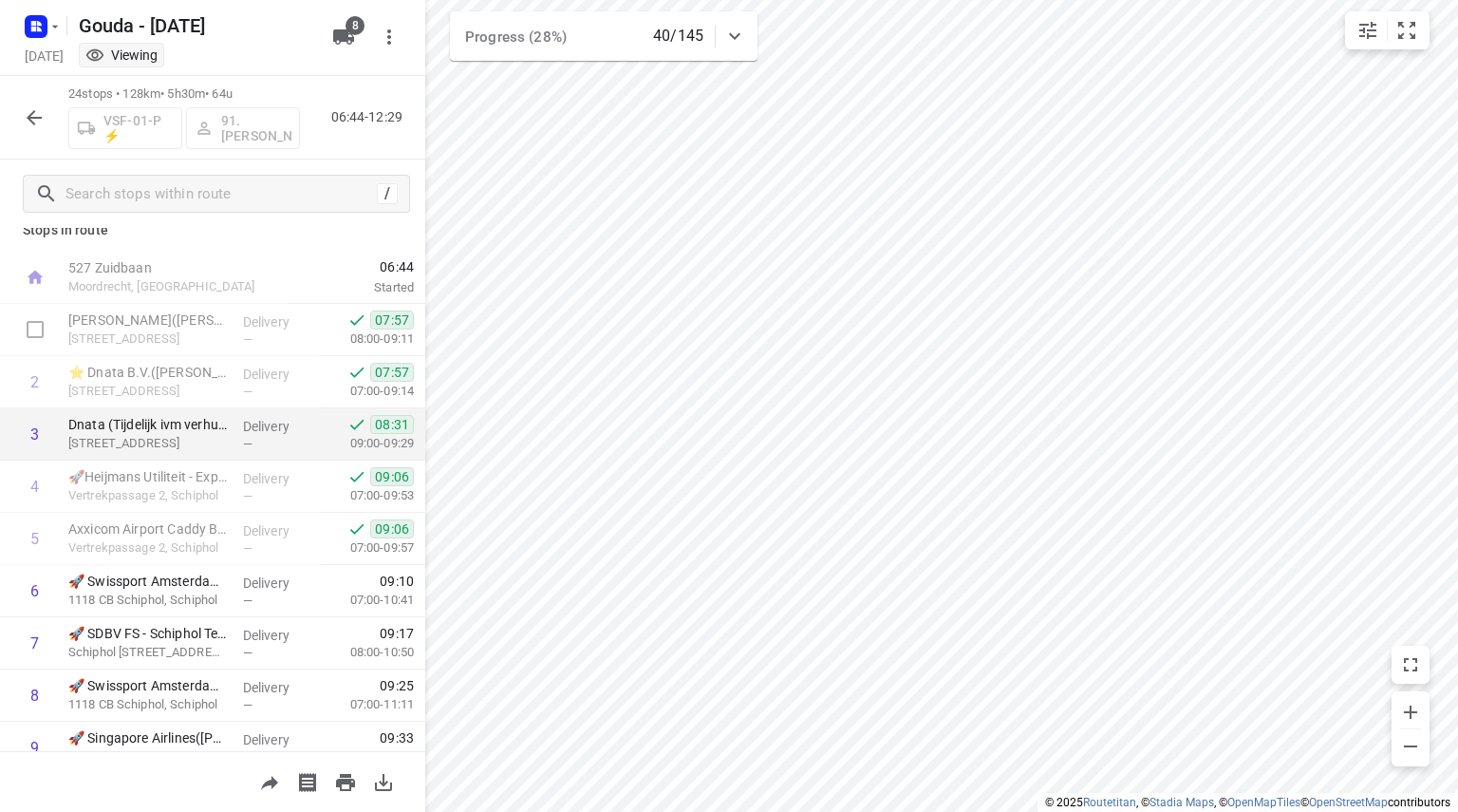
scroll to position [0, 0]
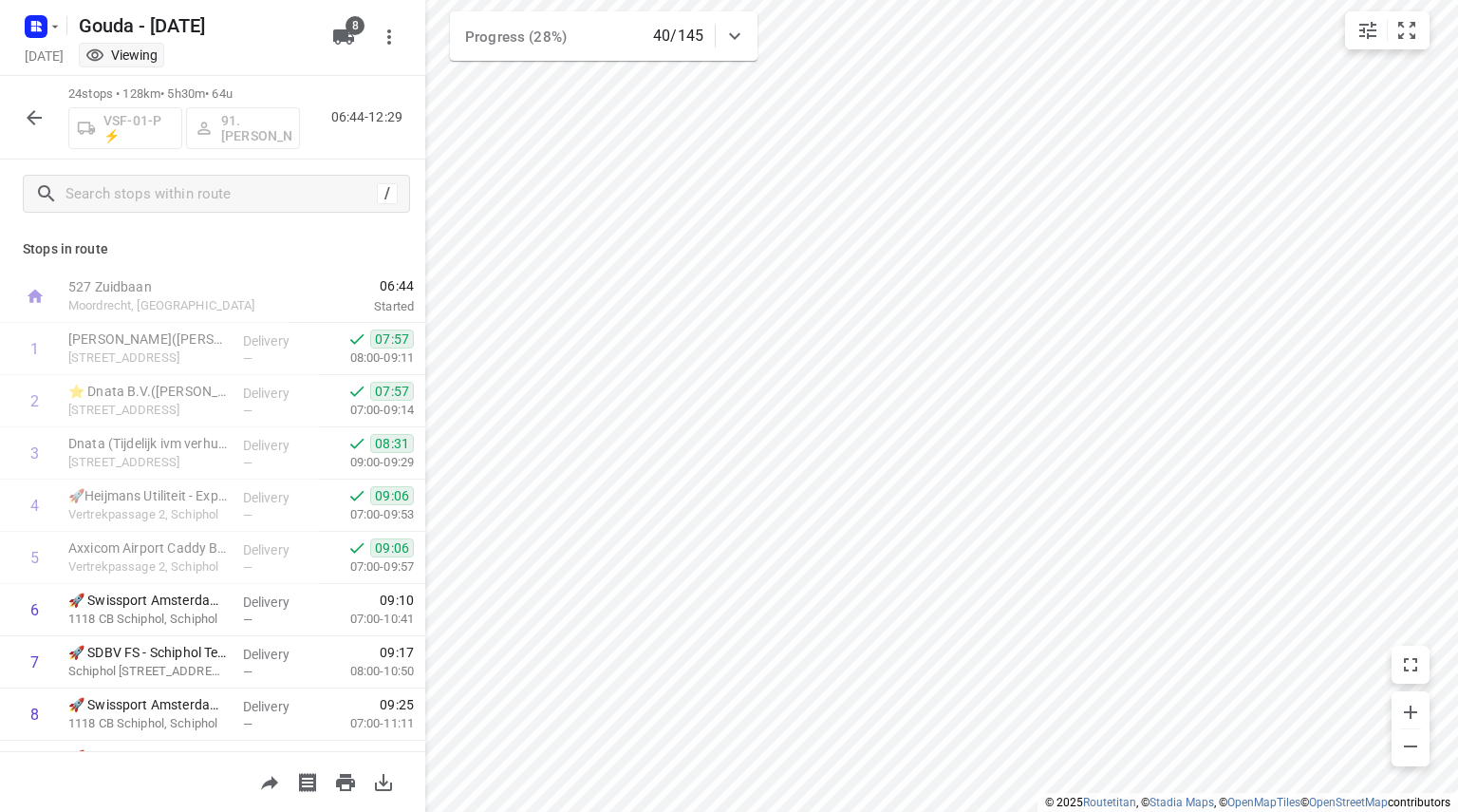
click at [33, 120] on icon "button" at bounding box center [34, 117] width 23 height 23
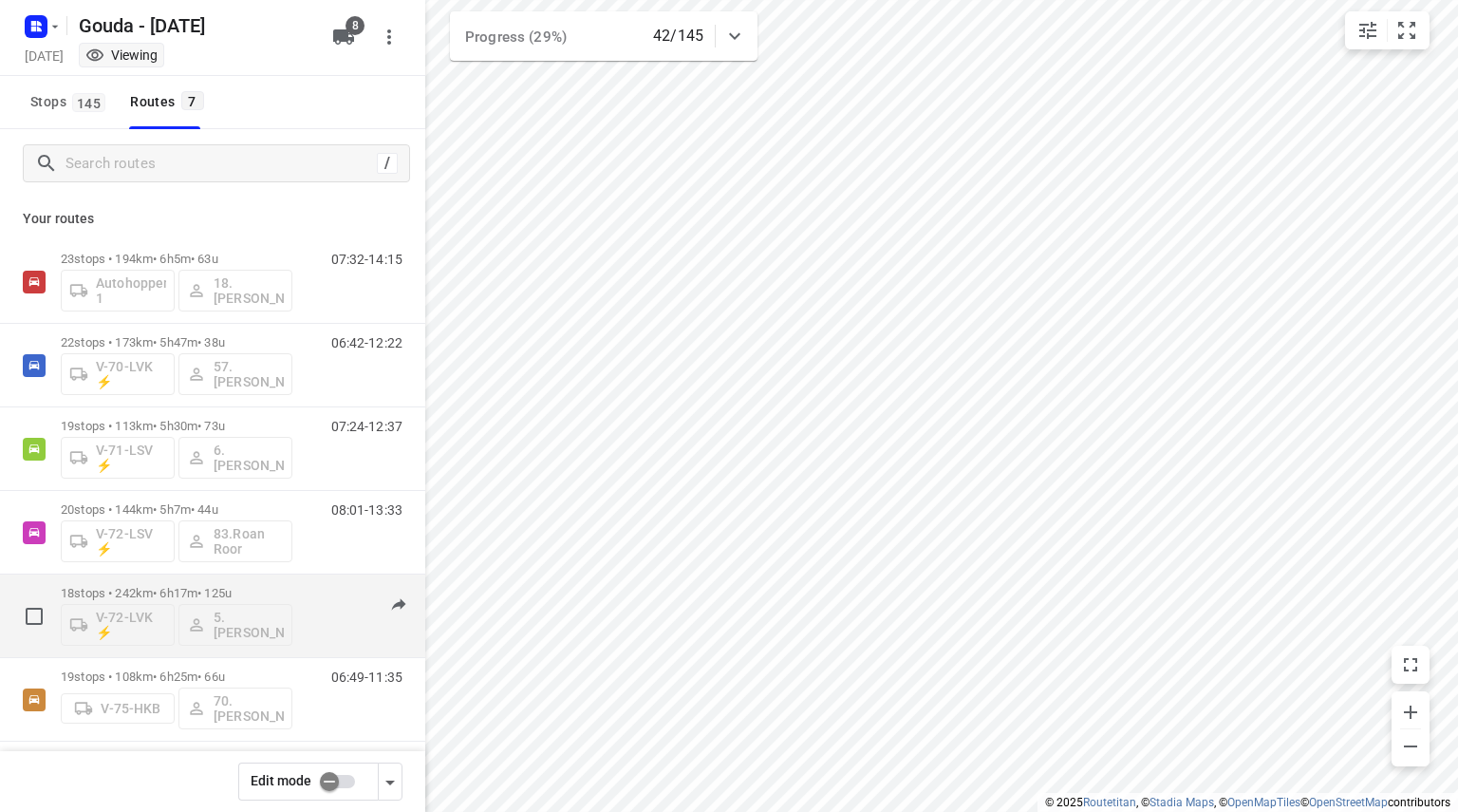
click at [275, 586] on p "18 stops • 242km • 6h17m • 125u" at bounding box center [177, 593] width 232 height 14
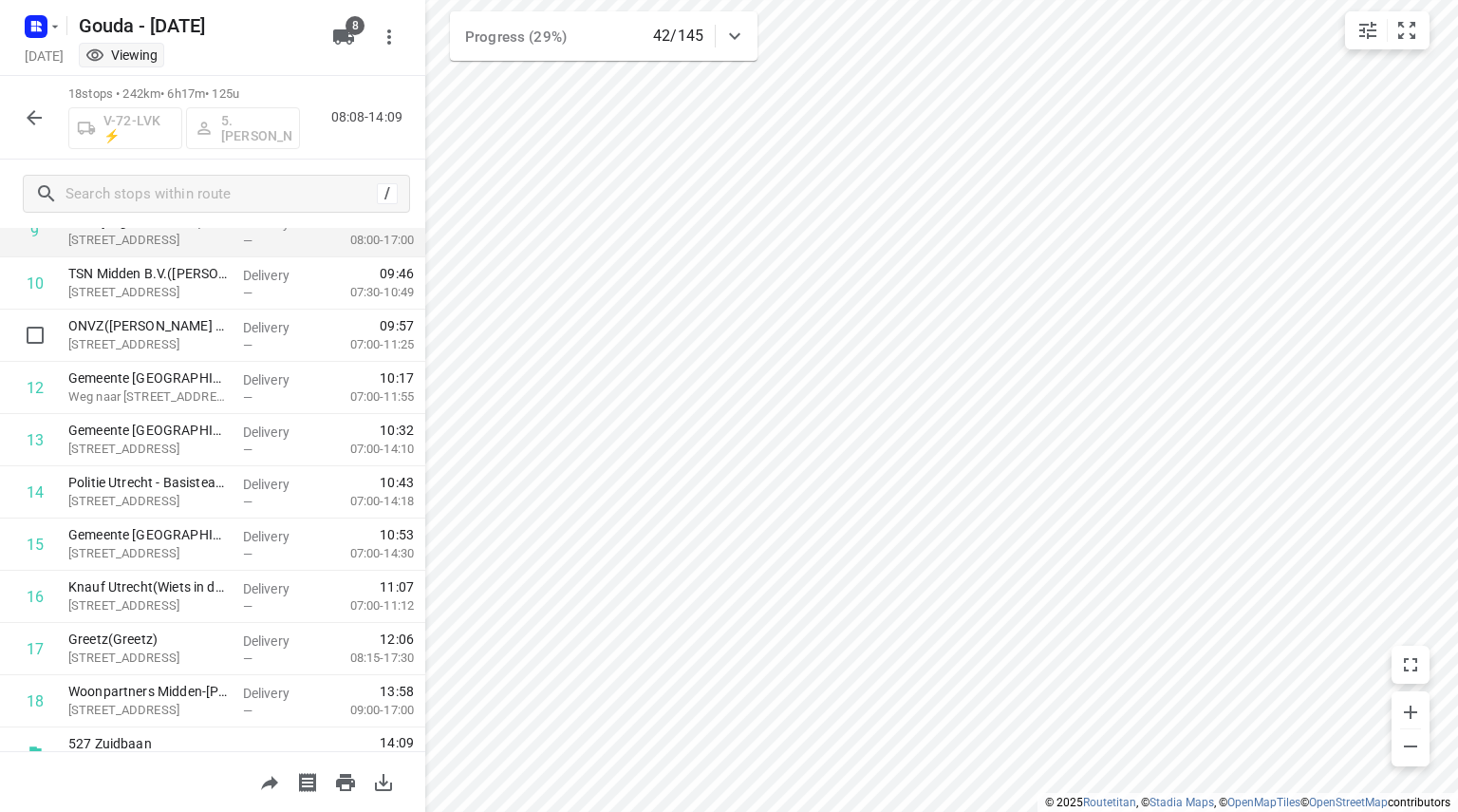
scroll to position [564, 0]
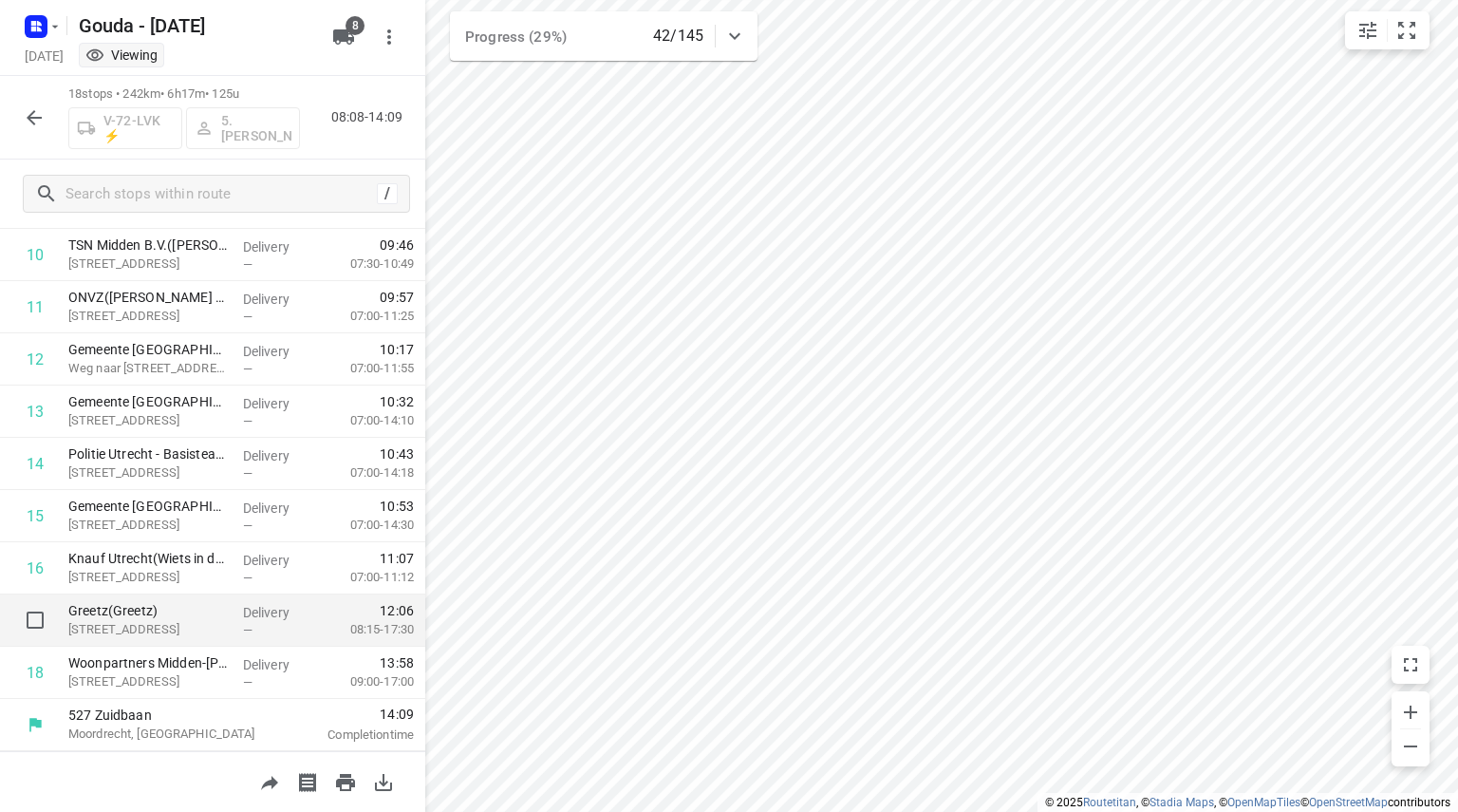
click at [144, 616] on p "Greetz(Greetz)" at bounding box center [148, 611] width 159 height 19
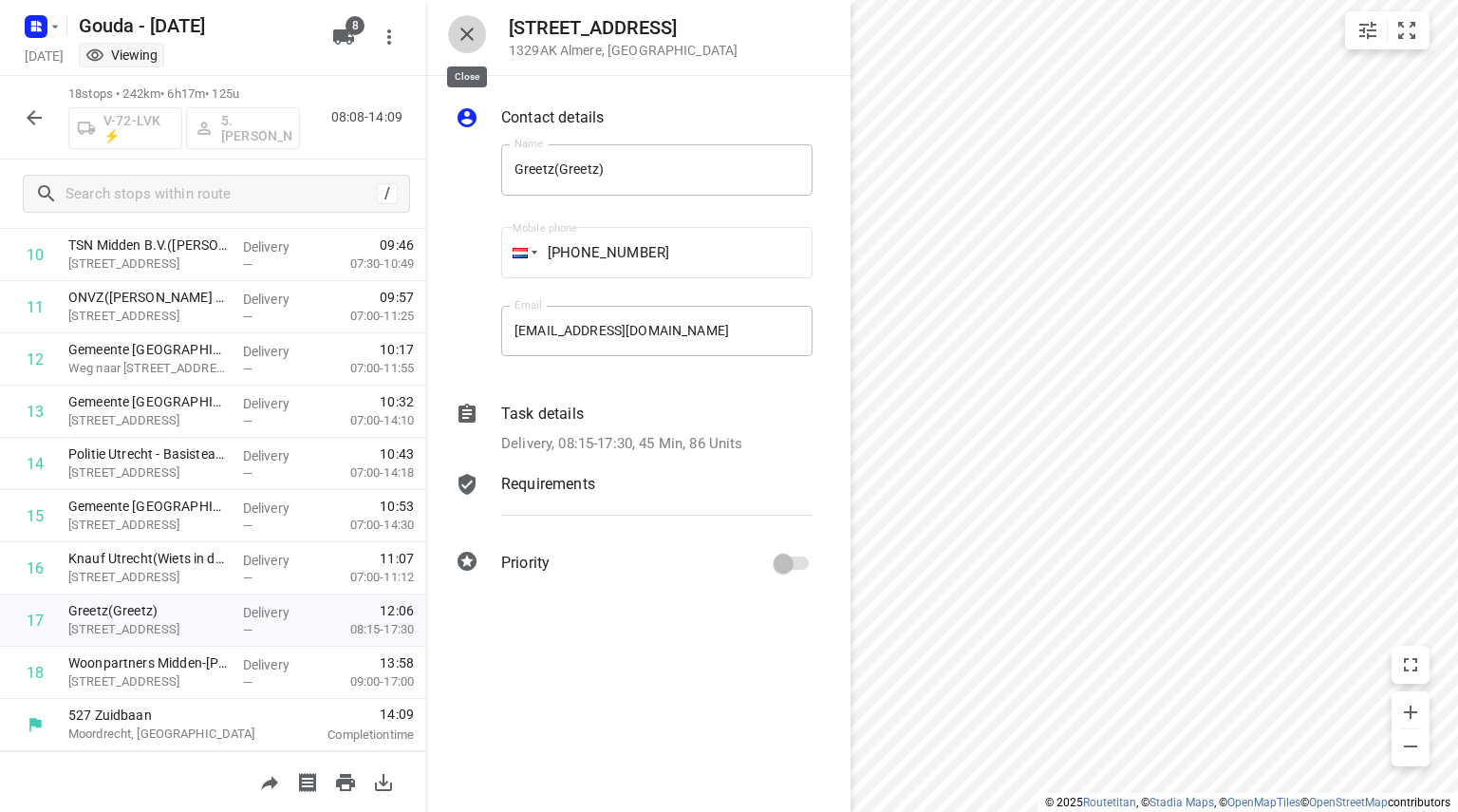
click at [473, 30] on icon "button" at bounding box center [468, 34] width 23 height 23
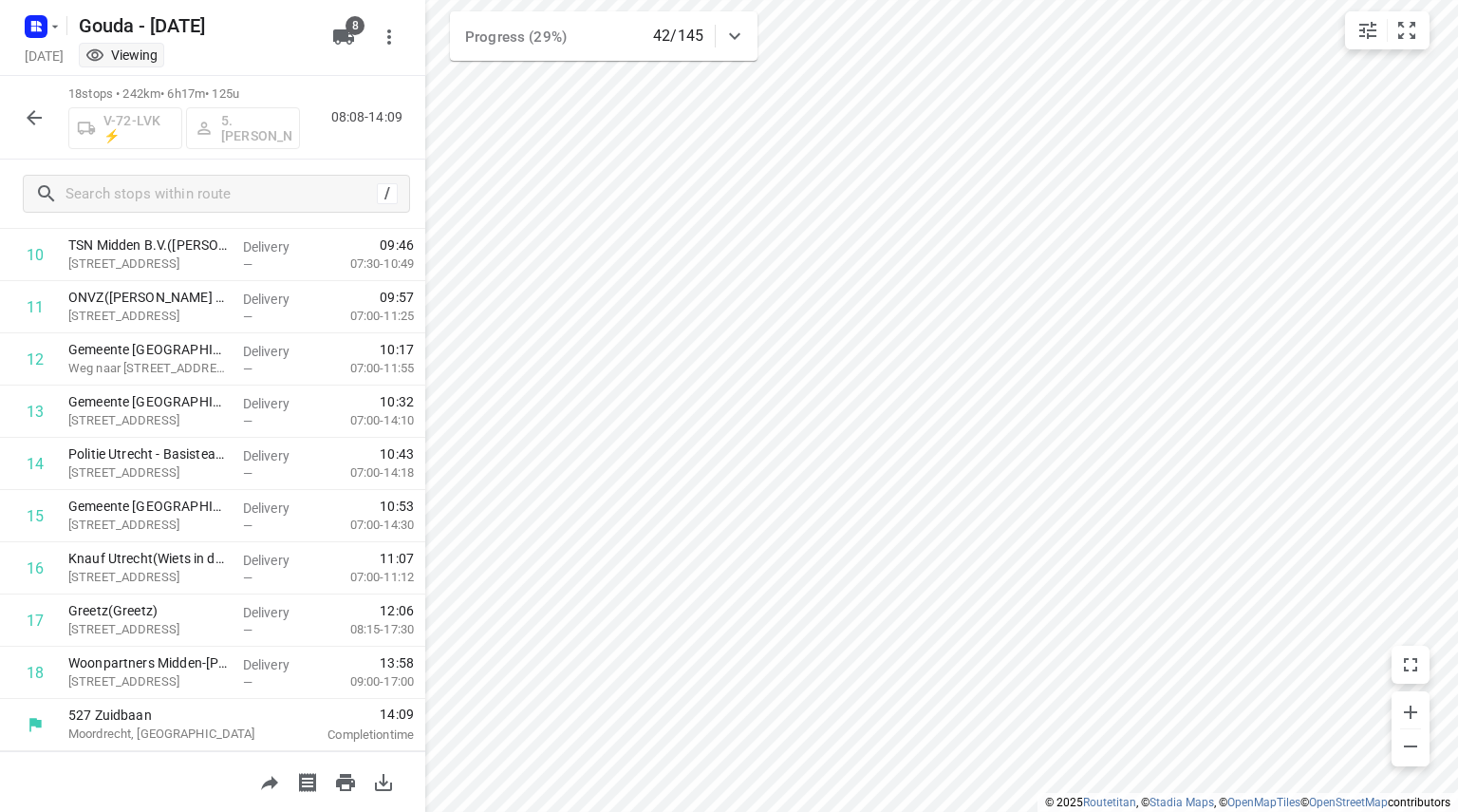
click at [27, 112] on icon "button" at bounding box center [34, 117] width 23 height 23
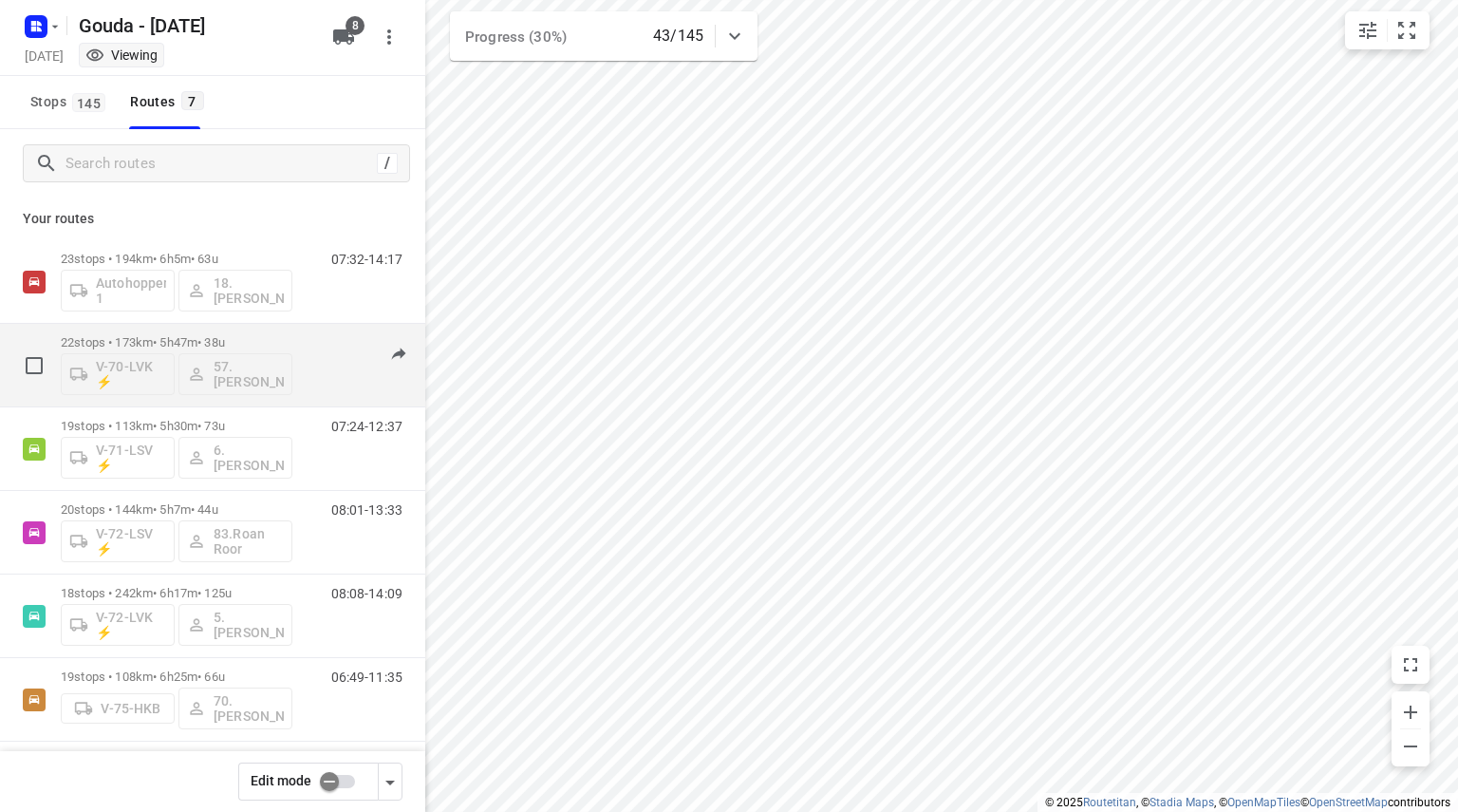
scroll to position [93, 0]
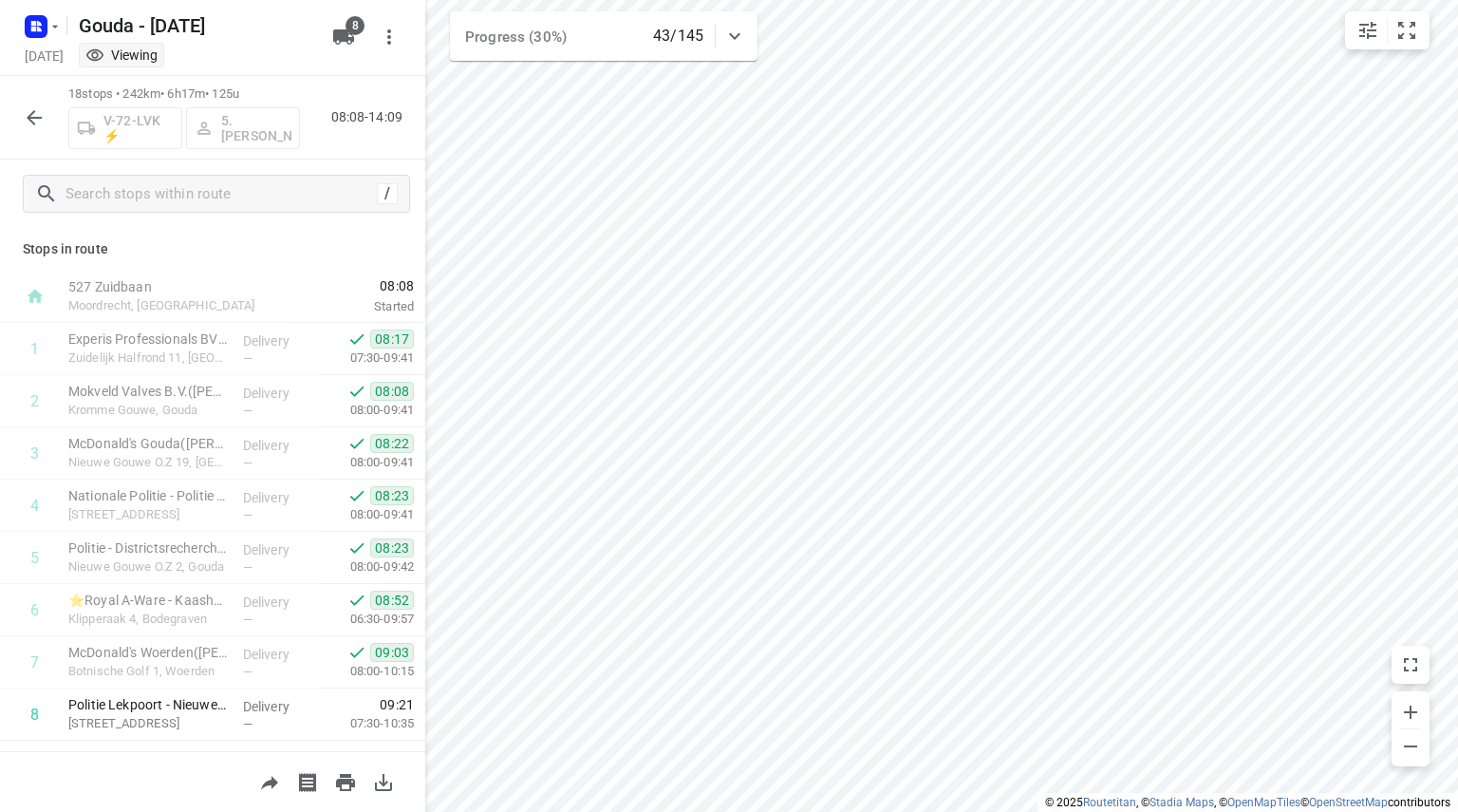
click at [31, 122] on icon "button" at bounding box center [34, 117] width 23 height 23
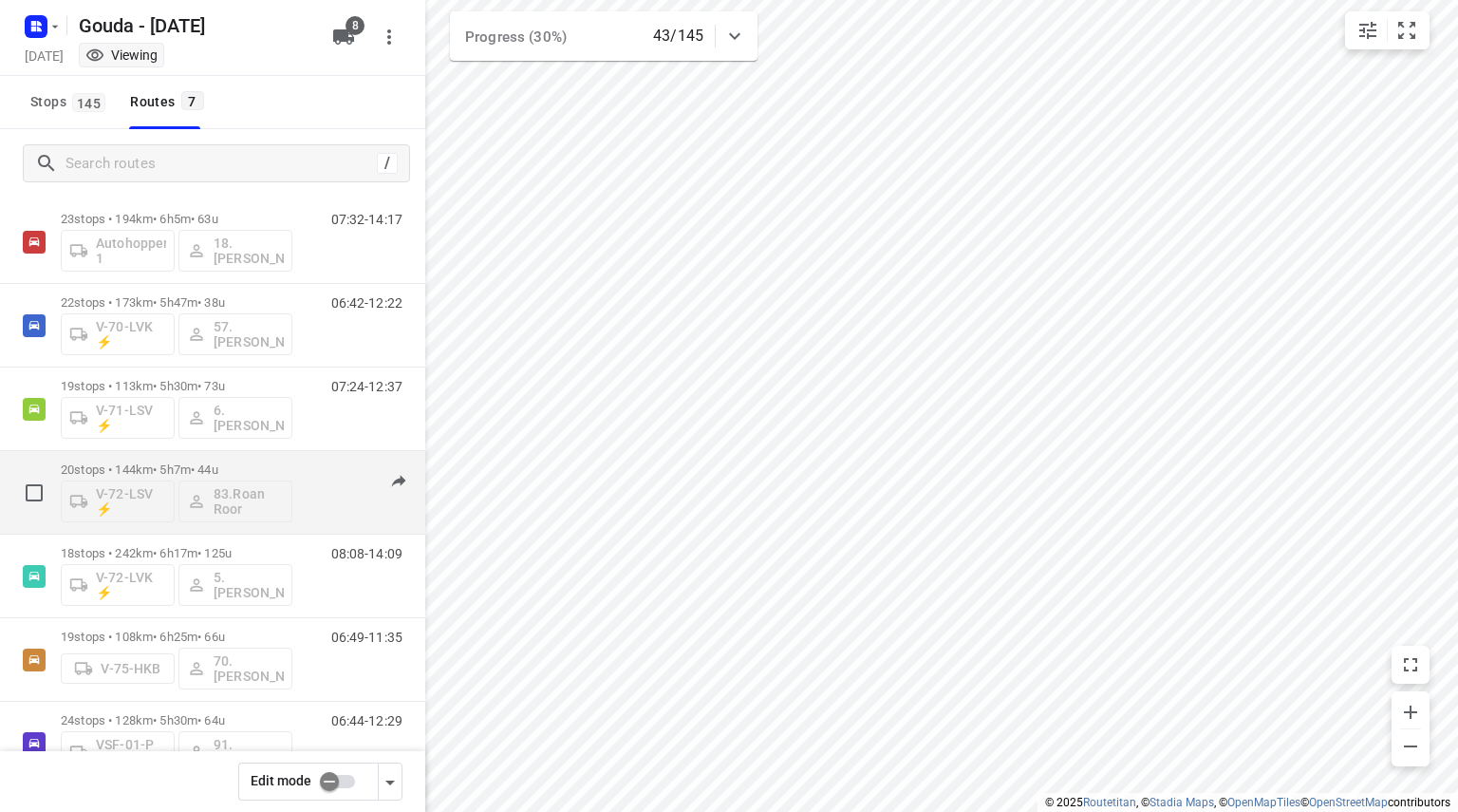
scroll to position [0, 0]
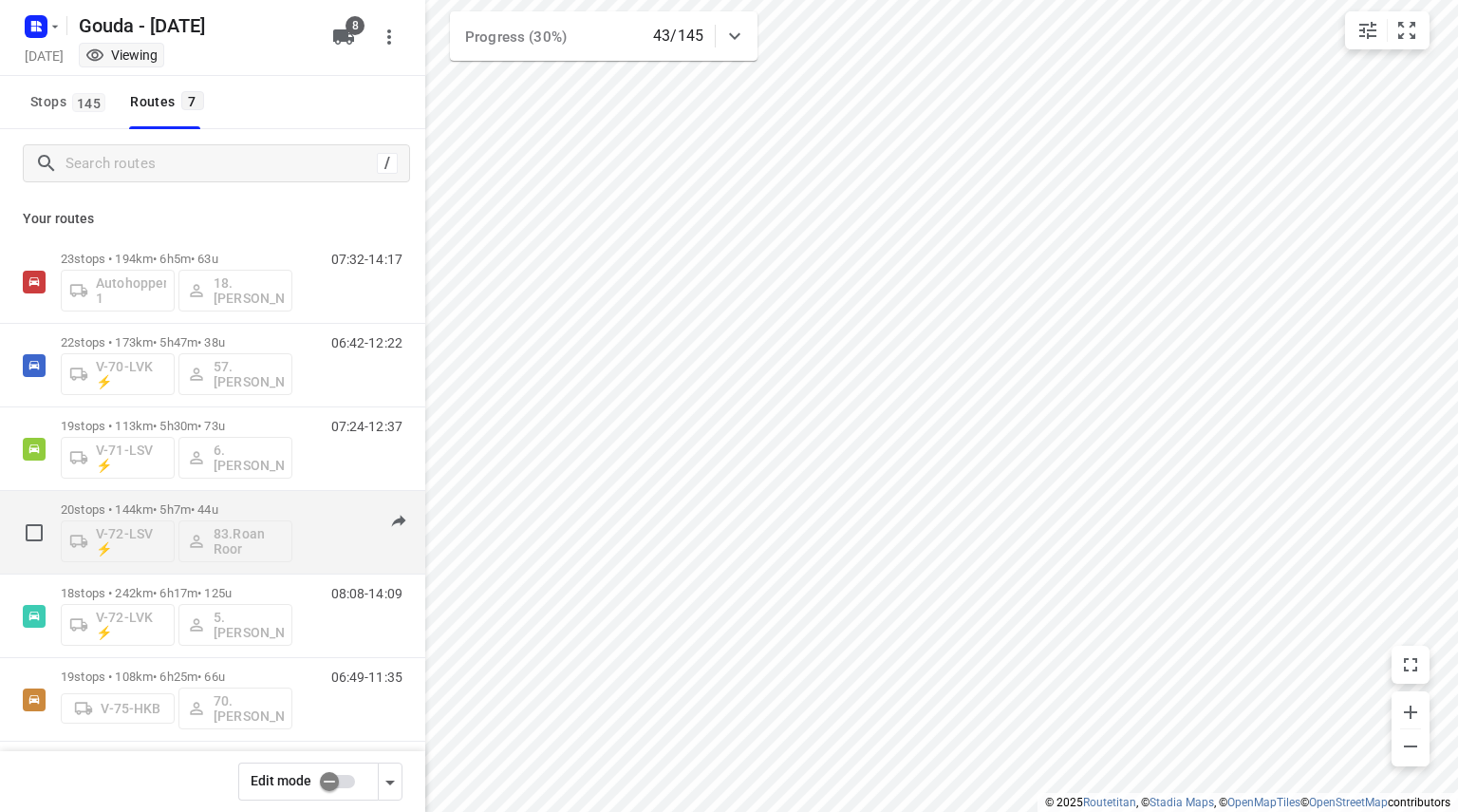
click at [224, 502] on p "20 stops • 144km • 5h7m • 44u" at bounding box center [177, 509] width 232 height 14
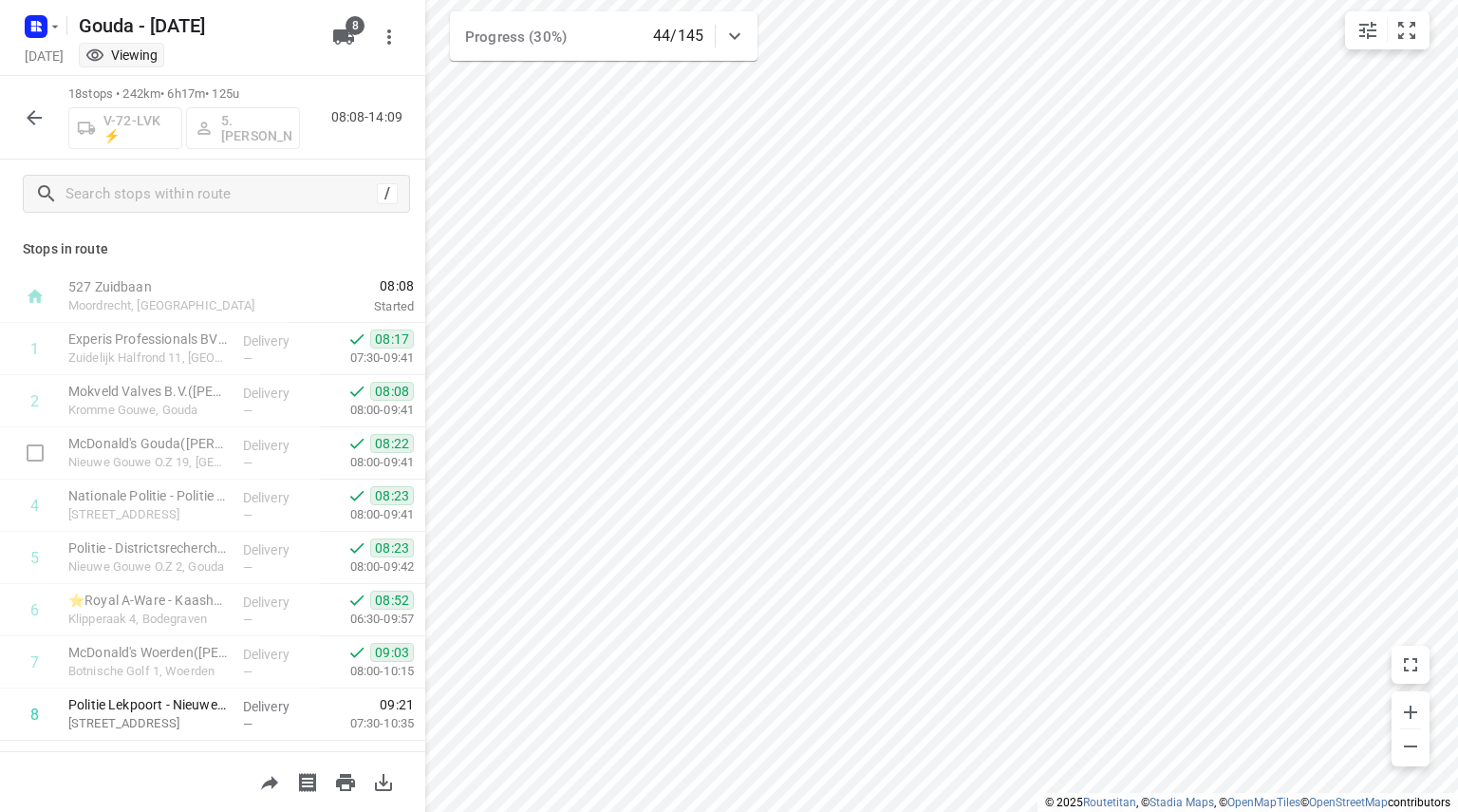
scroll to position [564, 0]
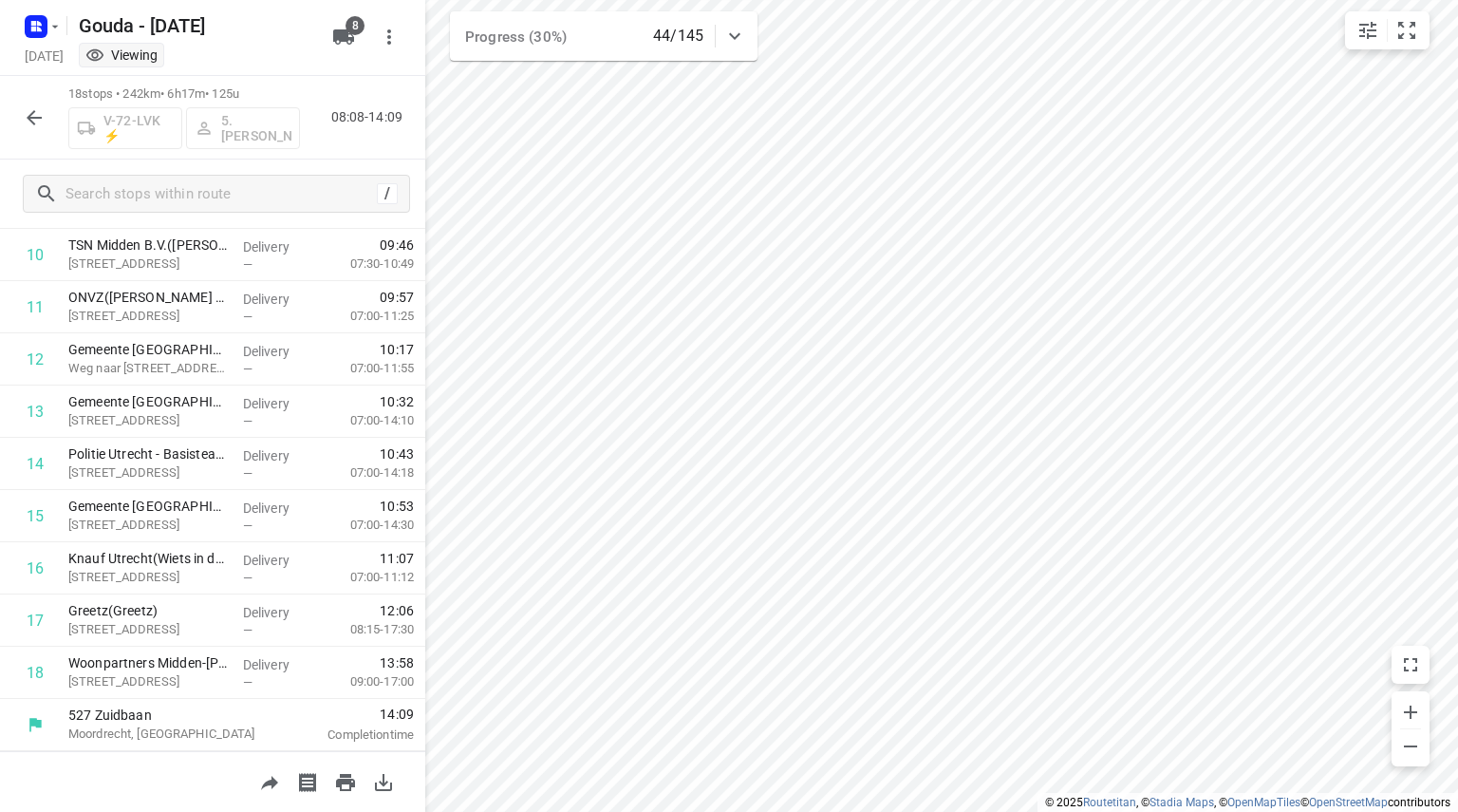
click at [35, 107] on icon "button" at bounding box center [34, 117] width 23 height 23
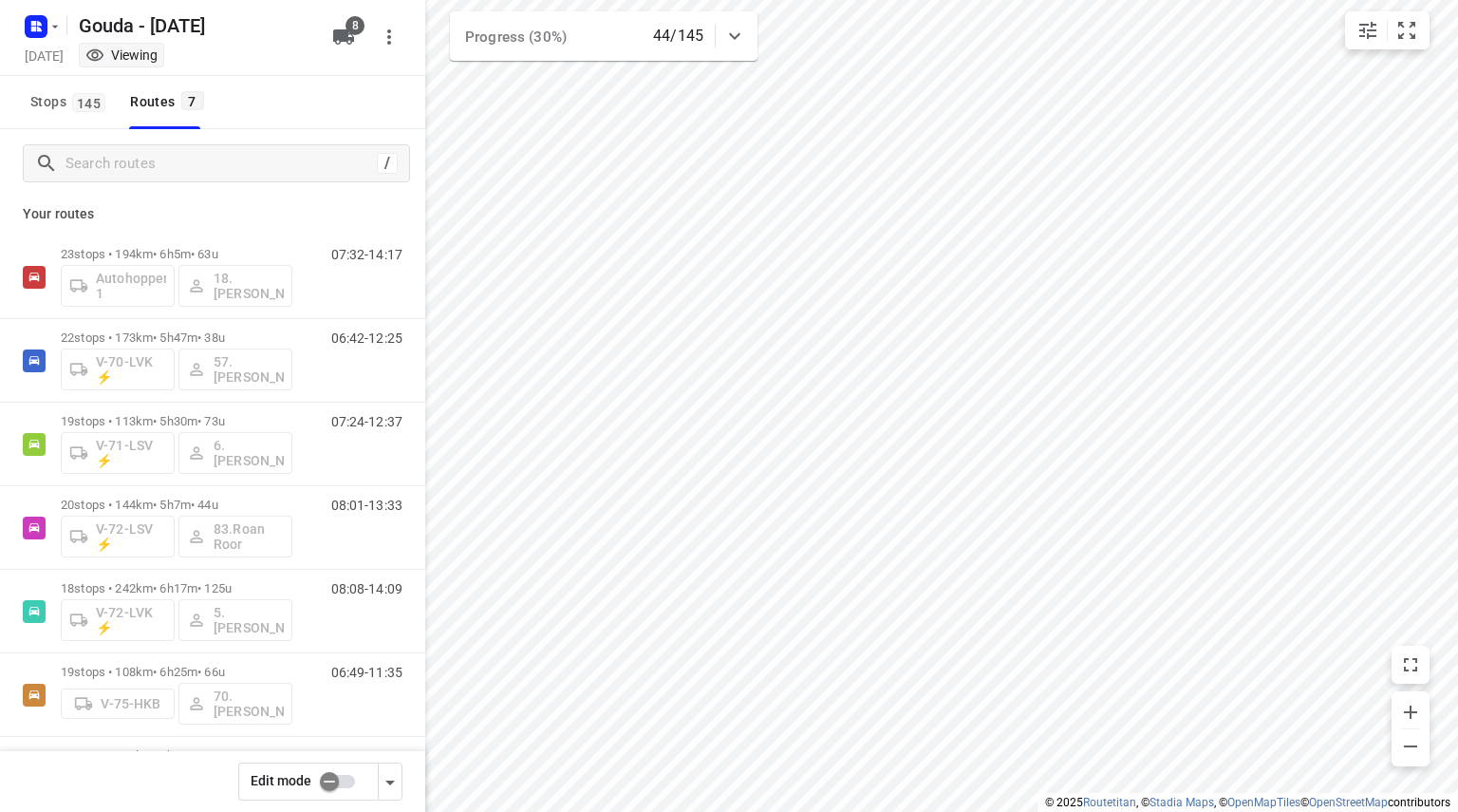
scroll to position [0, 0]
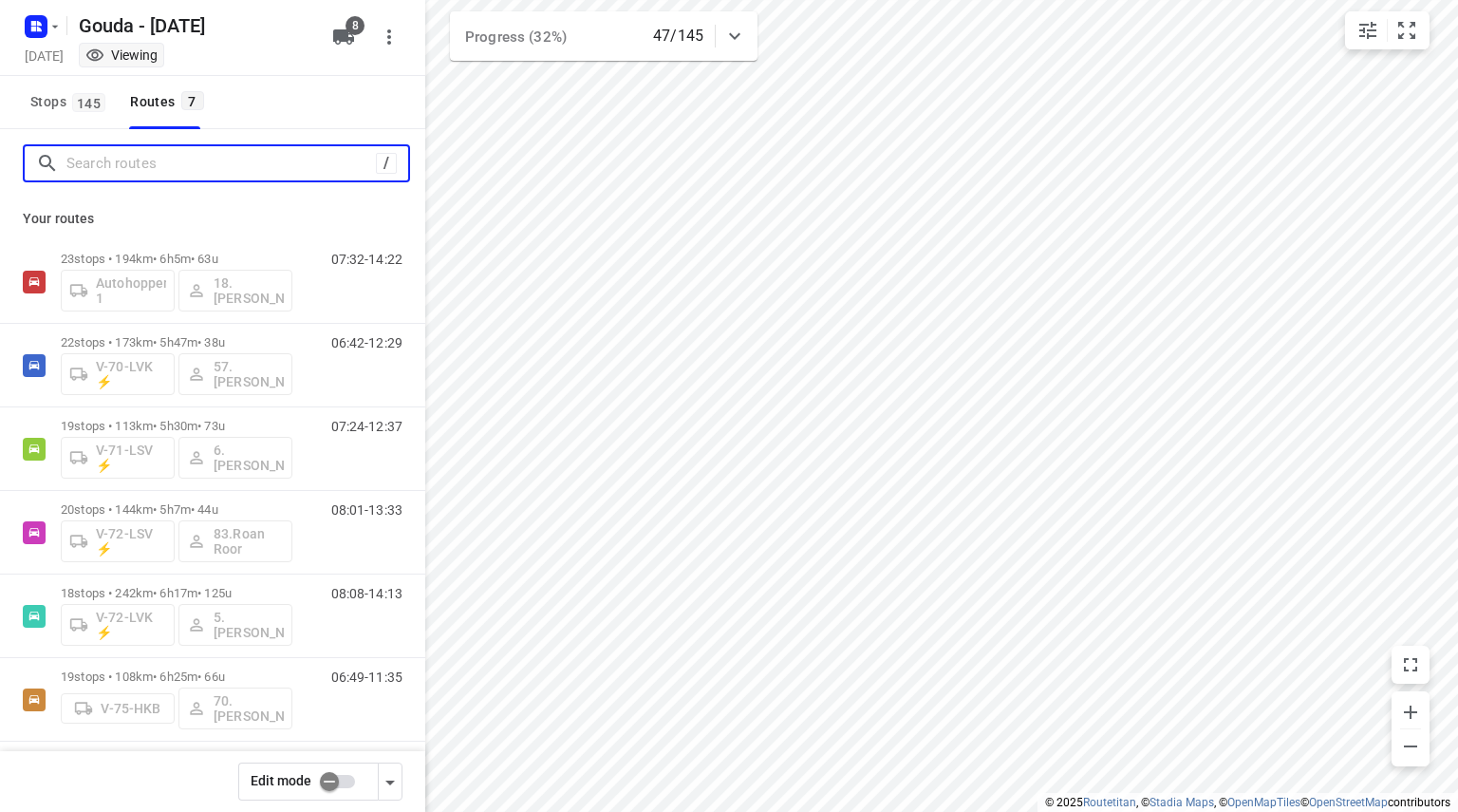
click at [110, 170] on input "Search routes" at bounding box center [221, 163] width 309 height 30
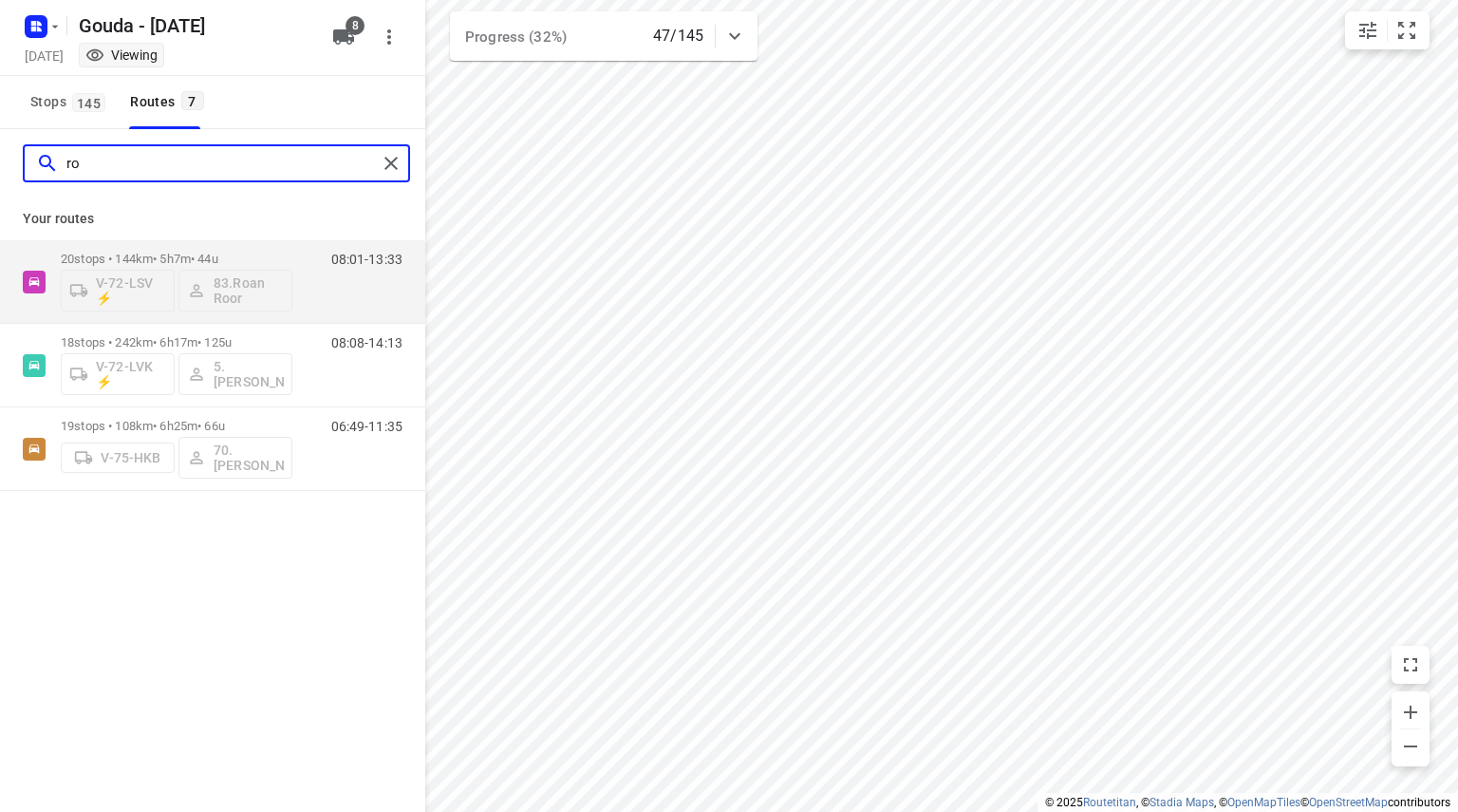
type input "[PERSON_NAME]"
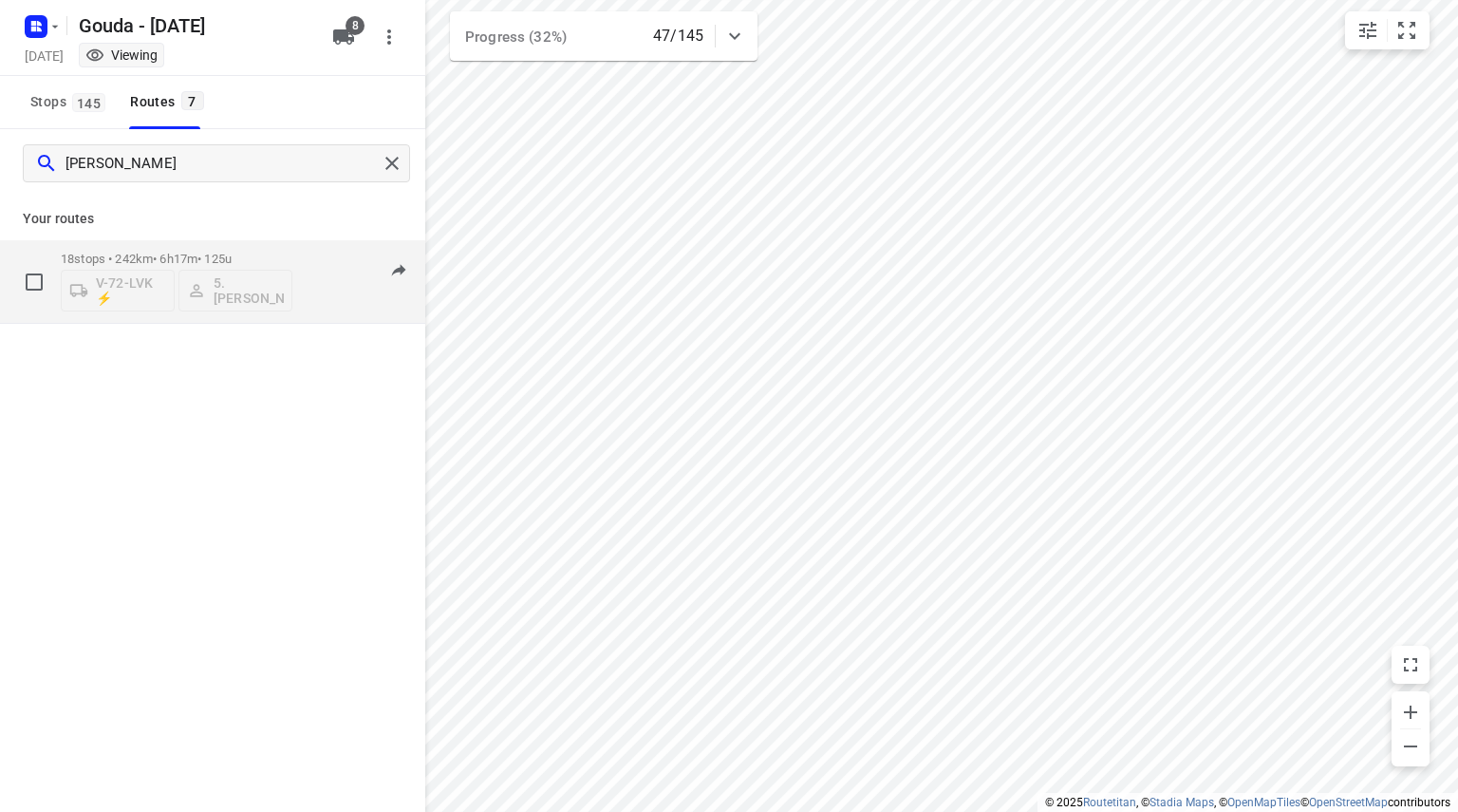
click at [230, 258] on p "18 stops • 242km • 6h17m • 125u" at bounding box center [177, 259] width 232 height 14
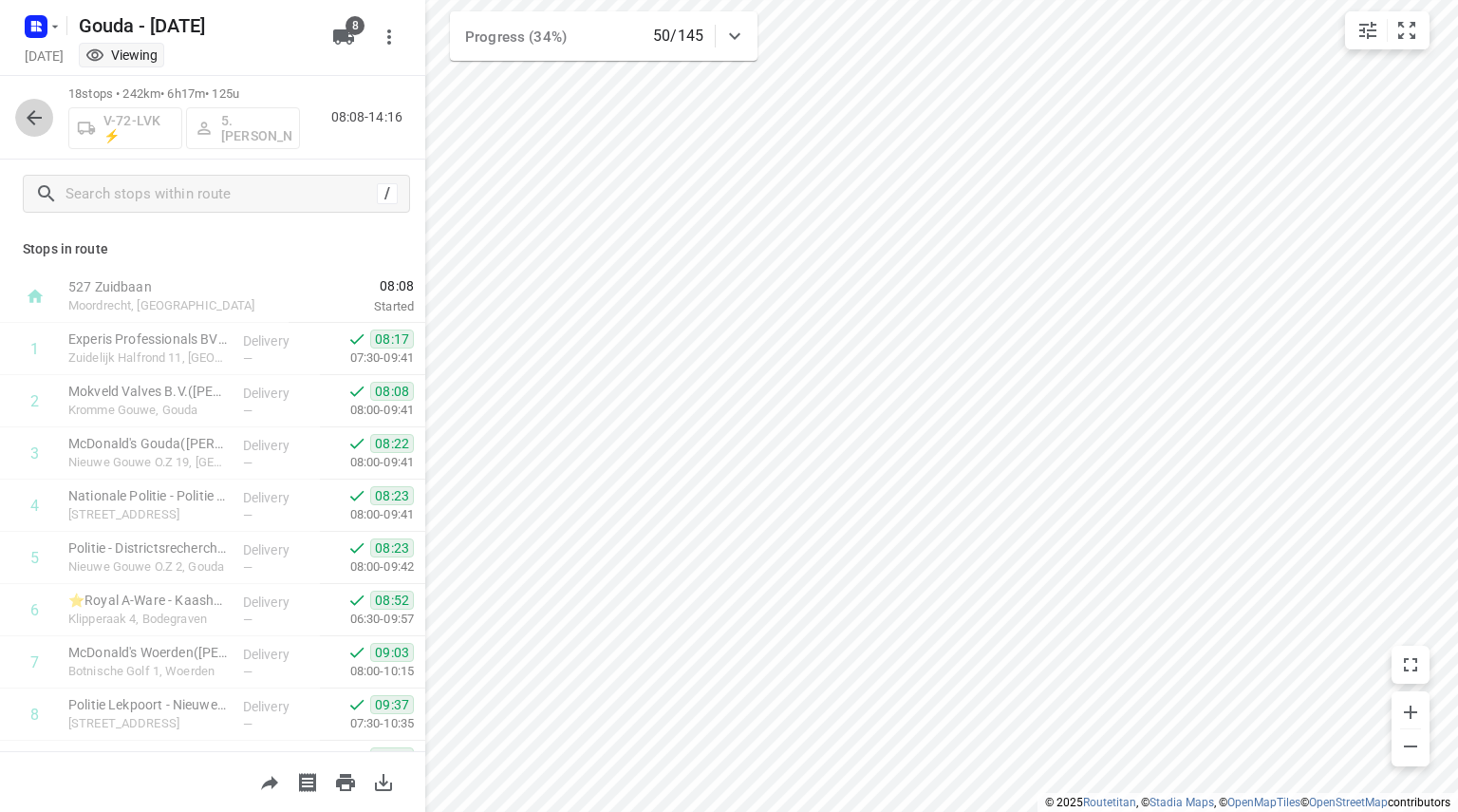
click at [19, 105] on button "button" at bounding box center [34, 117] width 38 height 38
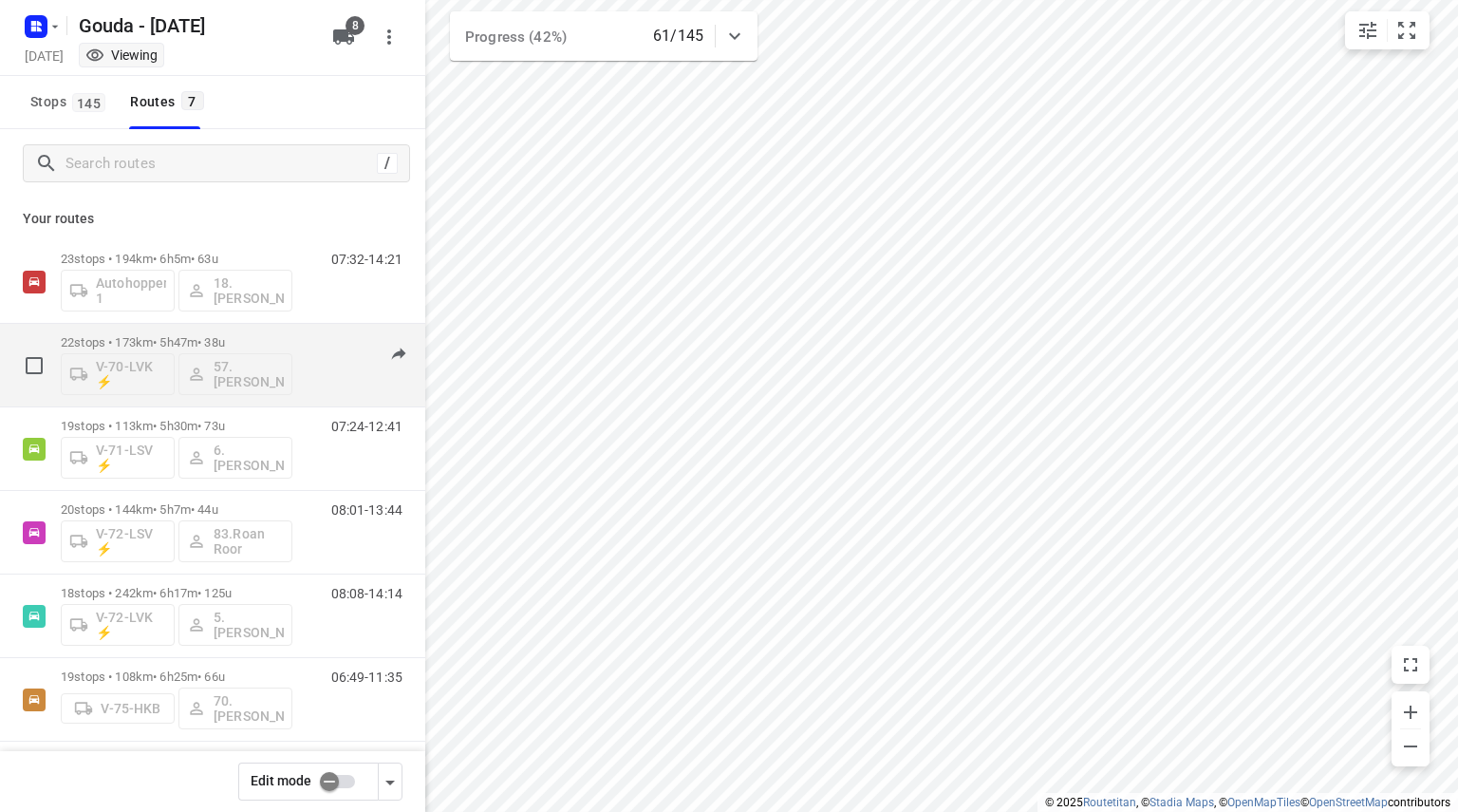
scroll to position [93, 0]
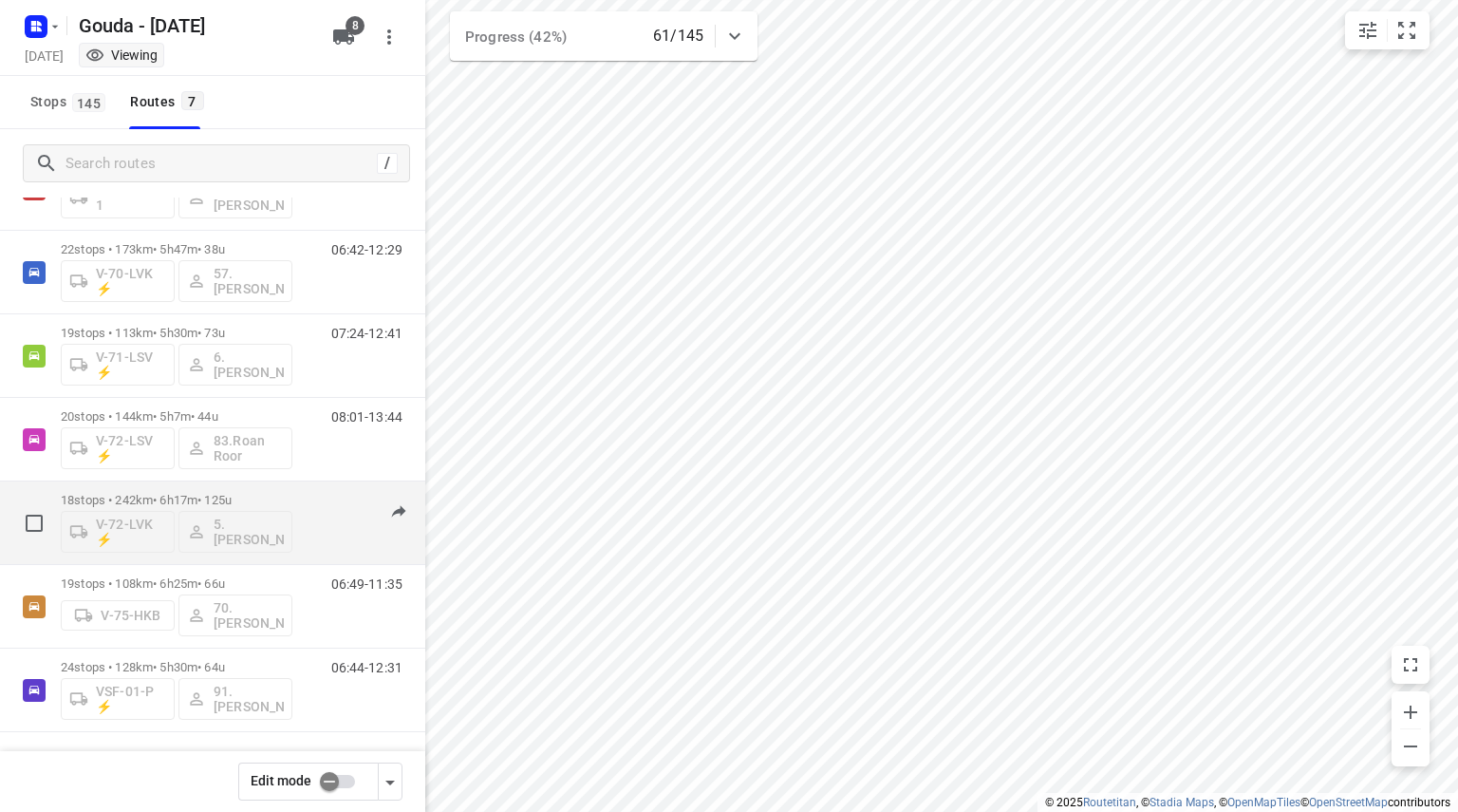
click at [229, 489] on div "18 stops • 242km • 6h17m • 125u V-72-LVK ⚡ 5. [PERSON_NAME]" at bounding box center [177, 522] width 232 height 79
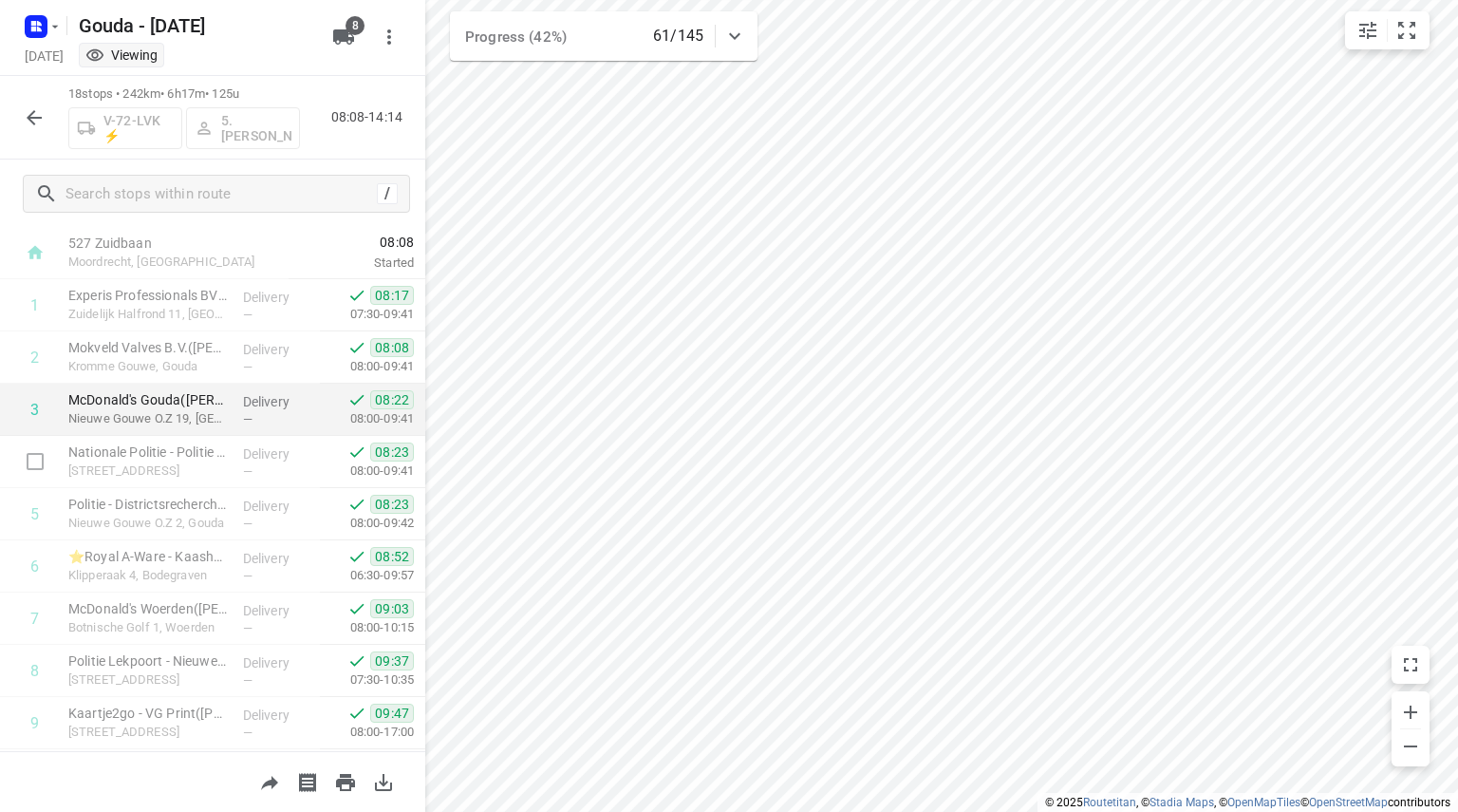
scroll to position [0, 0]
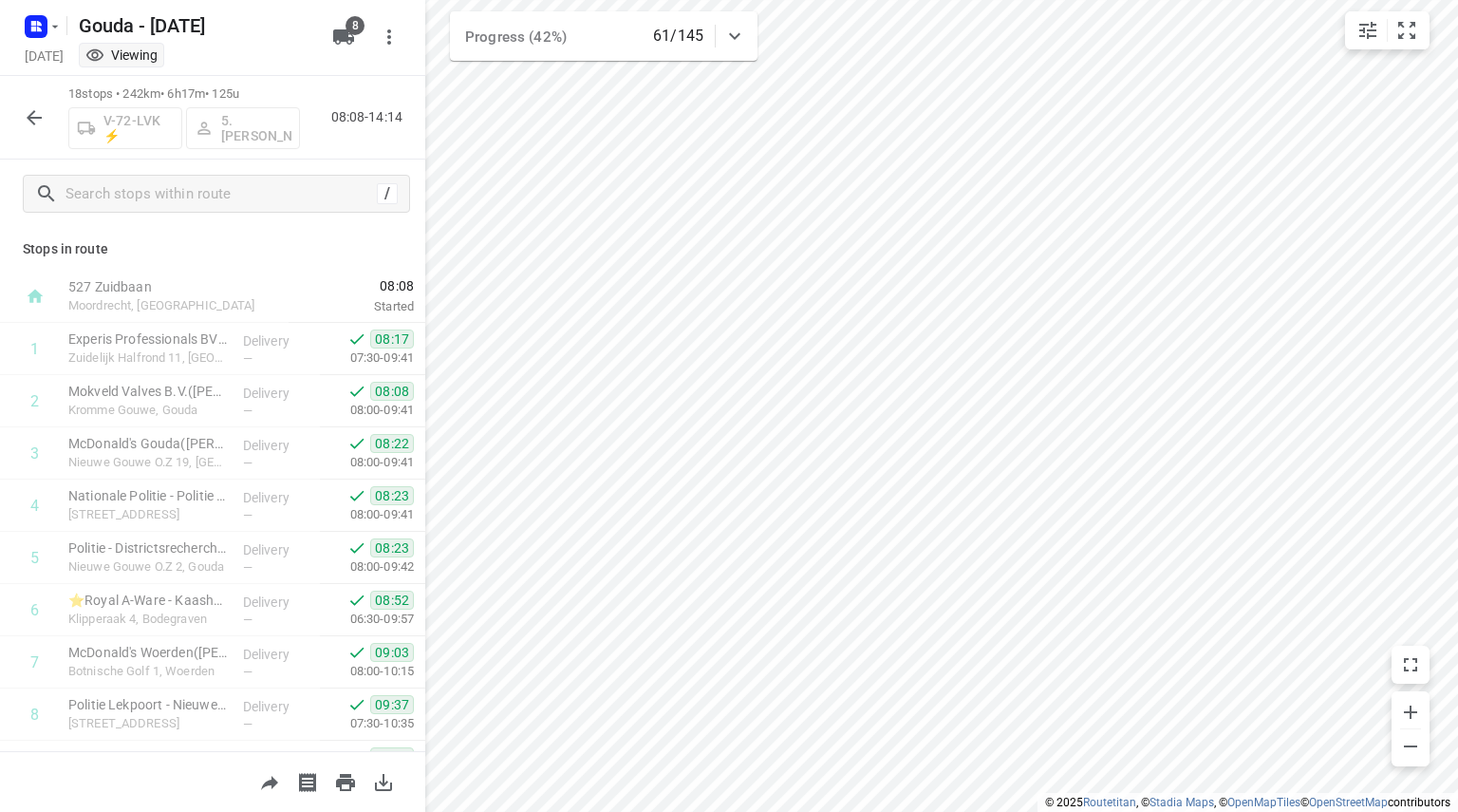
click at [187, 92] on p "18 stops • 242km • 6h17m • 125u" at bounding box center [184, 94] width 232 height 18
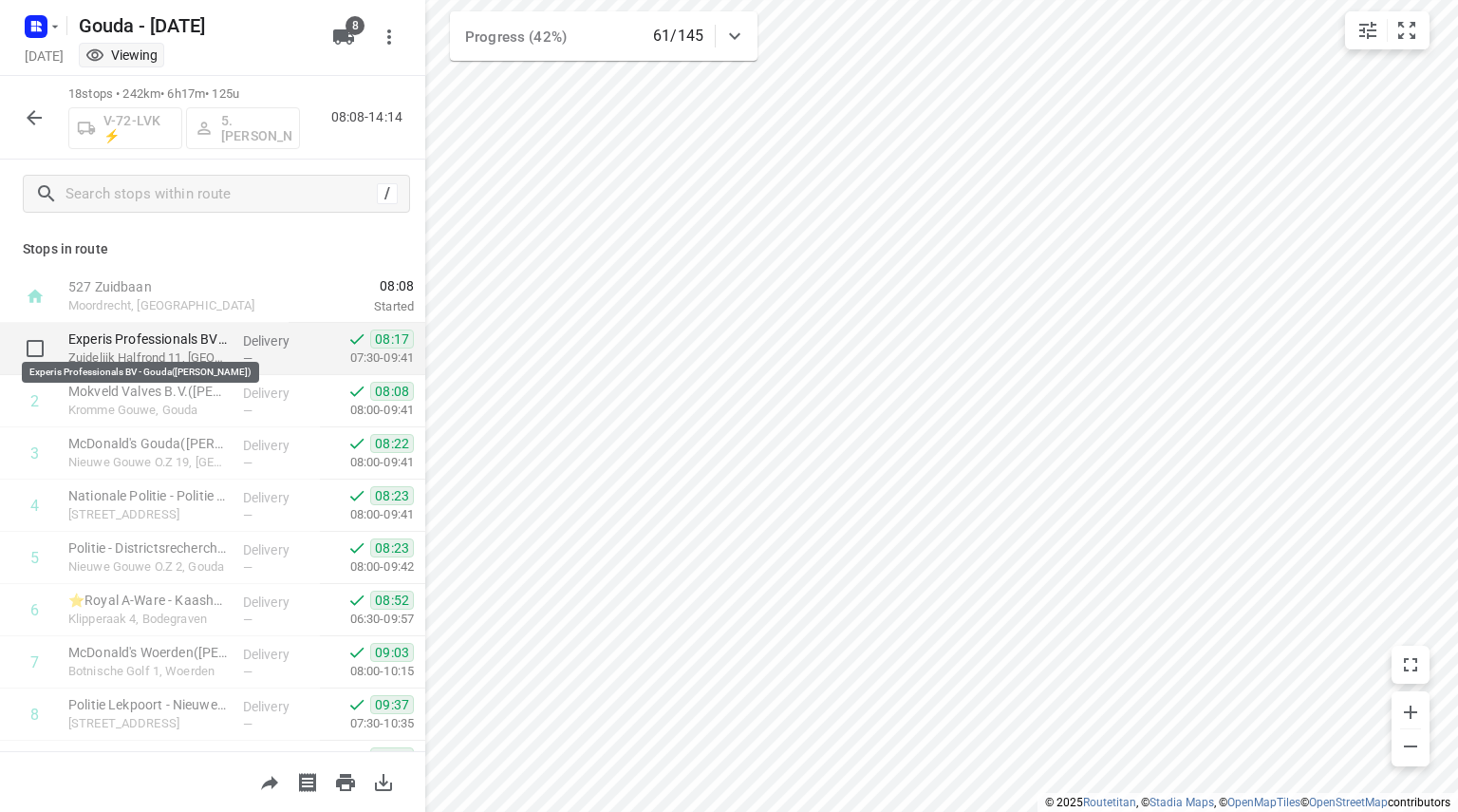
click at [192, 344] on p "Experis Professionals BV - Gouda([PERSON_NAME])" at bounding box center [148, 339] width 159 height 19
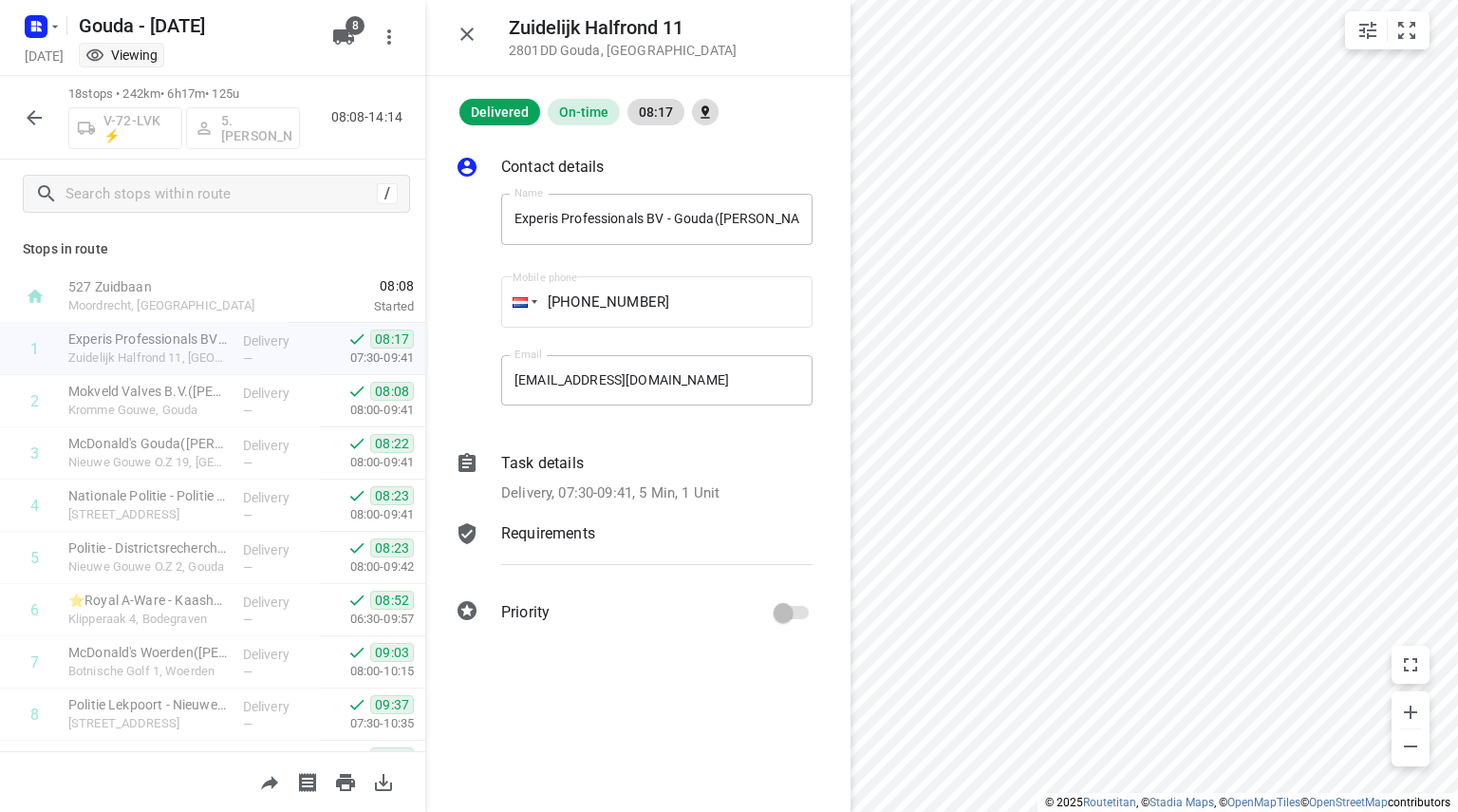
click at [571, 515] on div "Contact details Name Experis Professionals BV - Gouda([GEOGRAPHIC_DATA][PERSON_…" at bounding box center [638, 392] width 426 height 535
click at [569, 519] on div "Requirements" at bounding box center [656, 551] width 319 height 65
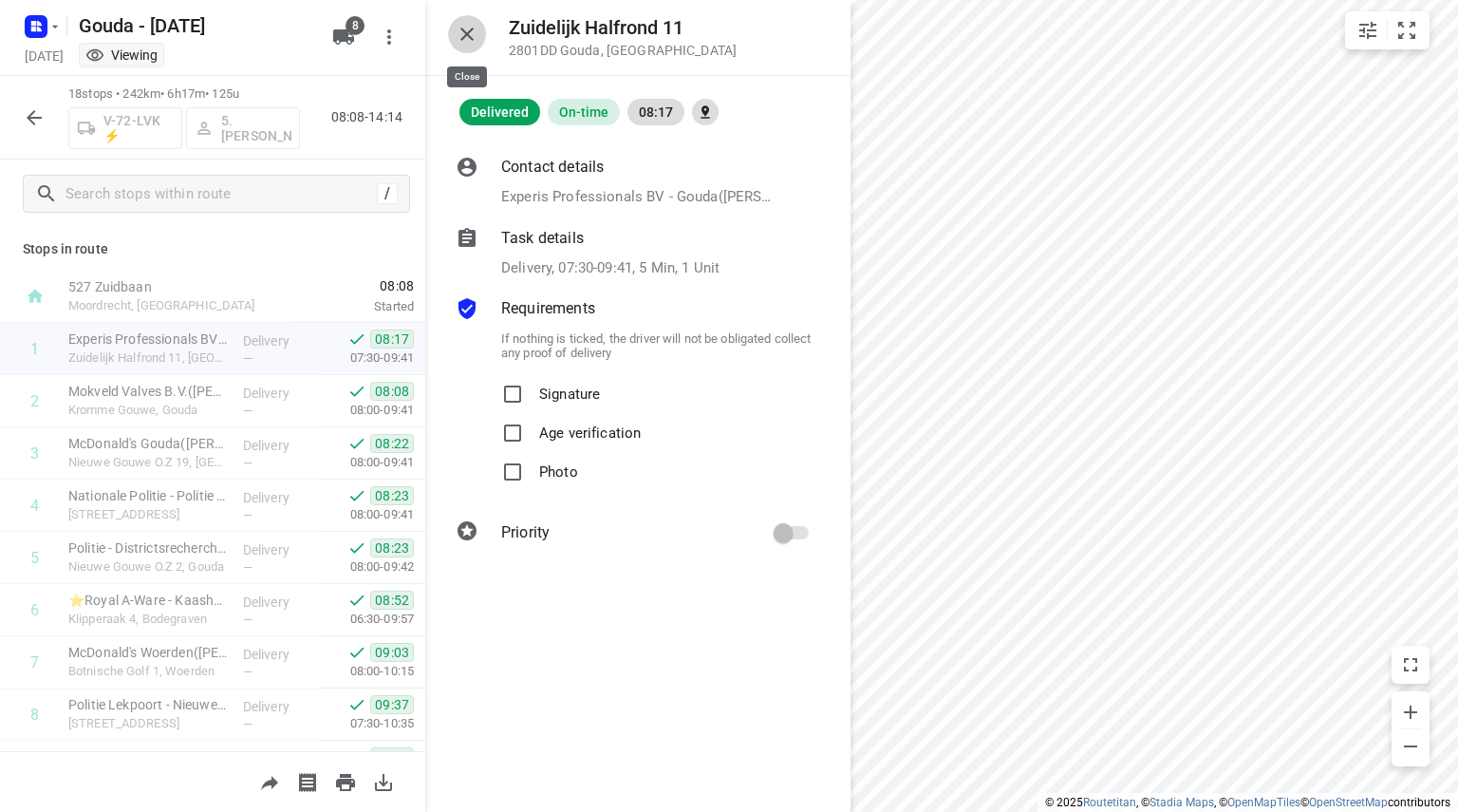
click at [467, 48] on button "button" at bounding box center [468, 34] width 38 height 38
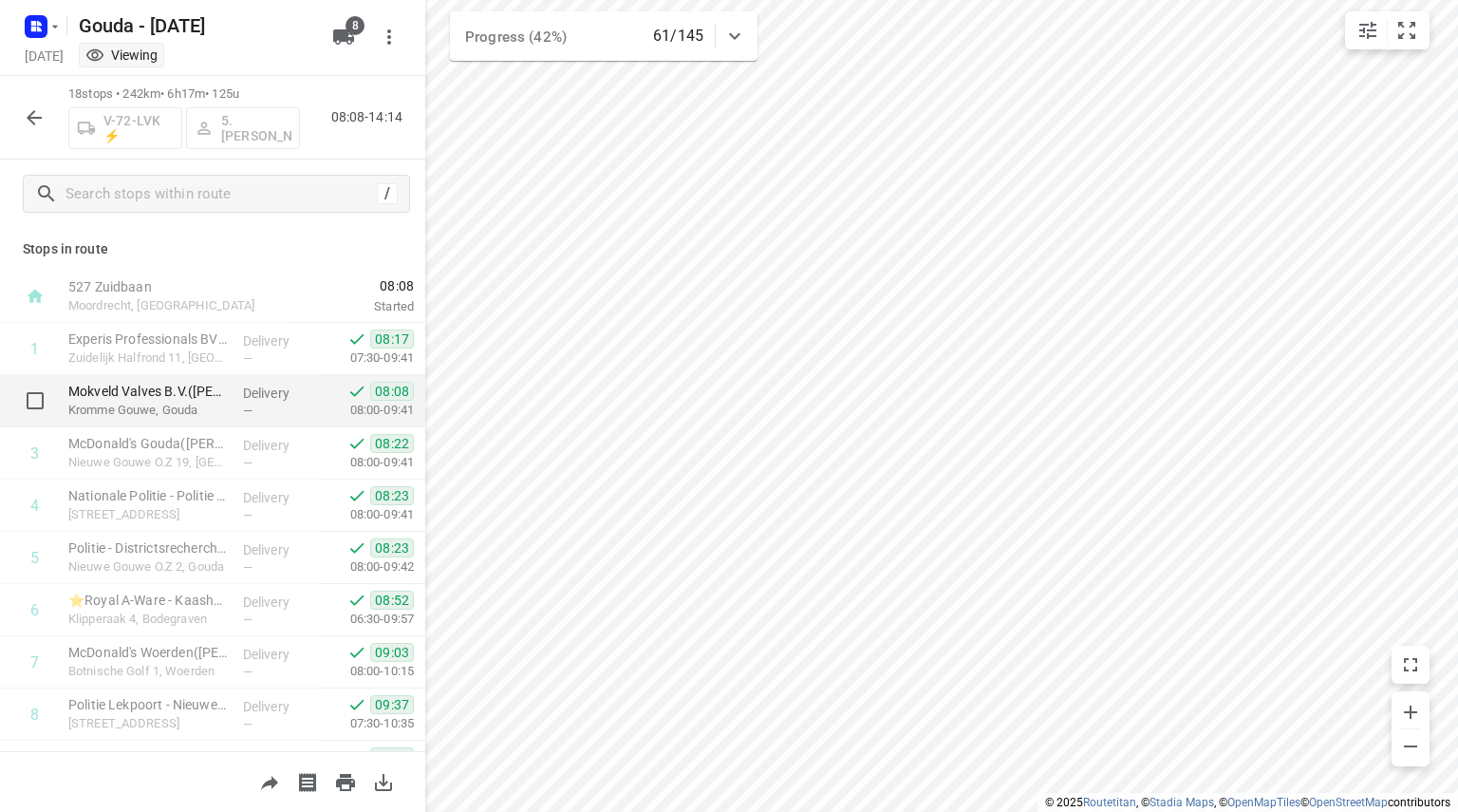
click at [259, 381] on div "Delivery —" at bounding box center [279, 401] width 86 height 52
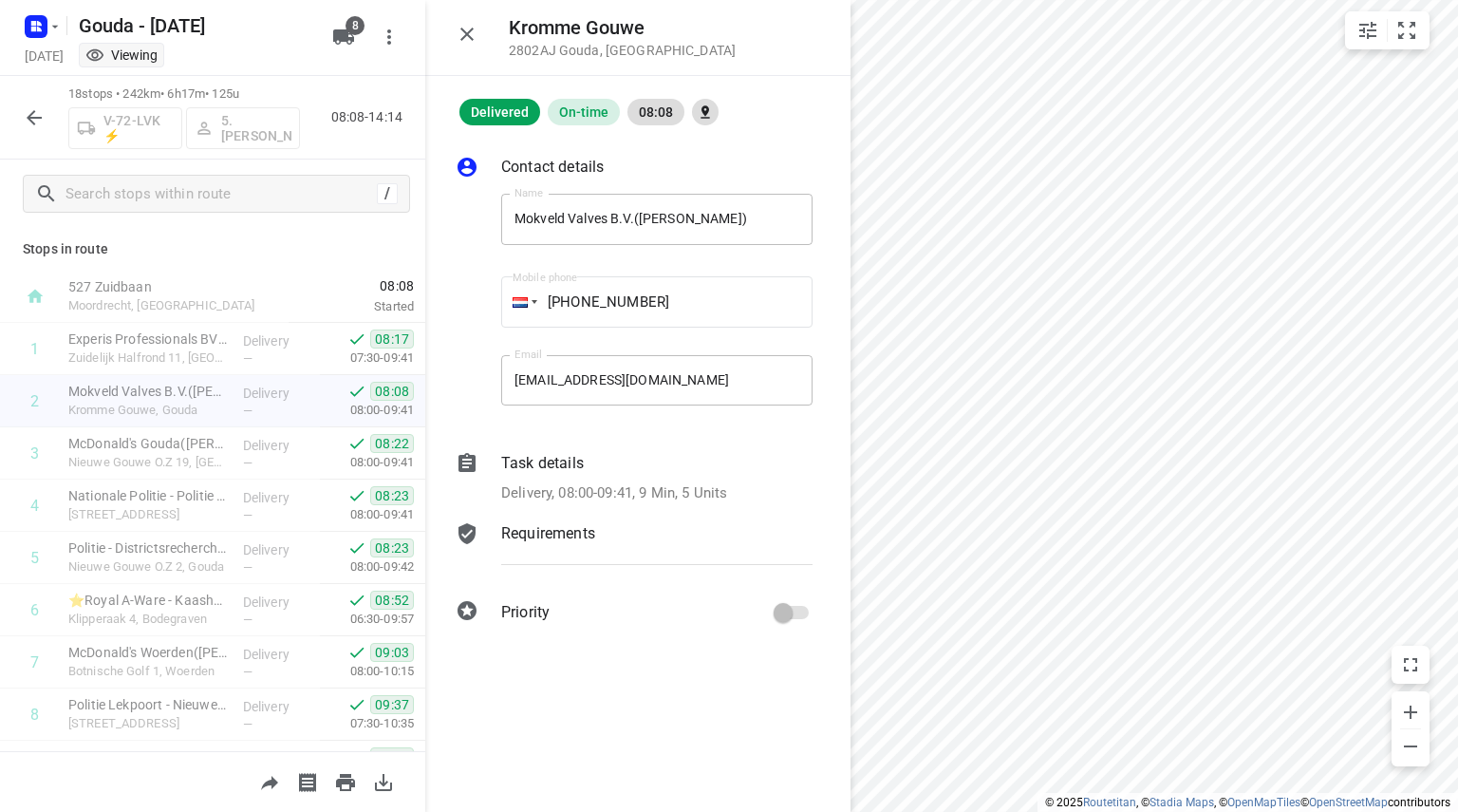
click at [533, 460] on p "Task details" at bounding box center [542, 464] width 83 height 23
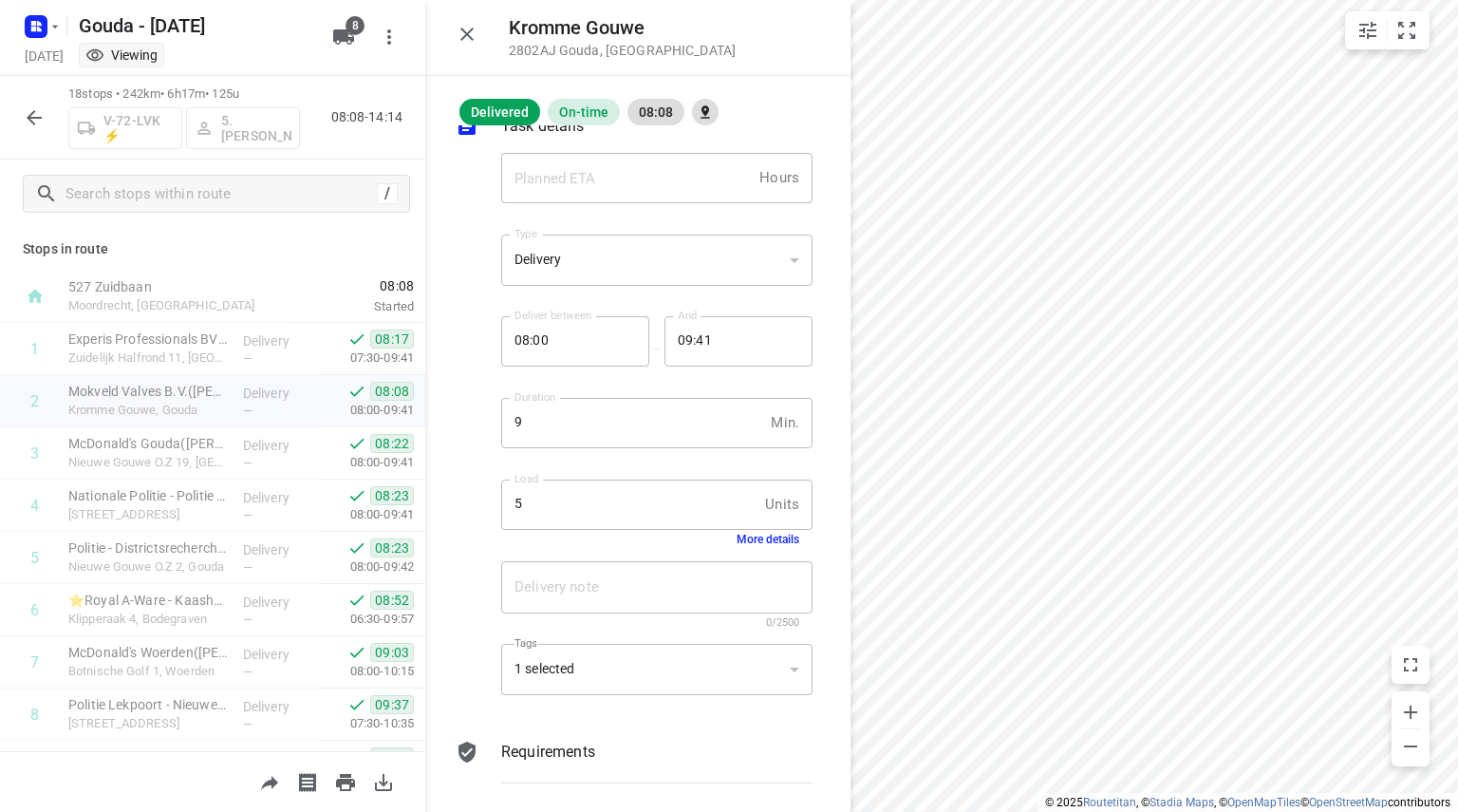
scroll to position [113, 0]
click at [698, 669] on div "1 selected" at bounding box center [656, 668] width 311 height 52
click at [478, 28] on button "button" at bounding box center [468, 34] width 38 height 38
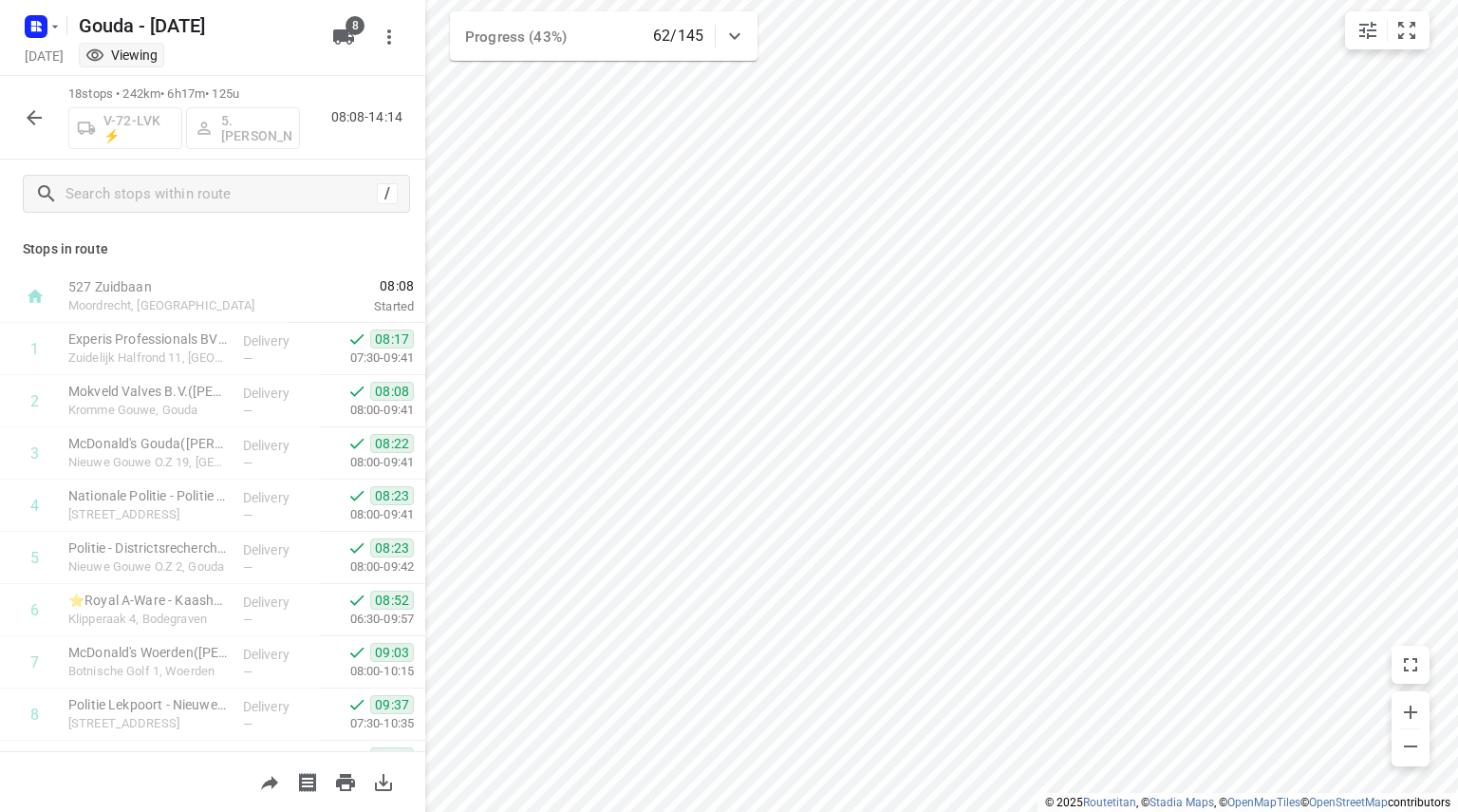
click at [33, 103] on button "button" at bounding box center [34, 117] width 38 height 38
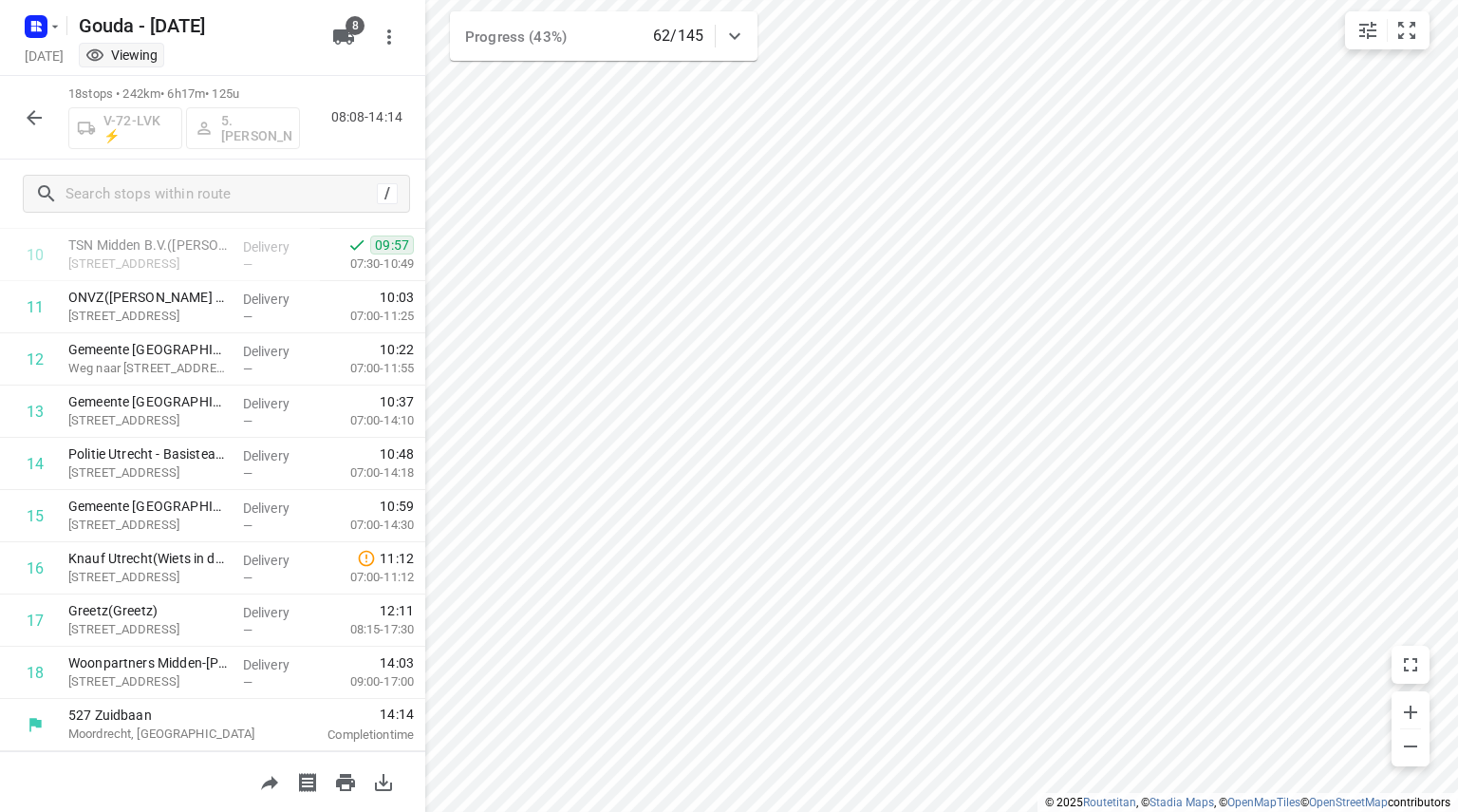
scroll to position [0, 0]
